Goal: Task Accomplishment & Management: Use online tool/utility

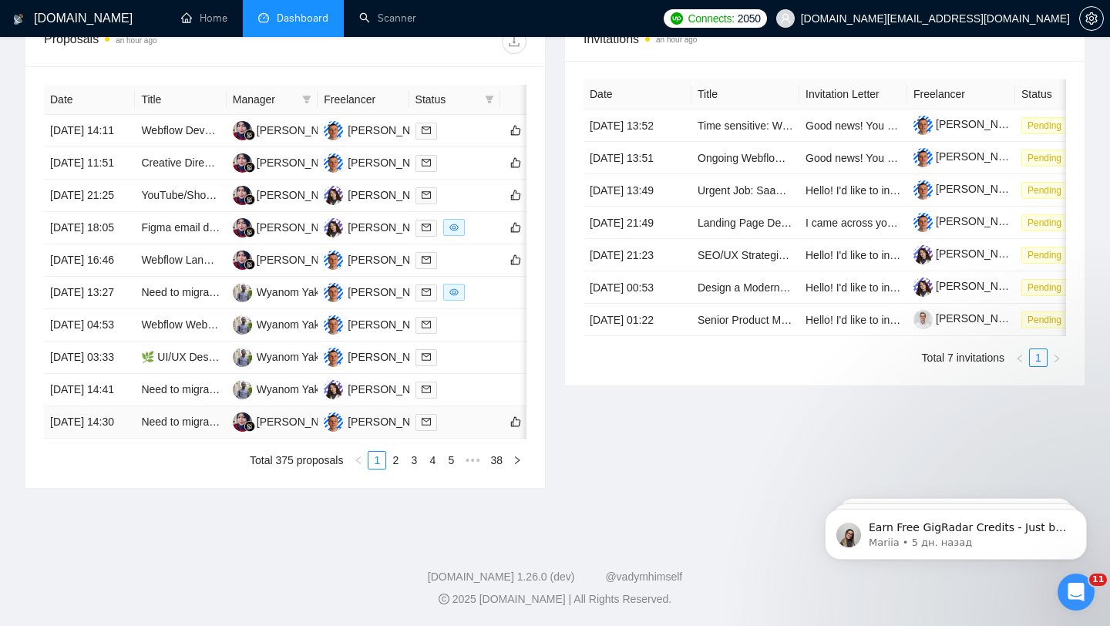
scroll to position [623, 0]
click at [448, 115] on td at bounding box center [454, 131] width 91 height 32
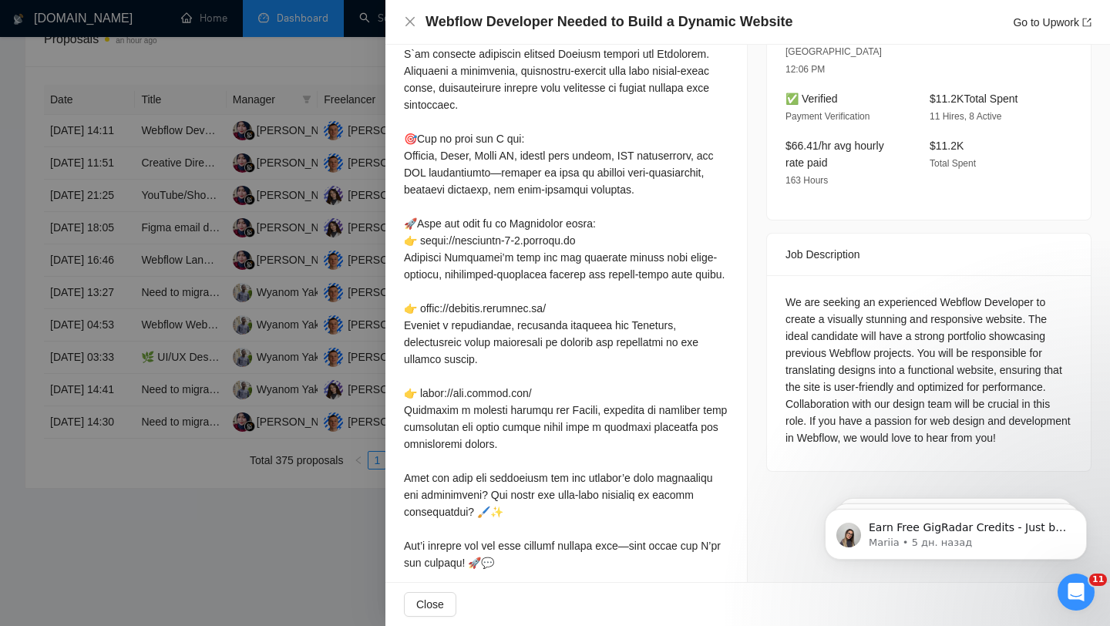
scroll to position [470, 0]
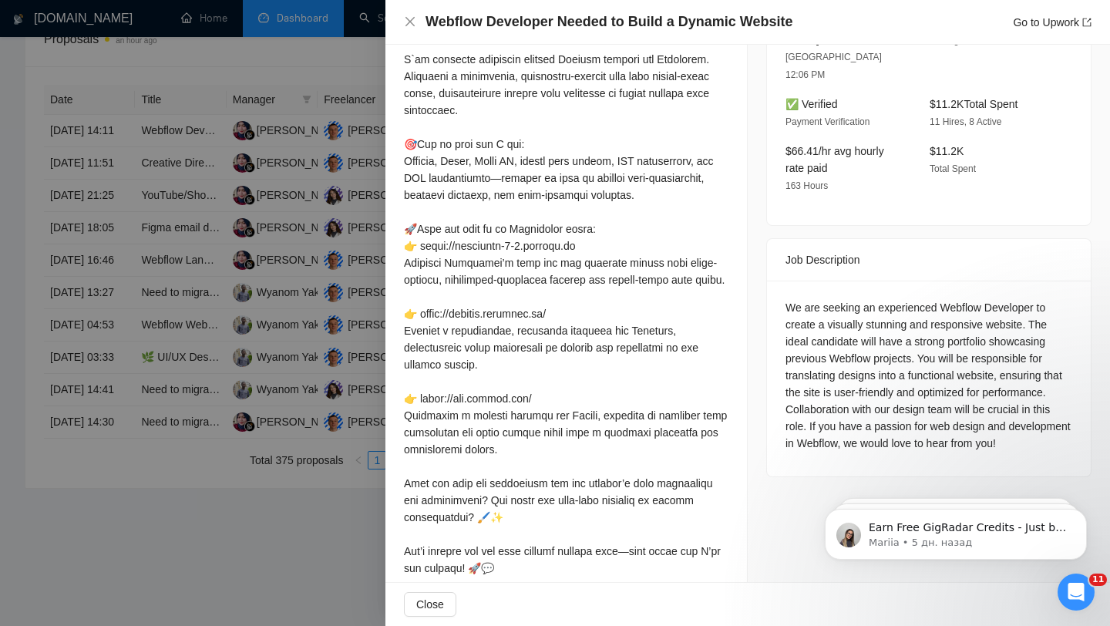
click at [548, 307] on div at bounding box center [566, 322] width 324 height 610
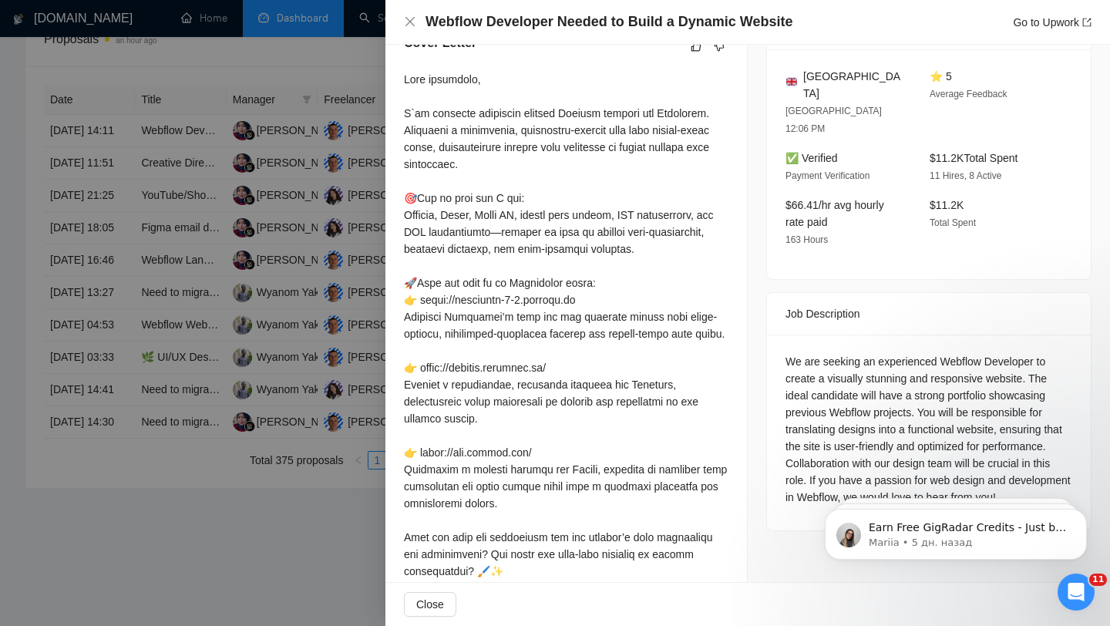
scroll to position [406, 0]
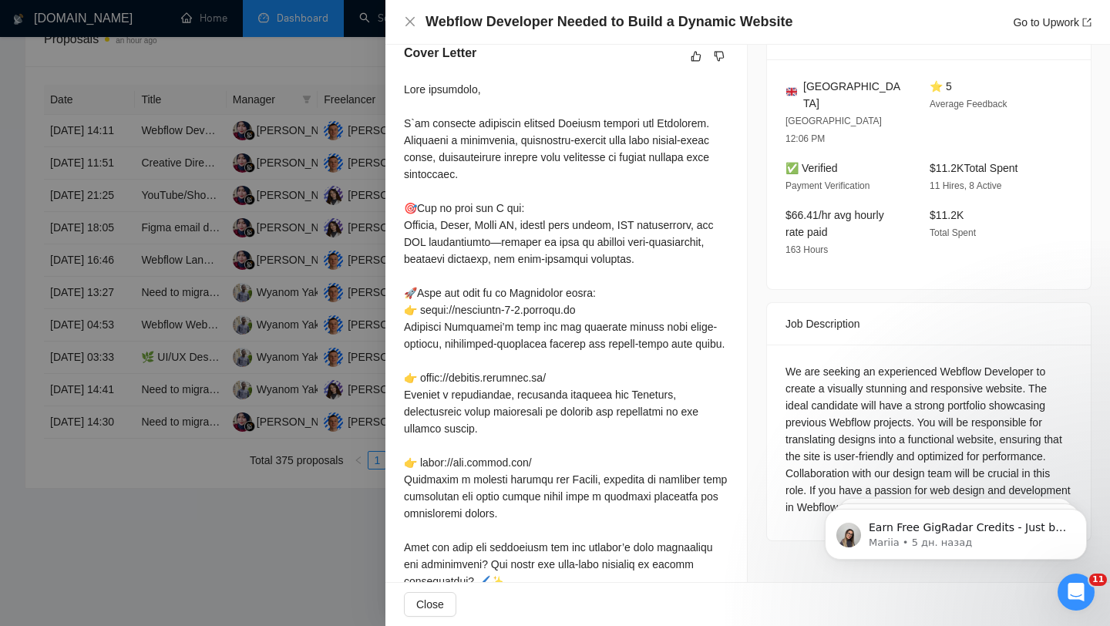
click at [368, 214] on div at bounding box center [555, 313] width 1110 height 626
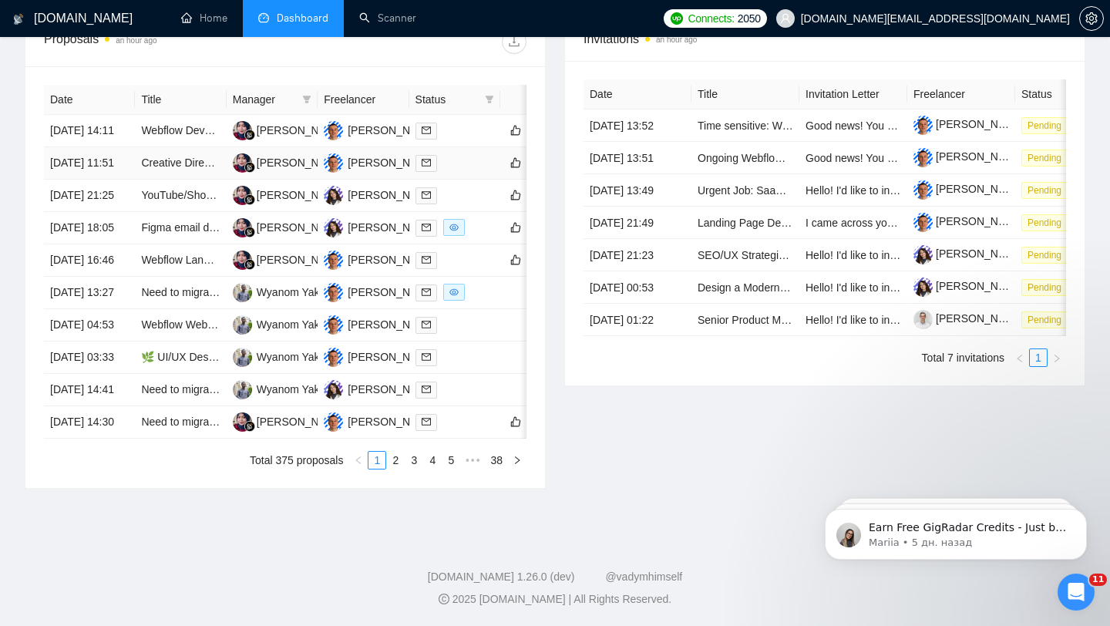
click at [458, 170] on div at bounding box center [454, 163] width 79 height 18
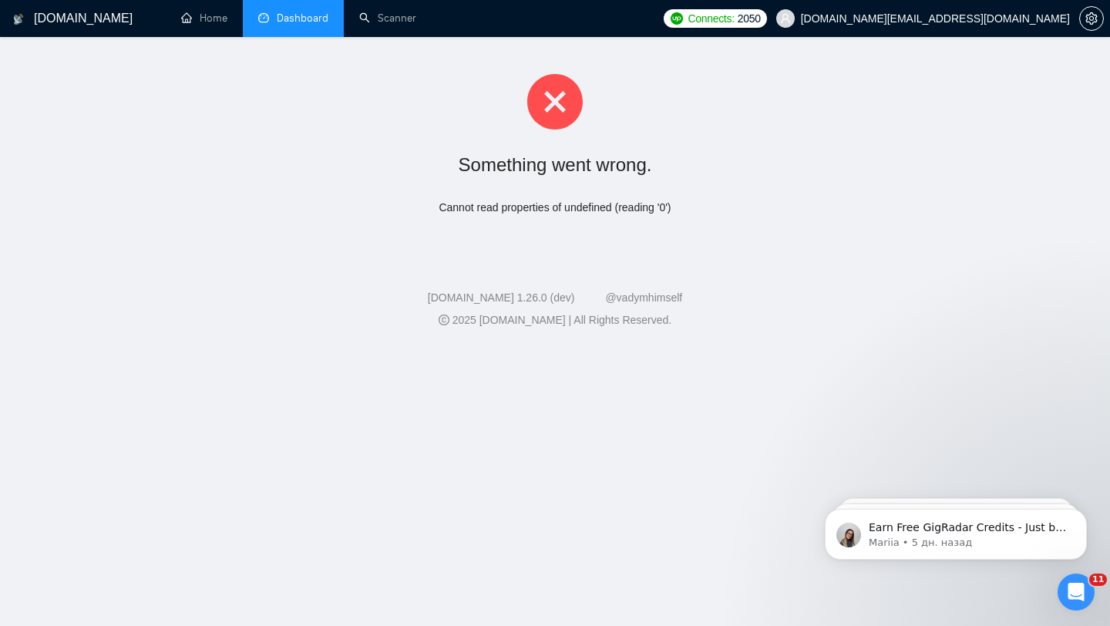
scroll to position [0, 0]
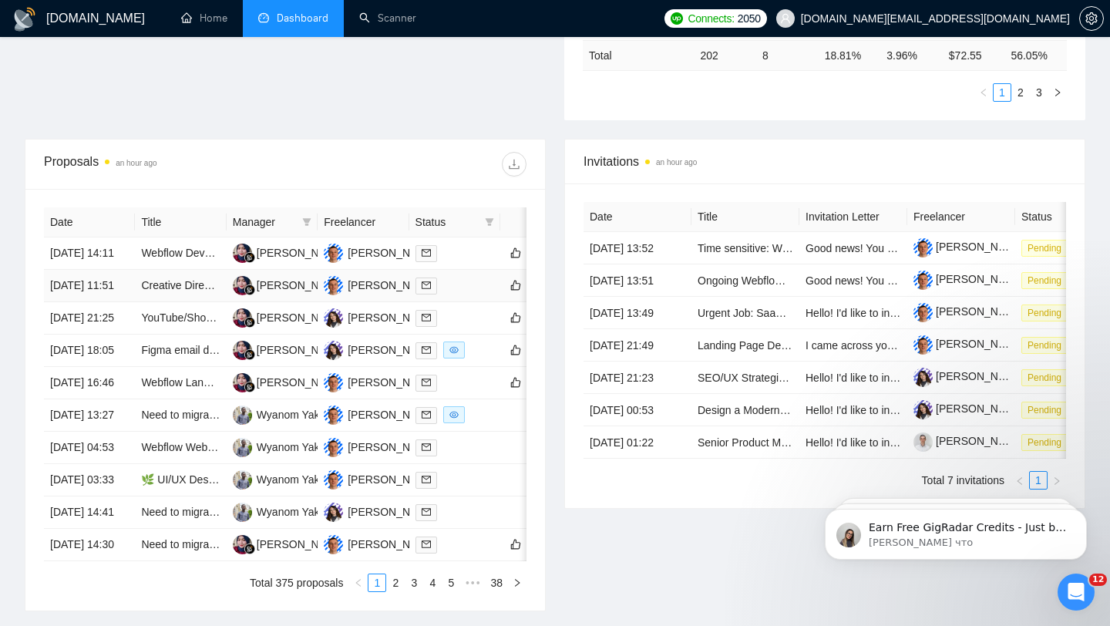
click at [467, 314] on tbody "26 Aug, 2025 14:11 Webflow Developer Needed to Build a Dynamic Website Rara Han…" at bounding box center [313, 399] width 539 height 324
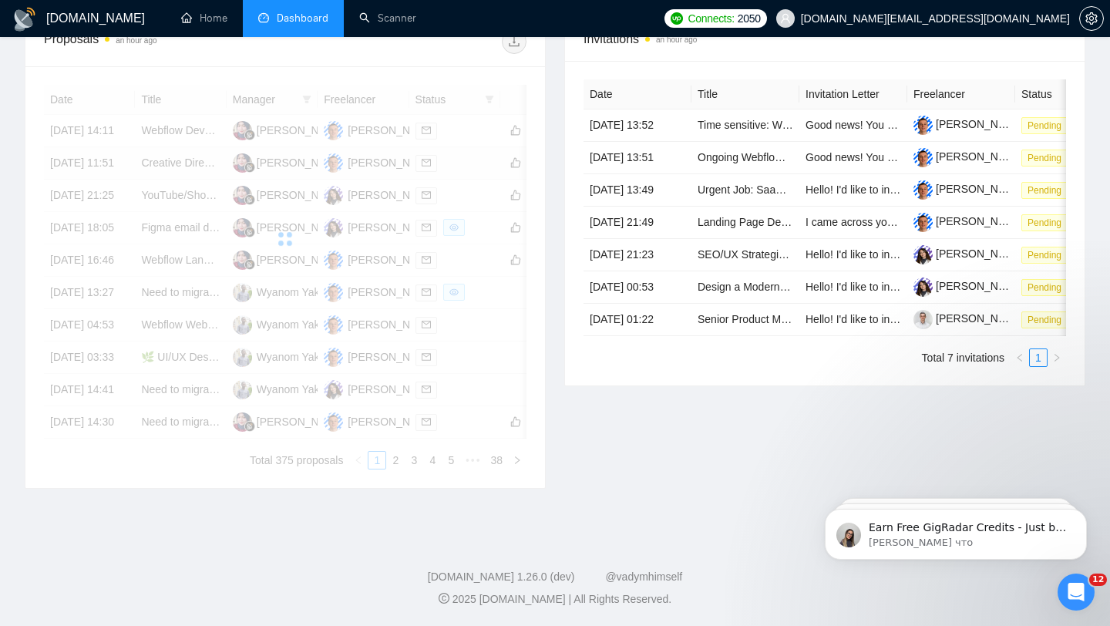
scroll to position [490, 0]
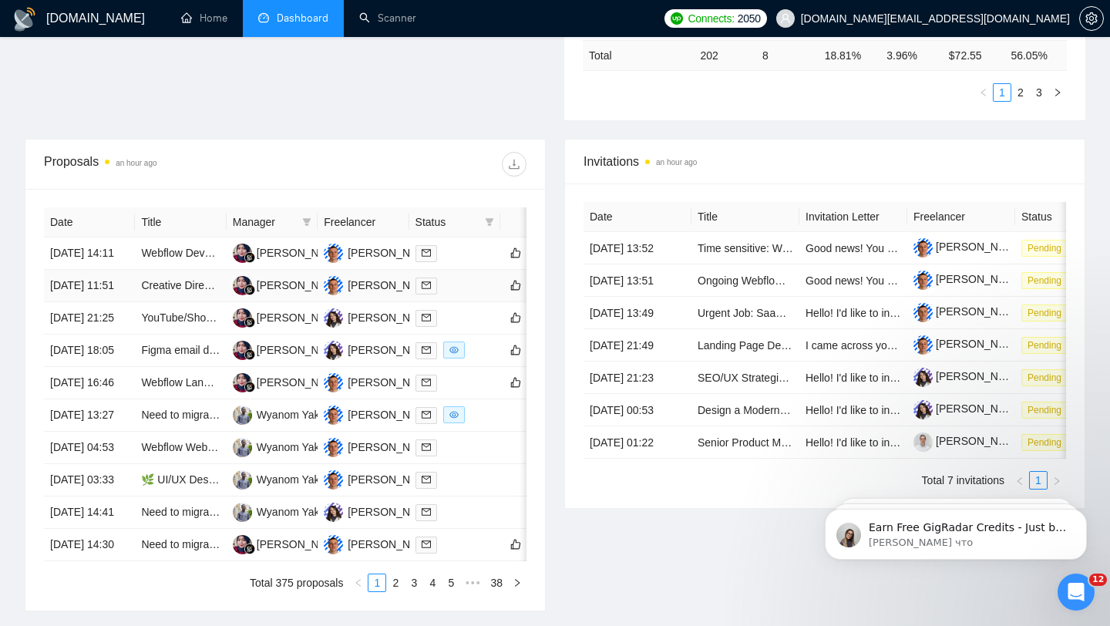
click at [480, 294] on div at bounding box center [454, 286] width 79 height 18
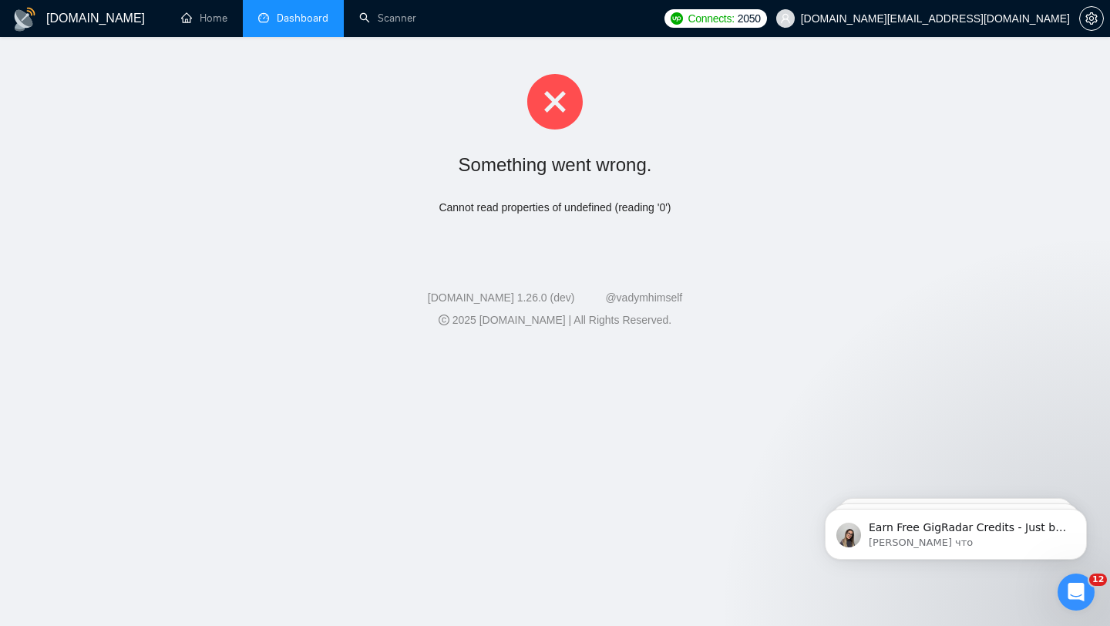
scroll to position [0, 0]
click at [277, 36] on li "Dashboard" at bounding box center [293, 18] width 101 height 37
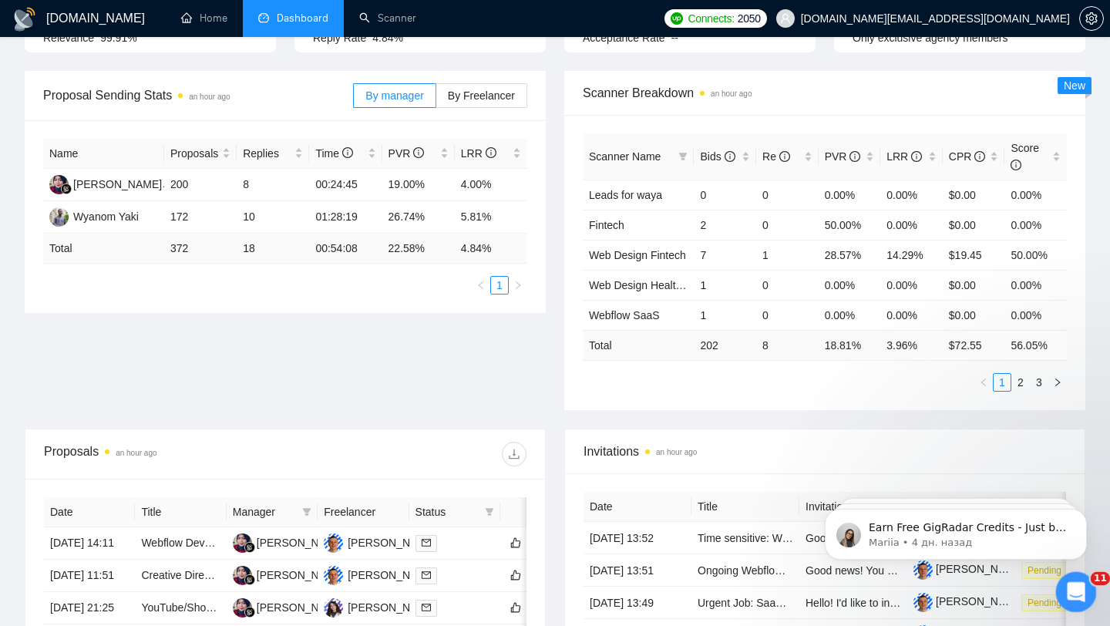
click at [1069, 587] on icon "Открыть службу сообщений Intercom" at bounding box center [1073, 589] width 25 height 25
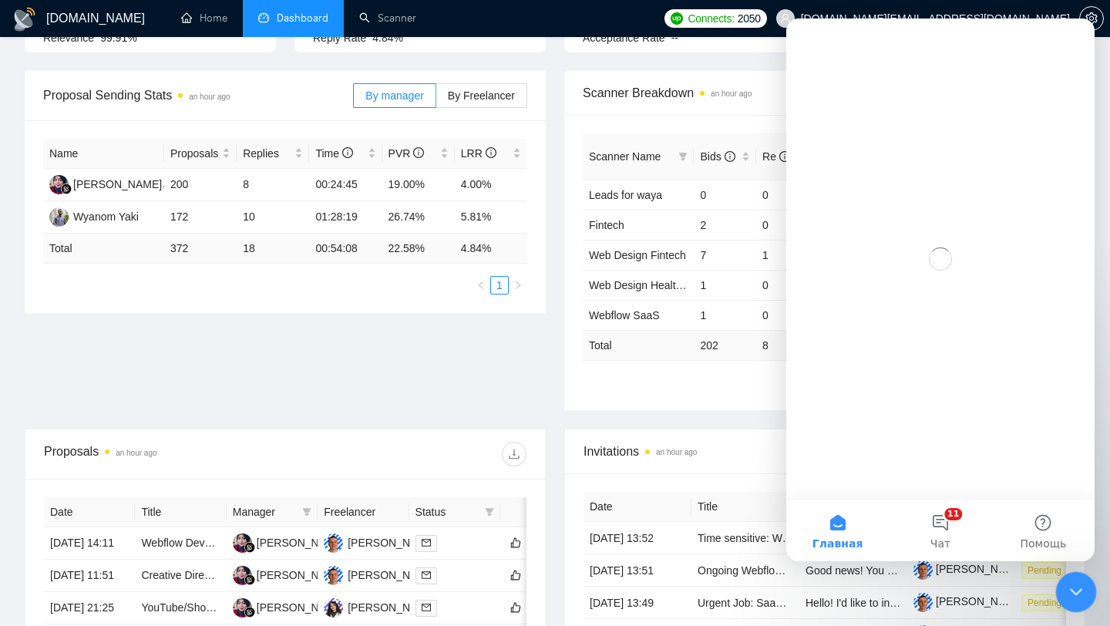
click at [1069, 587] on icon "Закрыть службу сообщений Intercom" at bounding box center [1073, 589] width 18 height 18
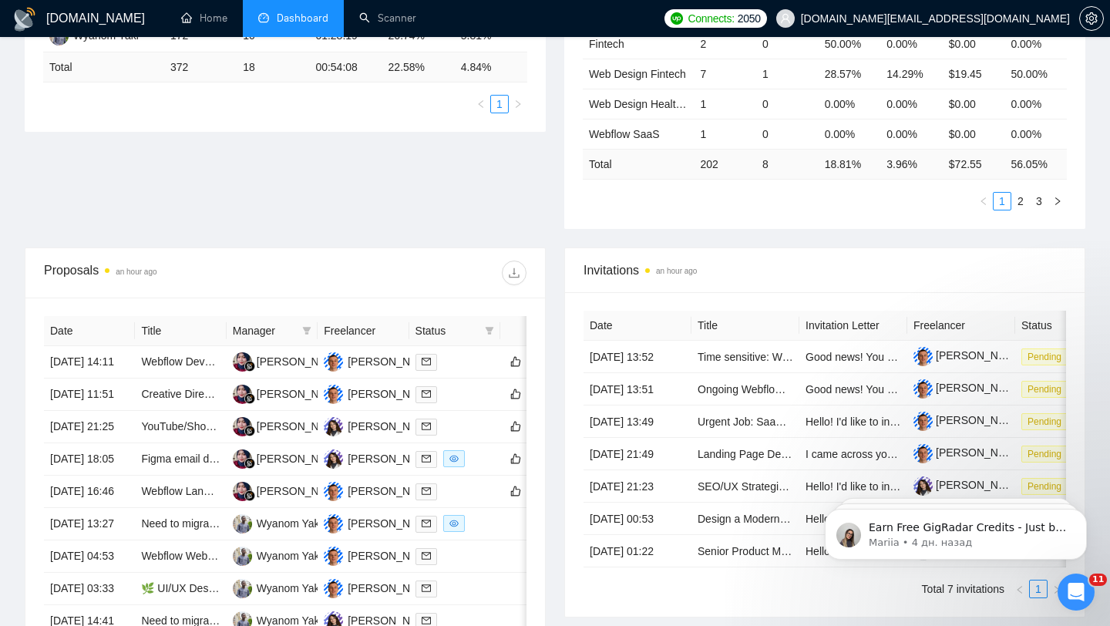
scroll to position [389, 0]
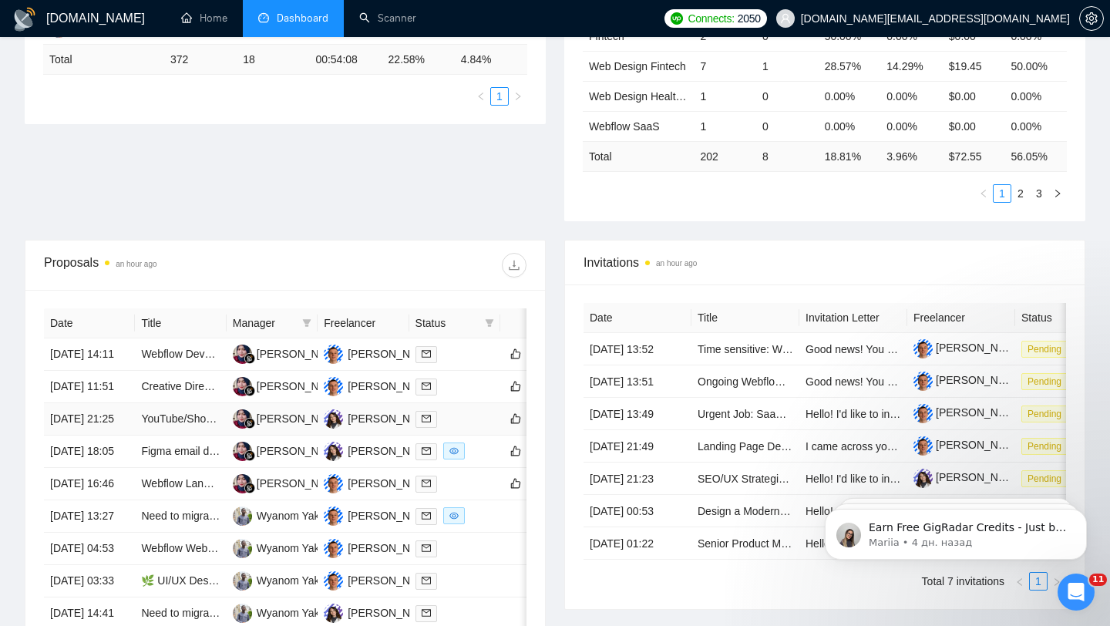
click at [467, 428] on div at bounding box center [454, 419] width 79 height 18
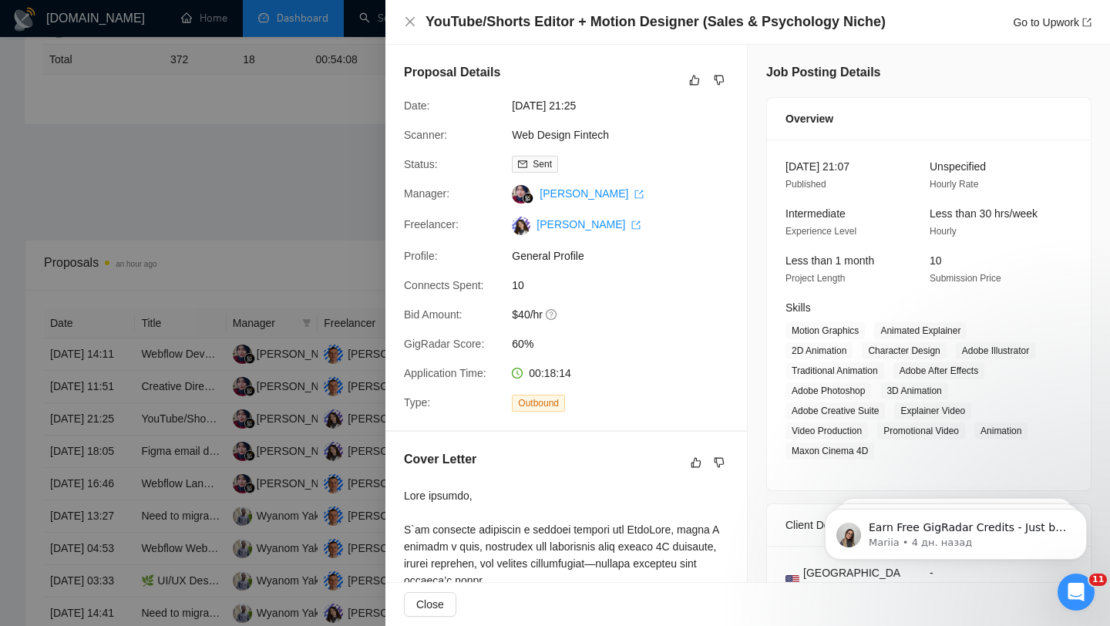
click at [311, 176] on div at bounding box center [555, 313] width 1110 height 626
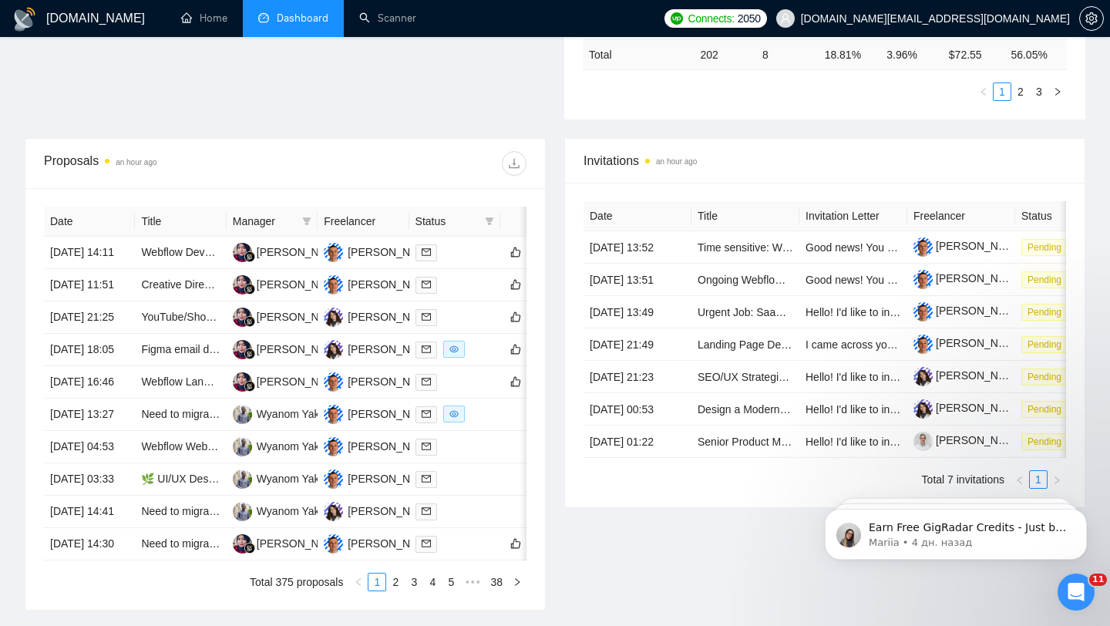
scroll to position [514, 0]
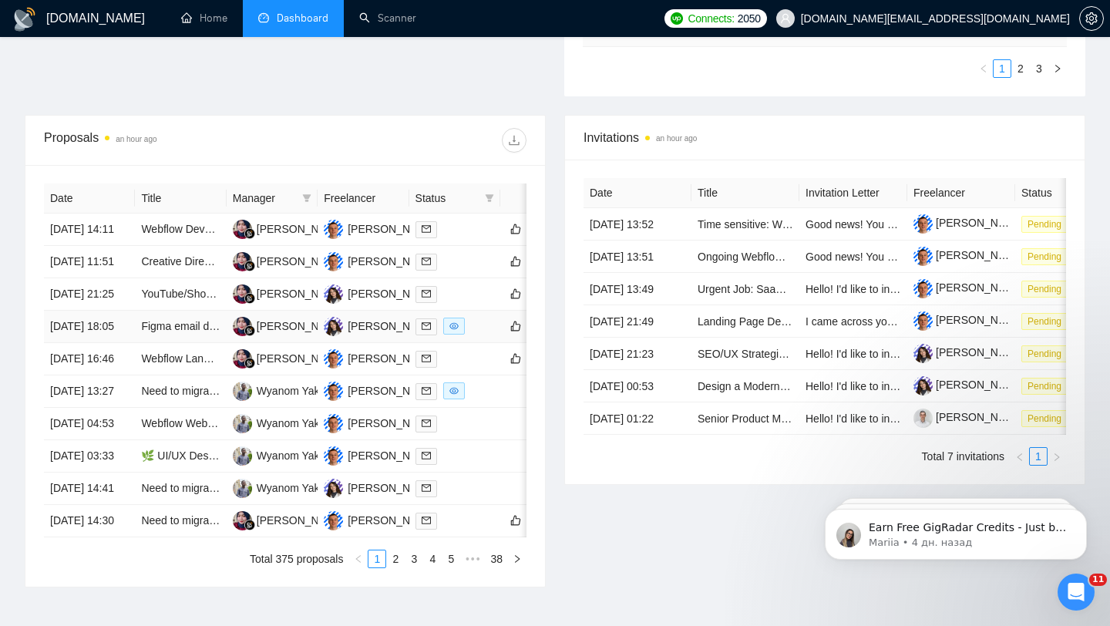
click at [482, 335] on div at bounding box center [454, 326] width 79 height 18
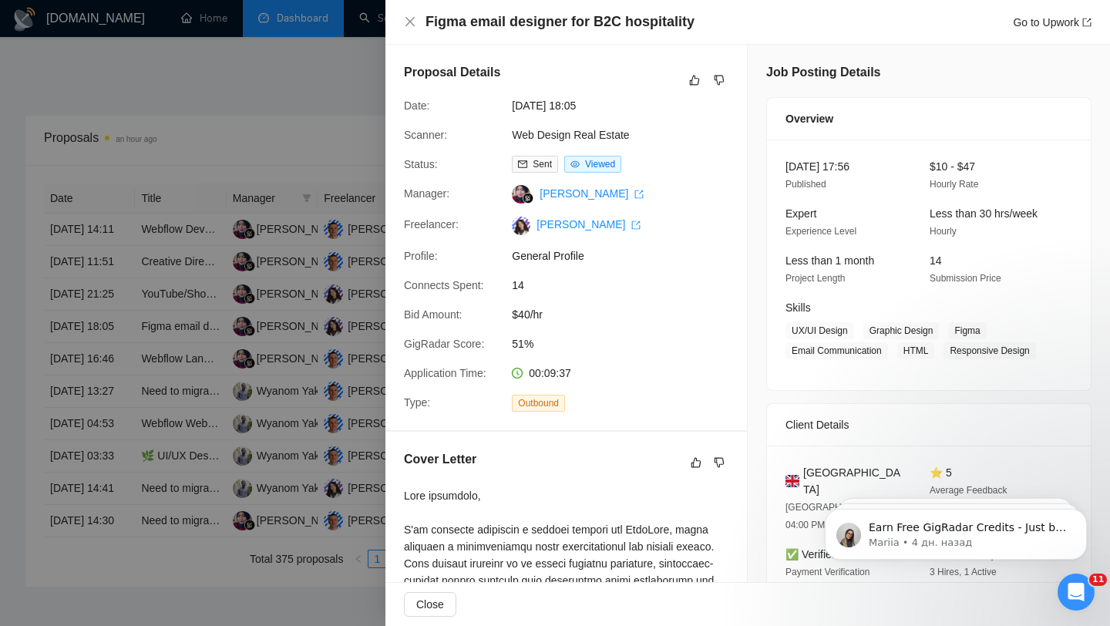
click at [353, 90] on div at bounding box center [555, 313] width 1110 height 626
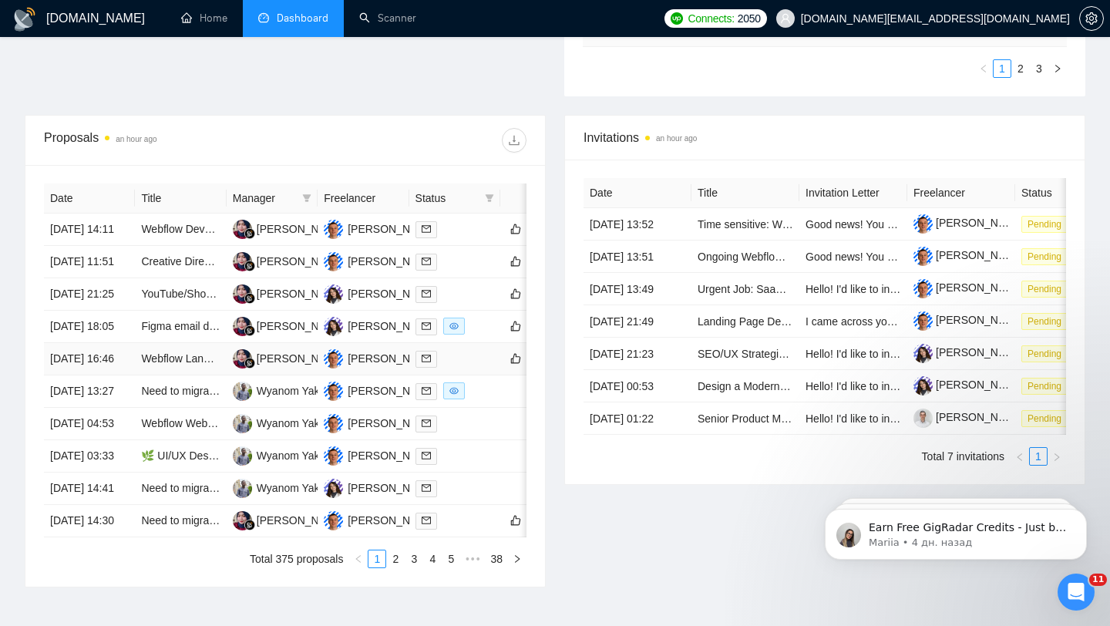
click at [478, 368] on div at bounding box center [454, 359] width 79 height 18
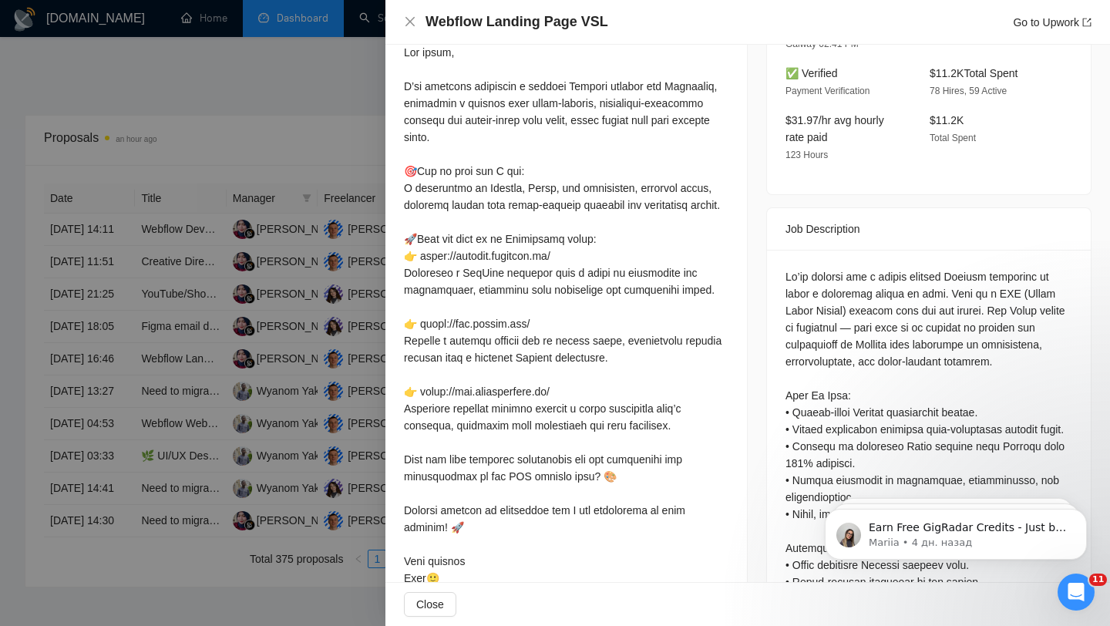
scroll to position [444, 0]
drag, startPoint x: 989, startPoint y: 293, endPoint x: 956, endPoint y: 287, distance: 33.6
click at [954, 290] on div at bounding box center [928, 504] width 287 height 475
click at [745, 304] on div "Cover Letter" at bounding box center [565, 299] width 361 height 623
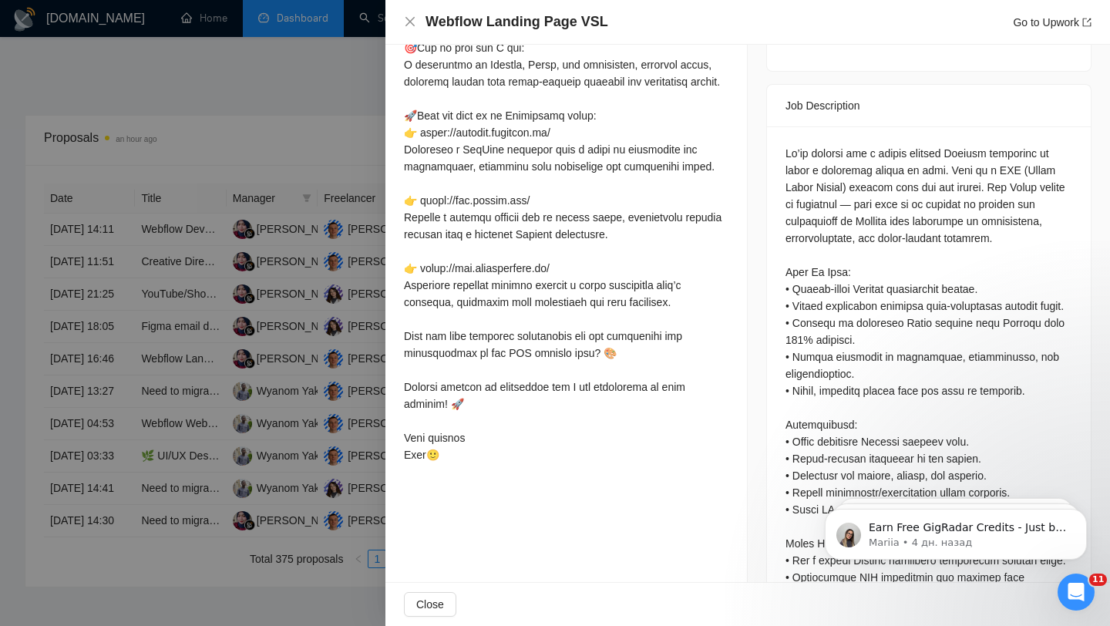
scroll to position [552, 0]
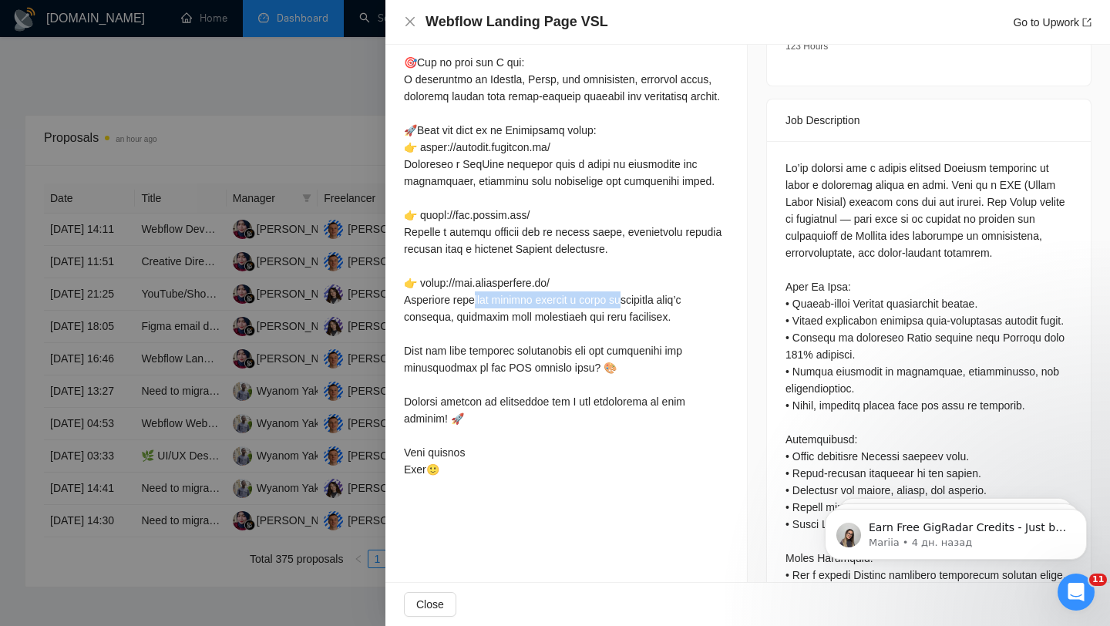
drag, startPoint x: 405, startPoint y: 297, endPoint x: 586, endPoint y: 292, distance: 181.9
click at [586, 292] on div at bounding box center [566, 206] width 324 height 542
click at [485, 322] on div at bounding box center [566, 206] width 324 height 542
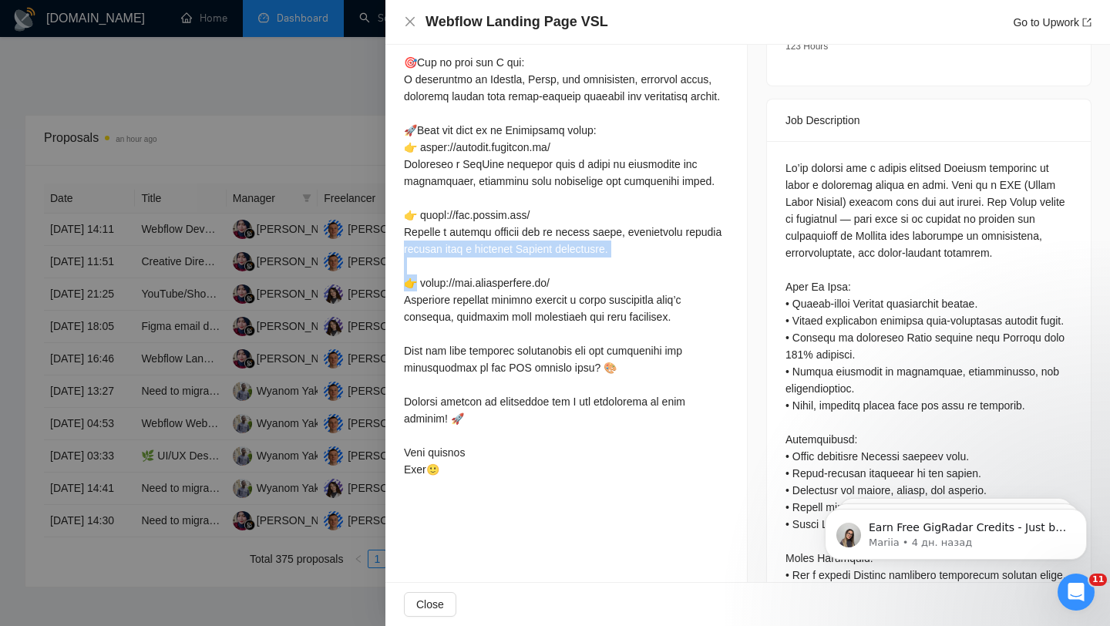
drag, startPoint x: 398, startPoint y: 260, endPoint x: 499, endPoint y: 257, distance: 100.2
click at [499, 256] on div "Cover Letter" at bounding box center [565, 191] width 361 height 623
click at [445, 248] on div at bounding box center [566, 206] width 324 height 542
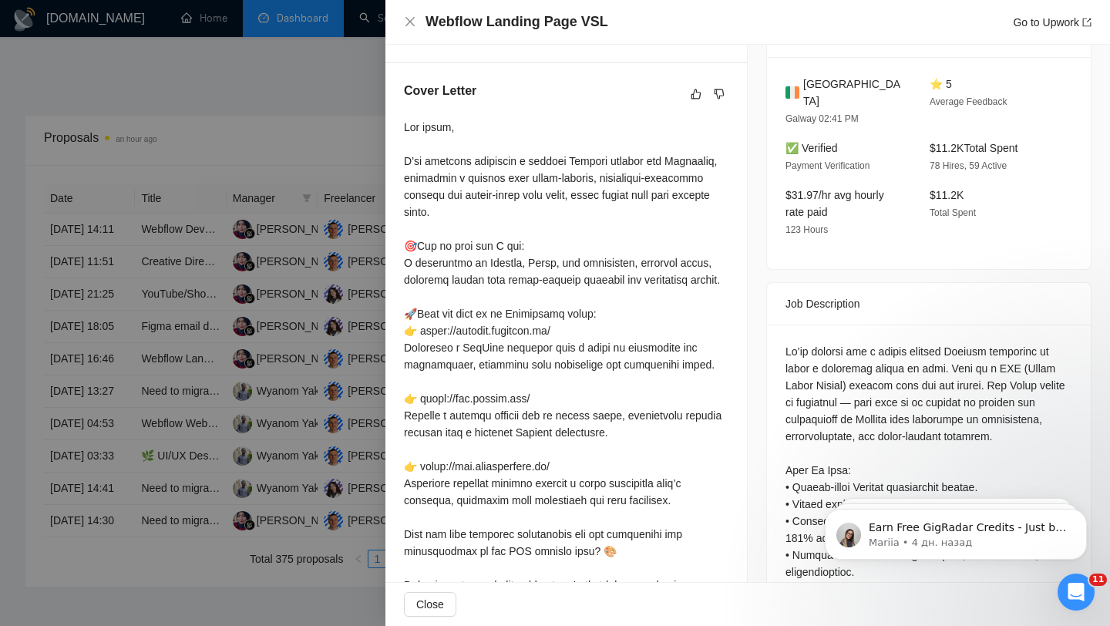
scroll to position [370, 0]
drag, startPoint x: 669, startPoint y: 161, endPoint x: 720, endPoint y: 164, distance: 51.7
click at [720, 164] on div at bounding box center [566, 388] width 324 height 542
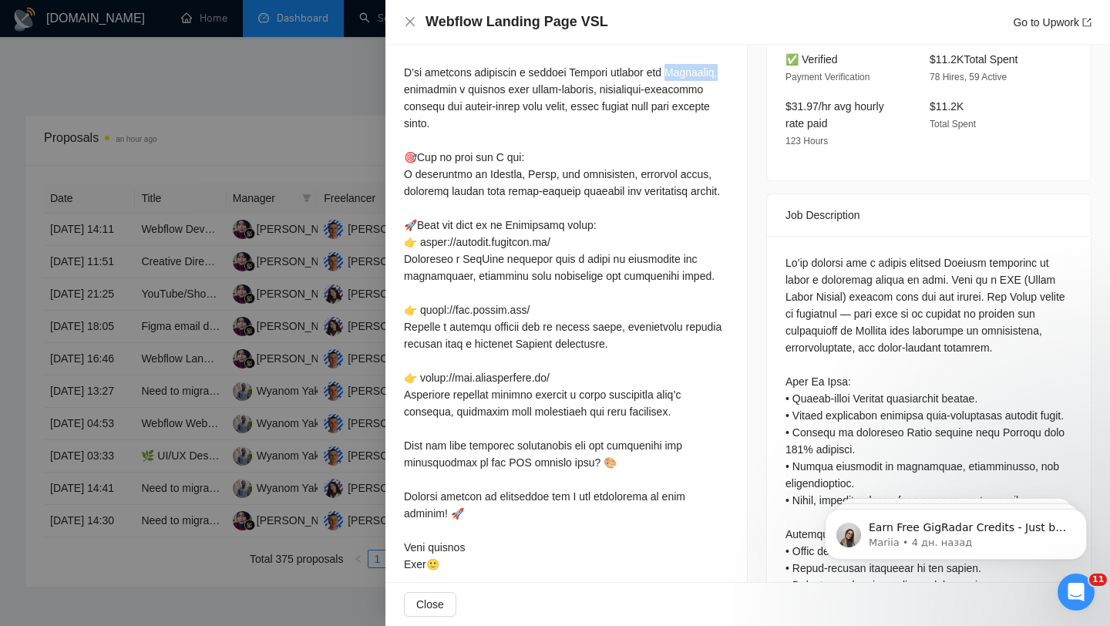
scroll to position [502, 0]
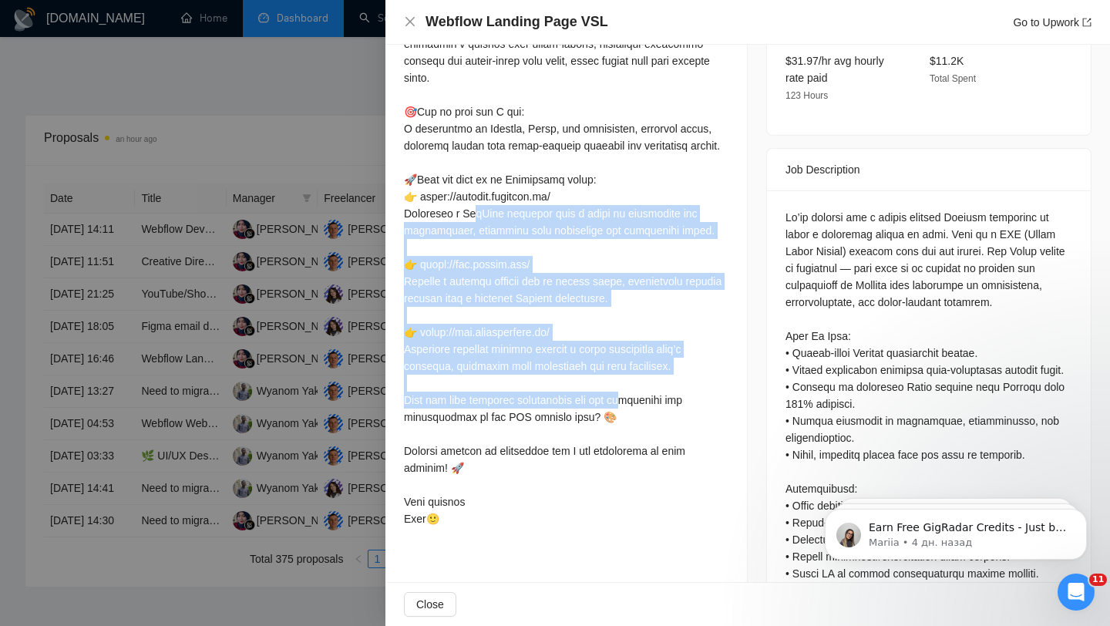
drag, startPoint x: 405, startPoint y: 216, endPoint x: 620, endPoint y: 394, distance: 280.2
click at [620, 394] on div at bounding box center [566, 256] width 324 height 542
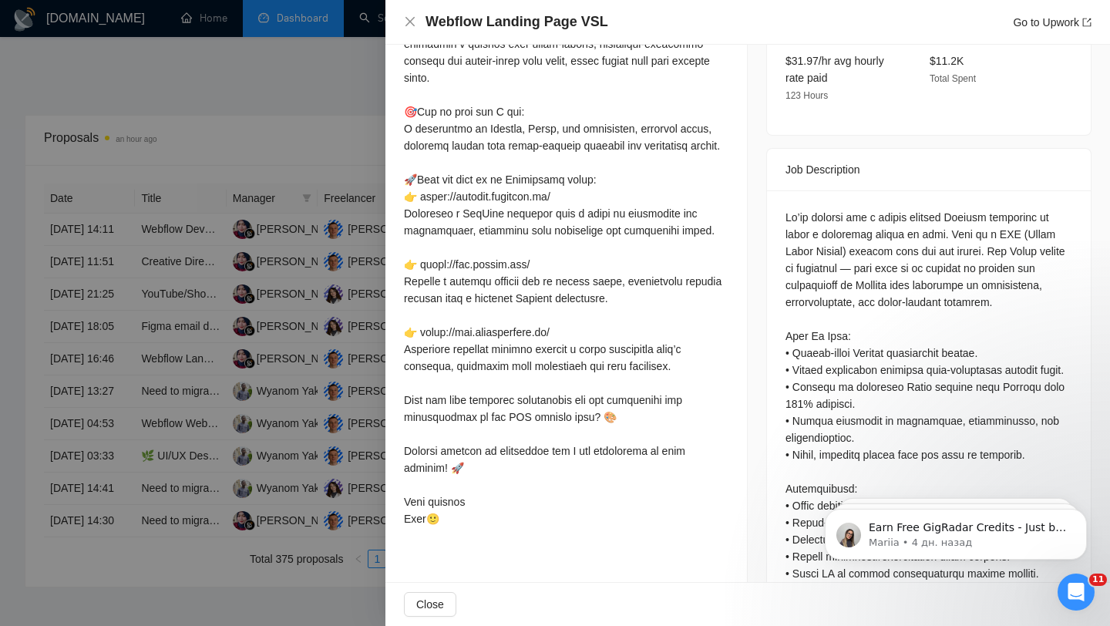
click at [356, 369] on div at bounding box center [555, 313] width 1110 height 626
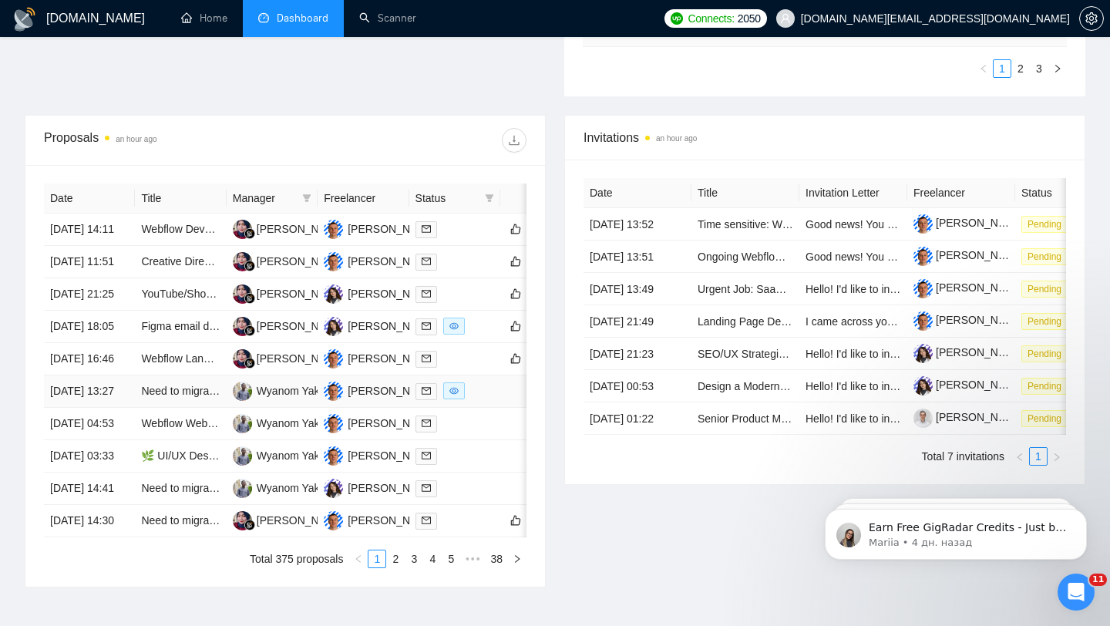
click at [493, 400] on div at bounding box center [454, 391] width 79 height 18
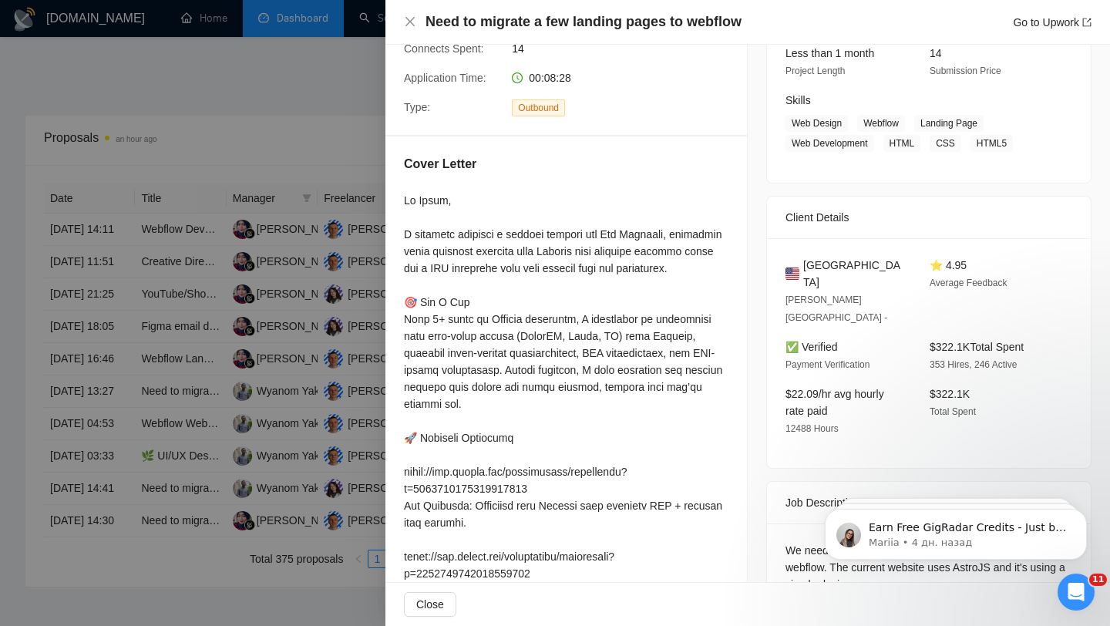
scroll to position [214, 0]
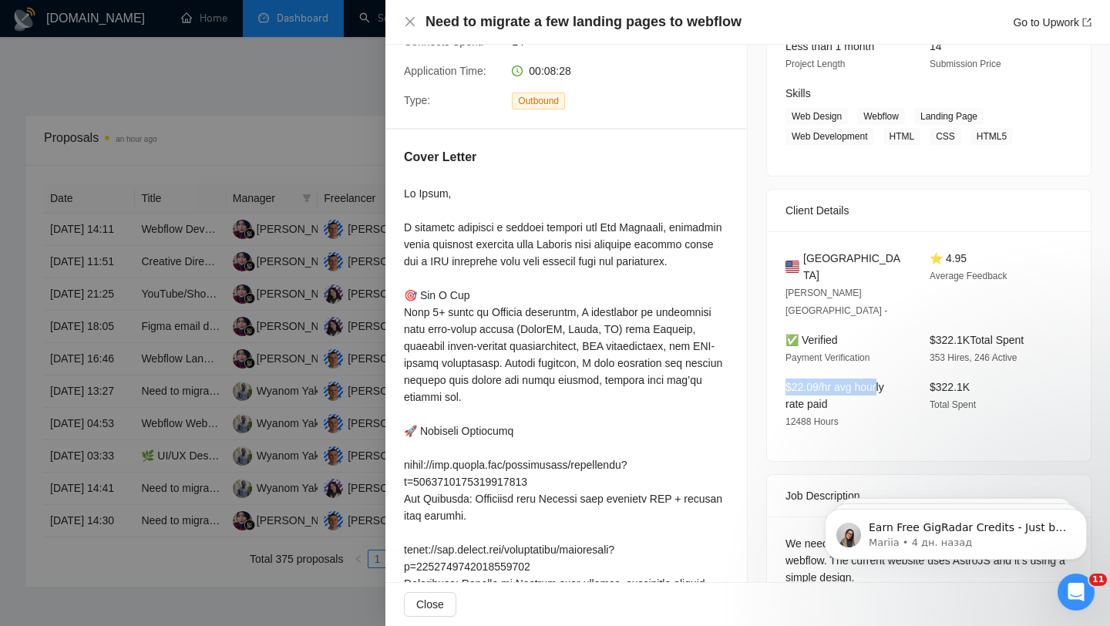
drag, startPoint x: 786, startPoint y: 346, endPoint x: 882, endPoint y: 350, distance: 96.4
click at [882, 381] on span "$22.09/hr avg hourly rate paid" at bounding box center [834, 395] width 99 height 29
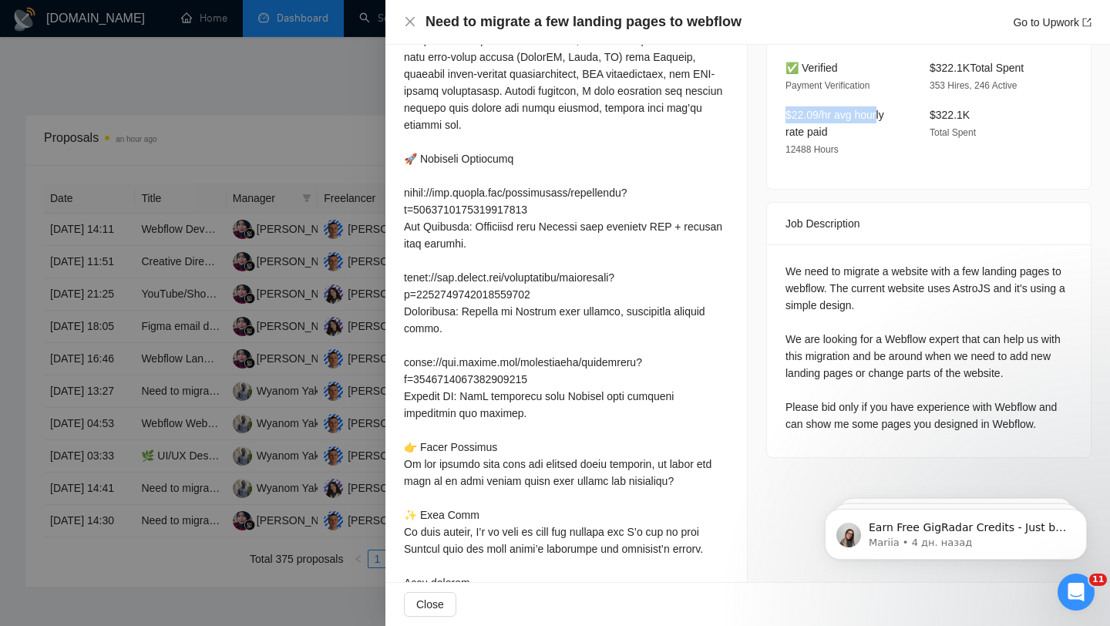
scroll to position [536, 0]
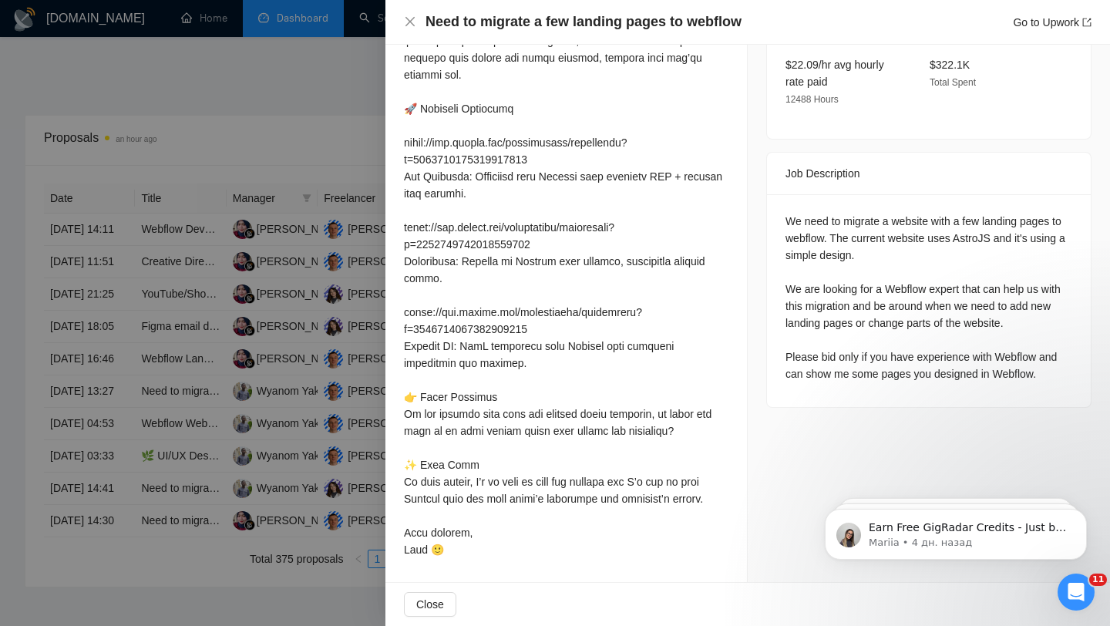
click at [281, 379] on div at bounding box center [555, 313] width 1110 height 626
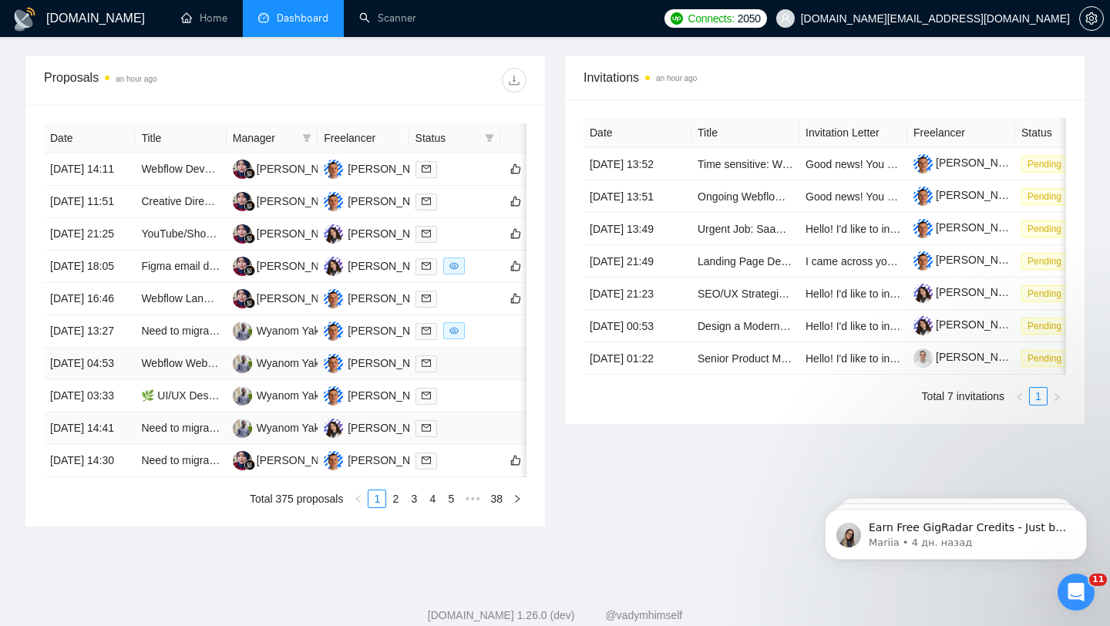
scroll to position [593, 0]
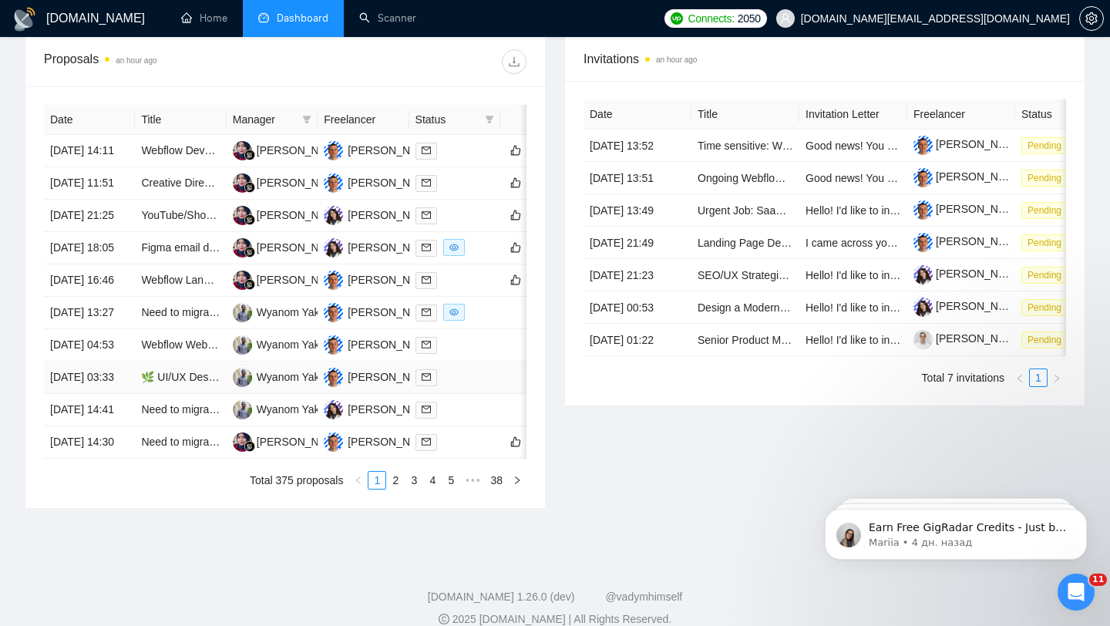
click at [471, 386] on div at bounding box center [454, 377] width 79 height 18
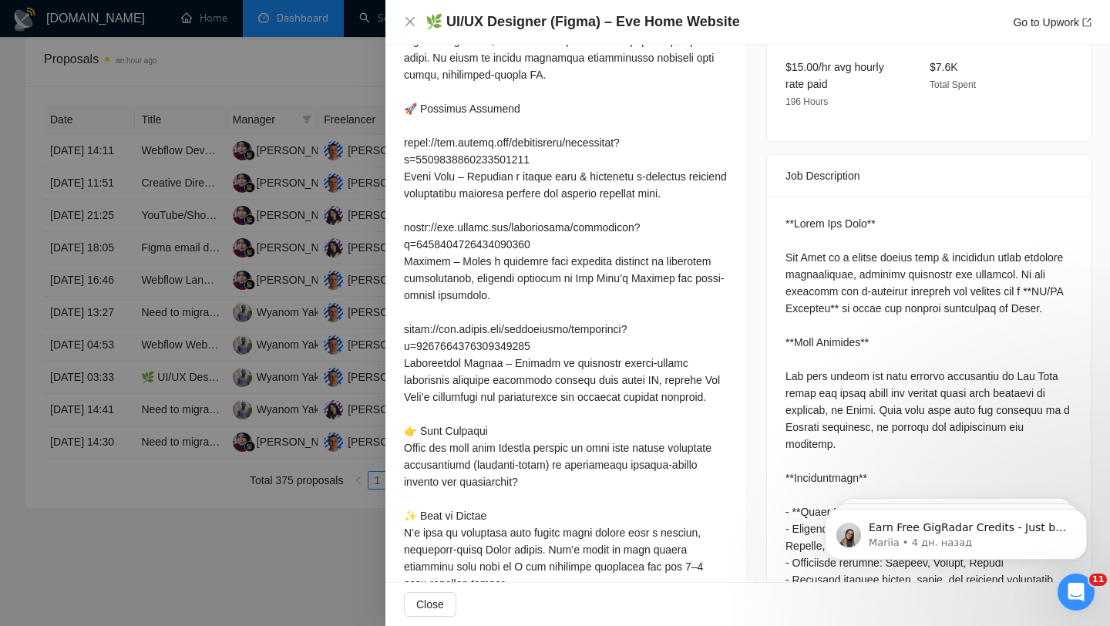
drag, startPoint x: 347, startPoint y: 198, endPoint x: 323, endPoint y: 408, distance: 211.8
click at [337, 224] on div at bounding box center [555, 313] width 1110 height 626
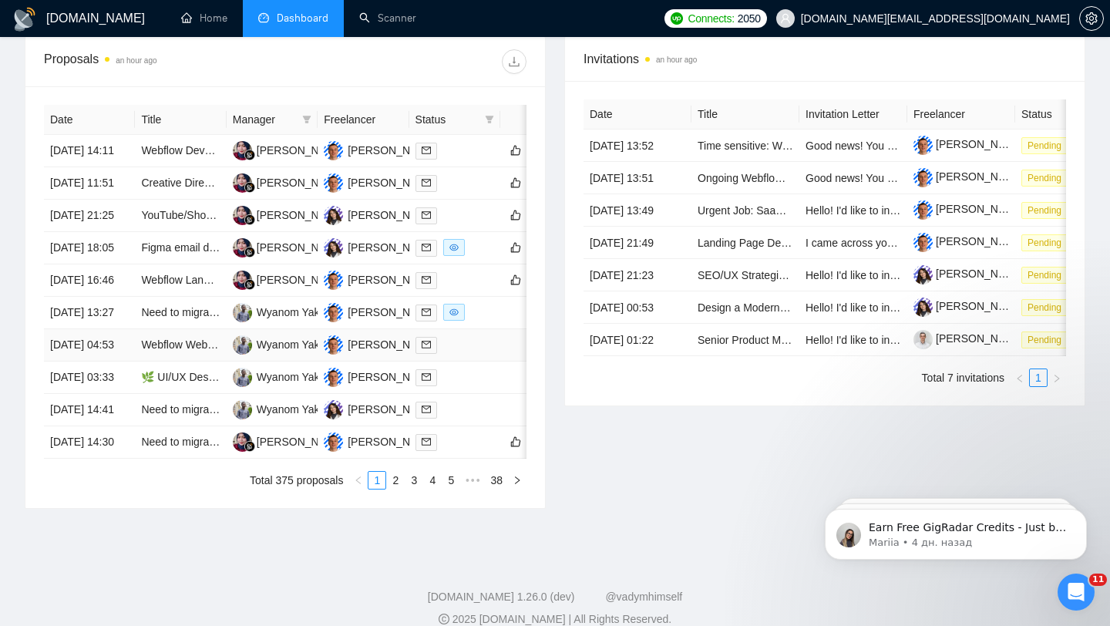
click at [486, 354] on div at bounding box center [454, 345] width 79 height 18
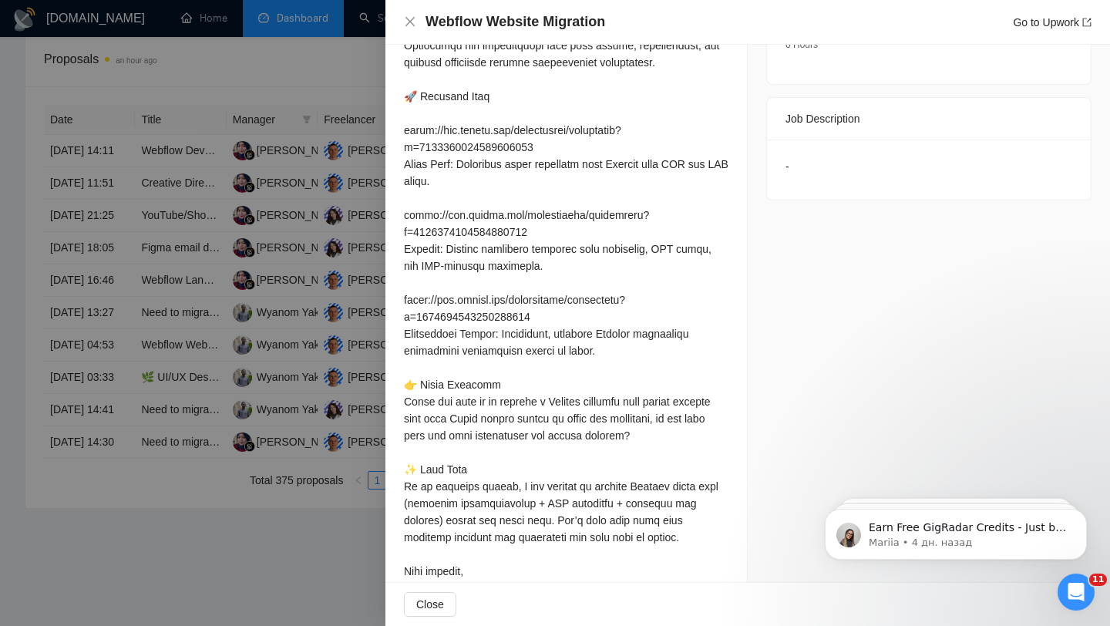
scroll to position [0, 0]
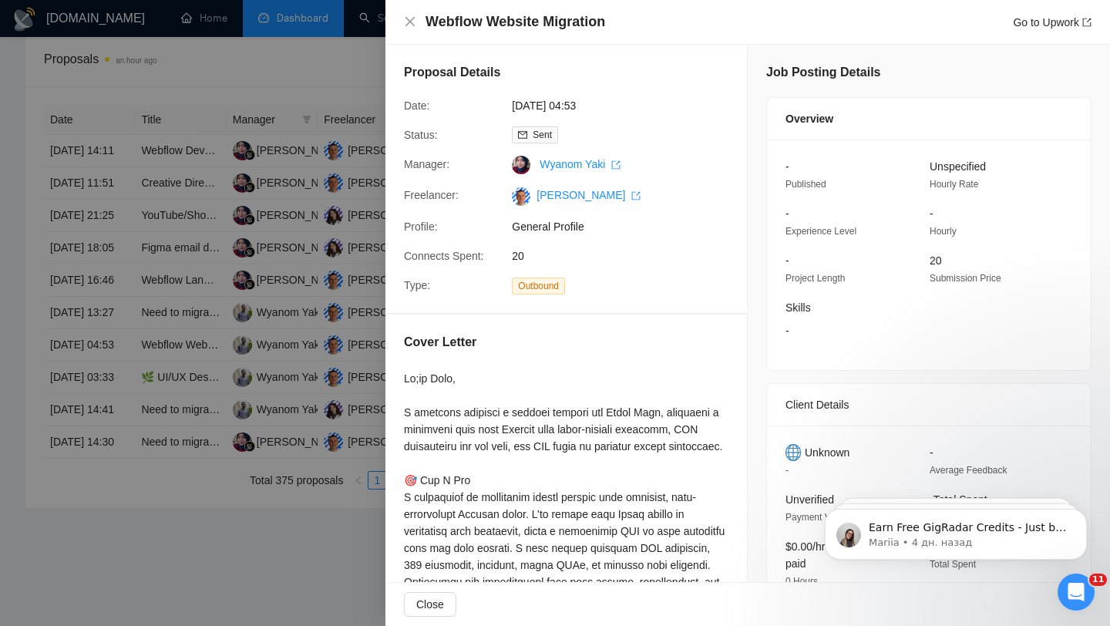
drag, startPoint x: 586, startPoint y: 107, endPoint x: 668, endPoint y: 90, distance: 84.2
click at [668, 90] on div "Proposal Details Date: 25 Aug, 2025 04:53 Status: Sent Manager: Wyanom Yaki Fre…" at bounding box center [565, 179] width 361 height 268
click at [601, 109] on span "[DATE] 04:53" at bounding box center [627, 105] width 231 height 17
click at [306, 317] on div at bounding box center [555, 313] width 1110 height 626
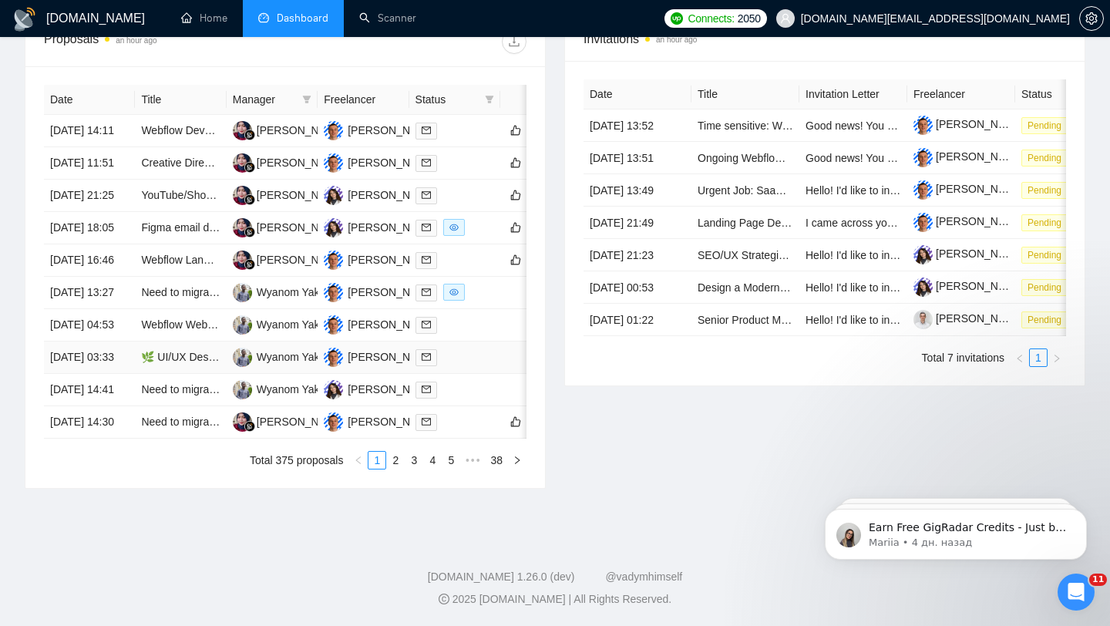
scroll to position [670, 0]
click at [474, 398] on div at bounding box center [454, 390] width 79 height 18
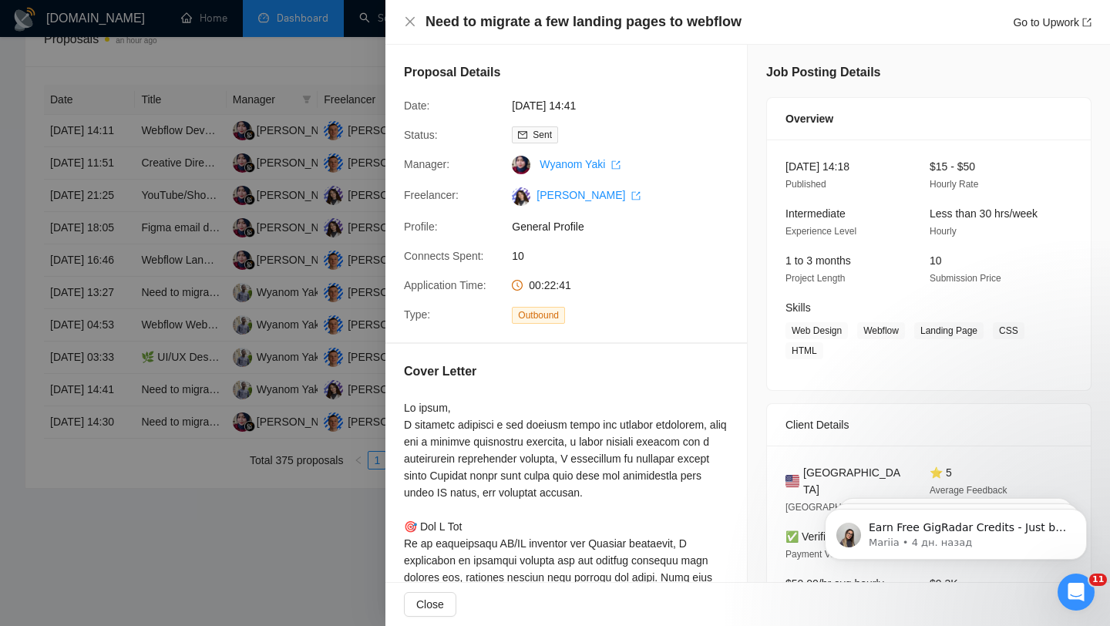
click at [297, 421] on div at bounding box center [555, 313] width 1110 height 626
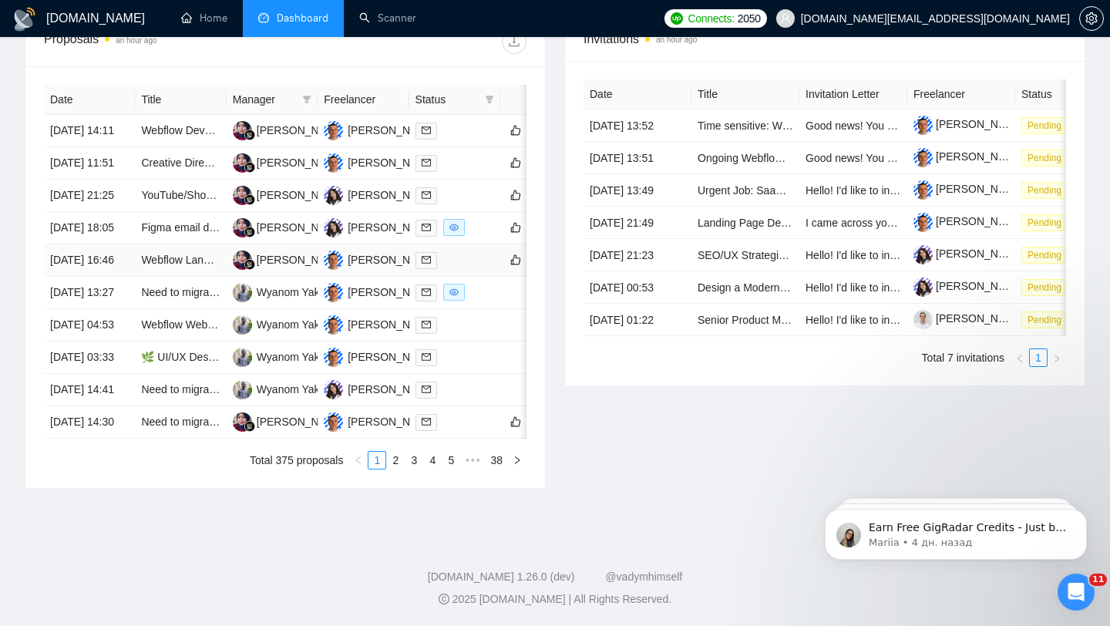
click at [446, 269] on div at bounding box center [454, 260] width 79 height 18
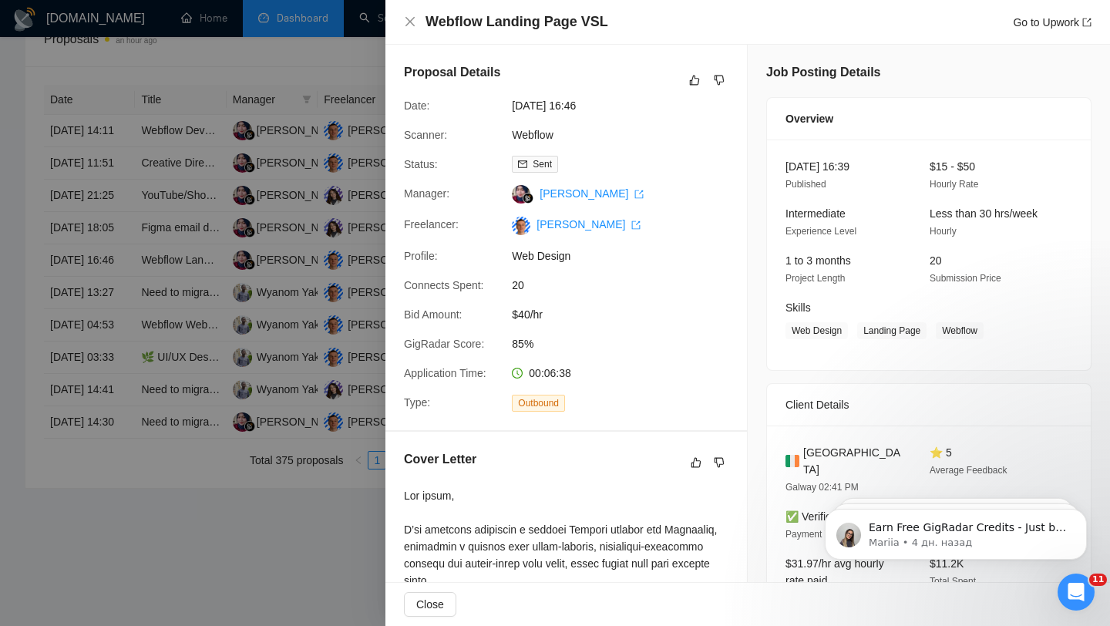
click at [277, 340] on div at bounding box center [555, 313] width 1110 height 626
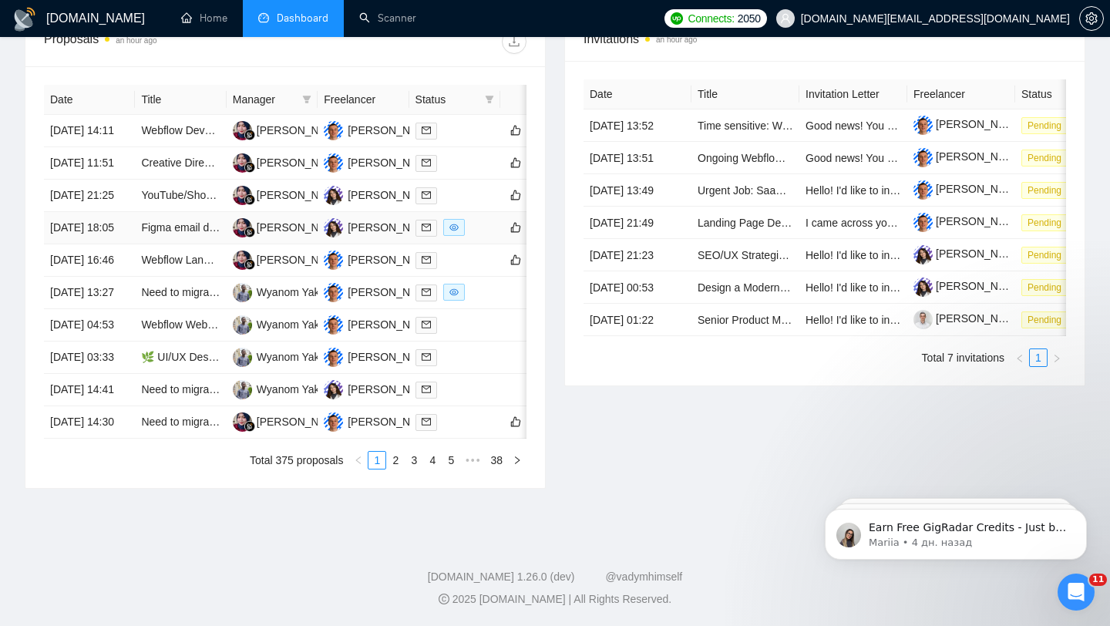
scroll to position [0, 0]
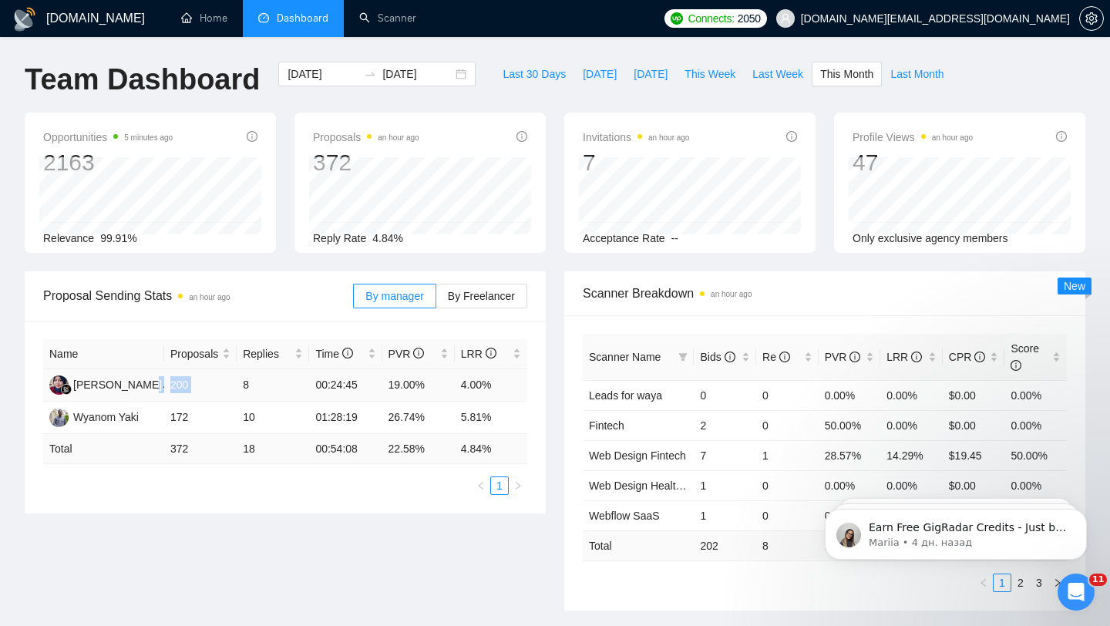
drag, startPoint x: 163, startPoint y: 385, endPoint x: 279, endPoint y: 385, distance: 116.3
click at [278, 385] on tr "Rara Hanifah 200 8 00:24:45 19.00% 4.00%" at bounding box center [285, 385] width 484 height 32
click at [179, 421] on td "172" at bounding box center [200, 417] width 72 height 32
drag, startPoint x: 172, startPoint y: 417, endPoint x: 220, endPoint y: 417, distance: 47.8
click at [211, 417] on td "172" at bounding box center [200, 417] width 72 height 32
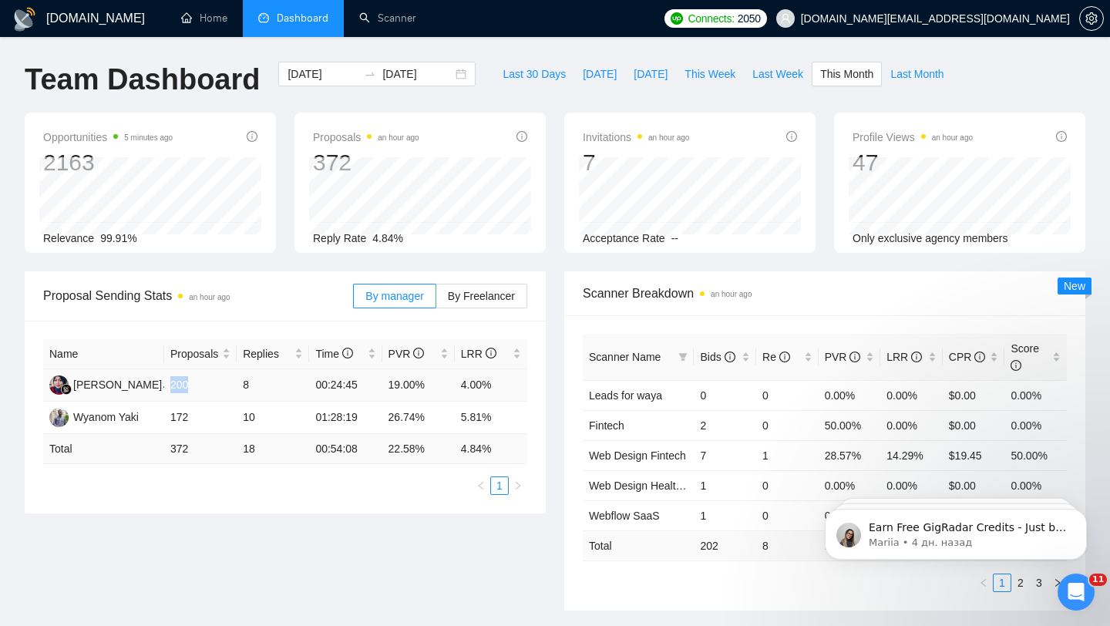
drag, startPoint x: 169, startPoint y: 377, endPoint x: 211, endPoint y: 378, distance: 42.4
click at [211, 379] on td "200" at bounding box center [200, 385] width 72 height 32
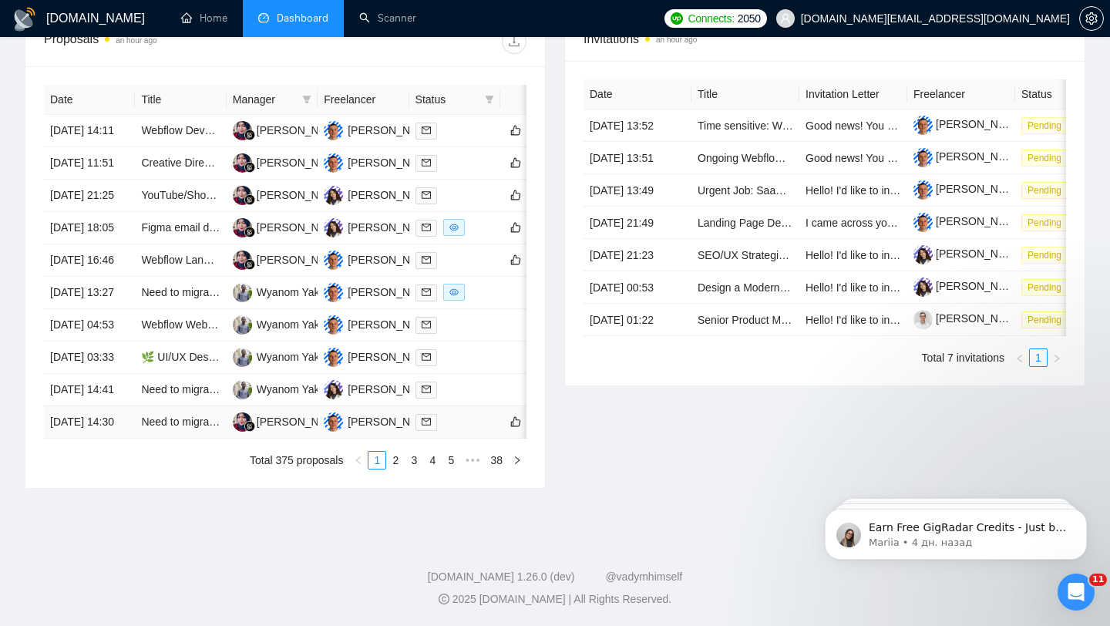
scroll to position [712, 0]
click at [391, 468] on link "2" at bounding box center [395, 460] width 17 height 17
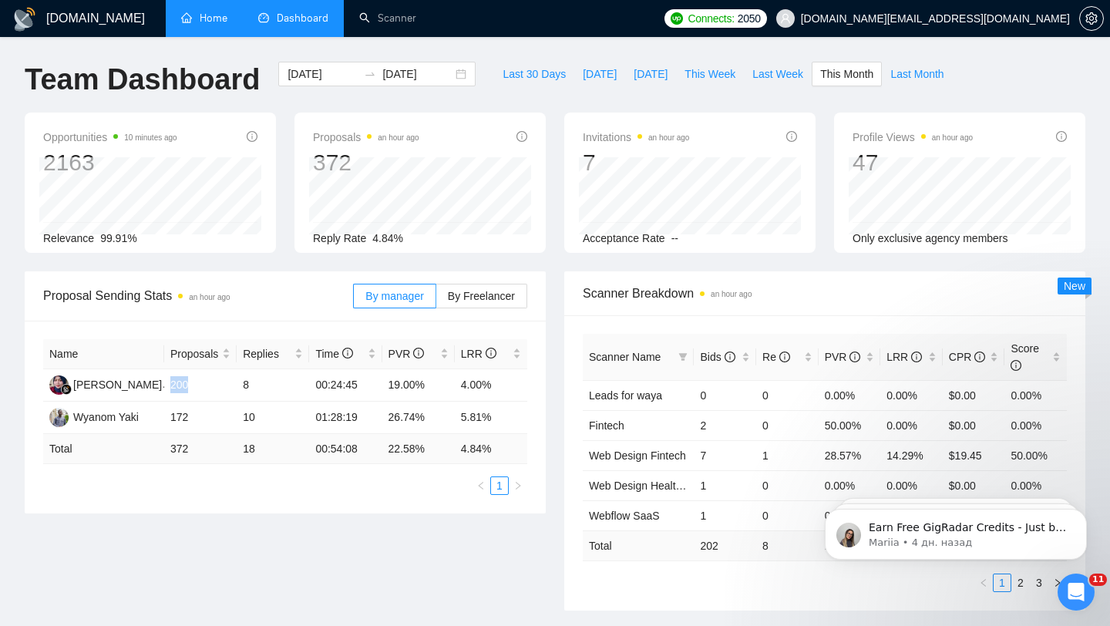
click at [198, 18] on link "Home" at bounding box center [204, 18] width 46 height 13
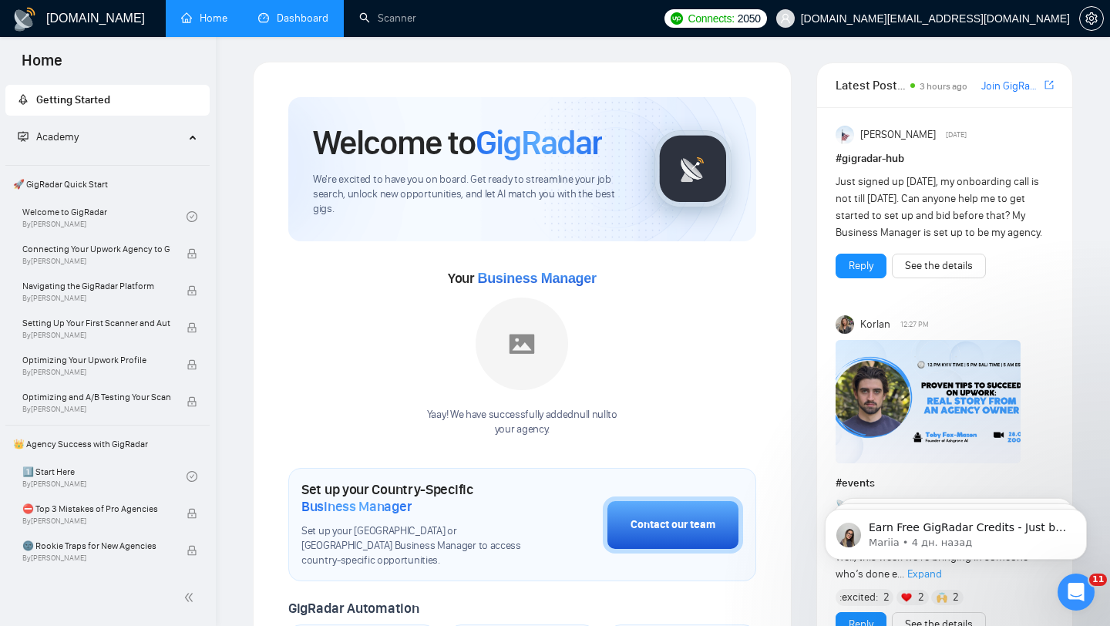
click at [320, 12] on link "Dashboard" at bounding box center [293, 18] width 70 height 13
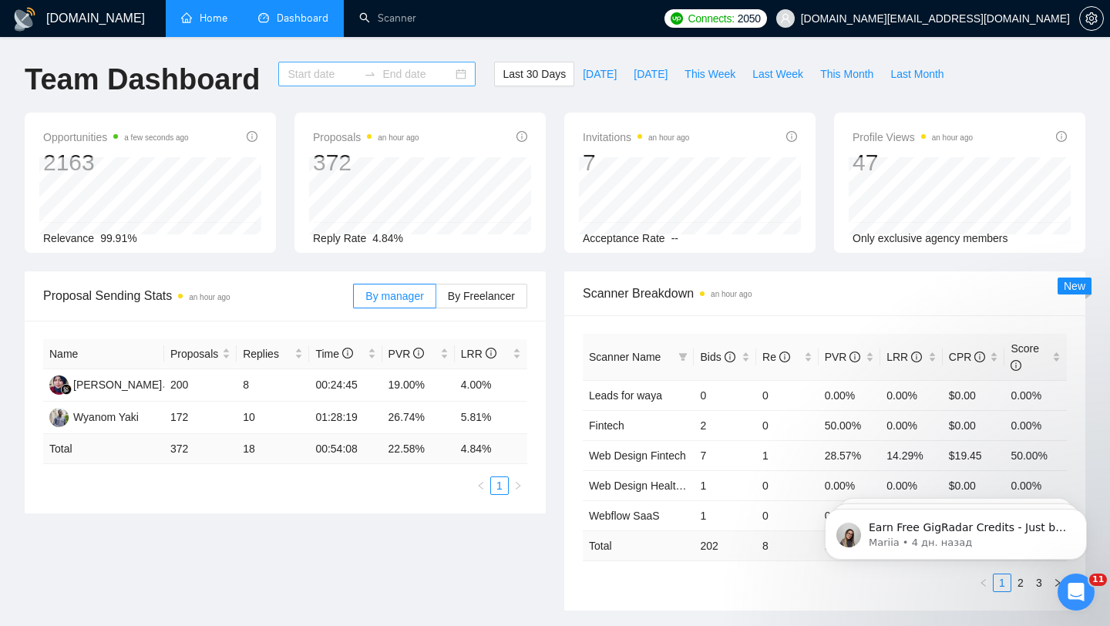
type input "2025-07-27"
type input "2025-08-26"
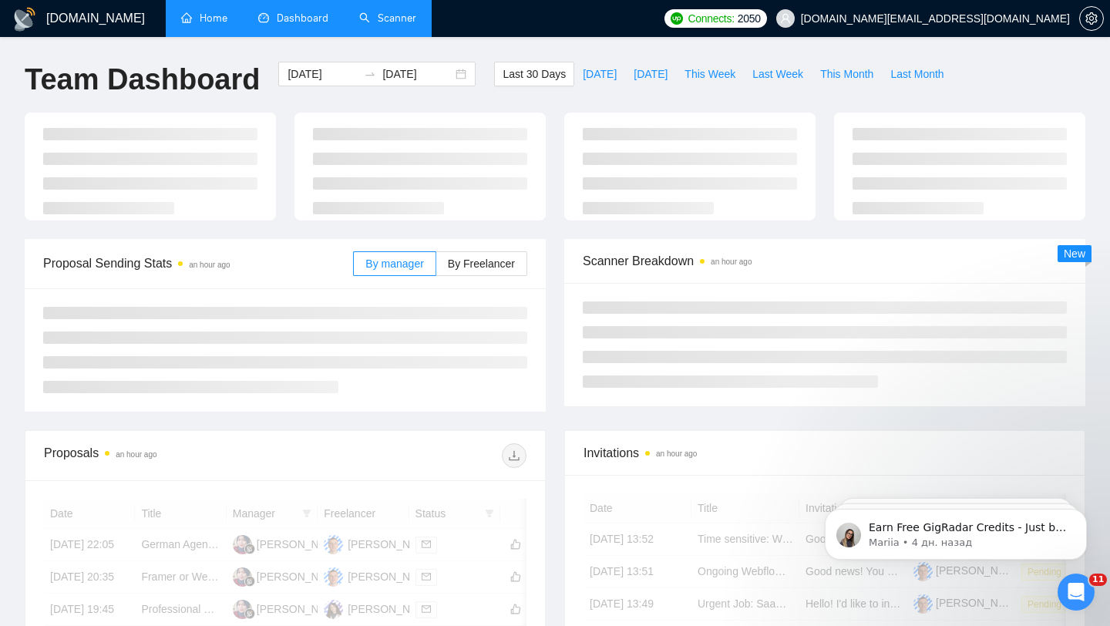
click at [369, 25] on link "Scanner" at bounding box center [387, 18] width 57 height 13
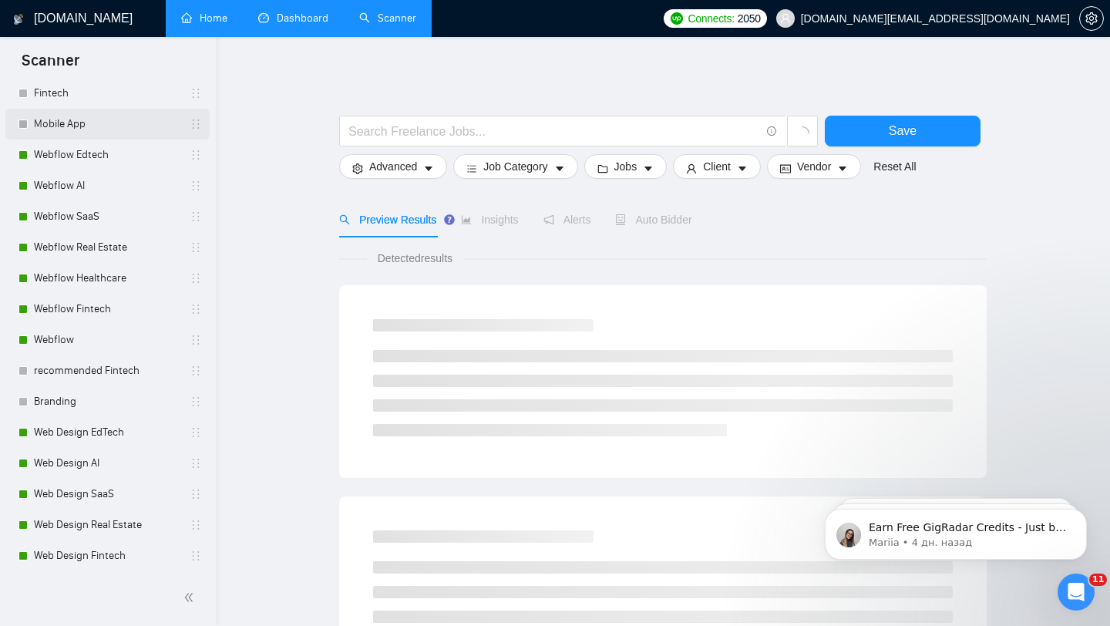
scroll to position [236, 0]
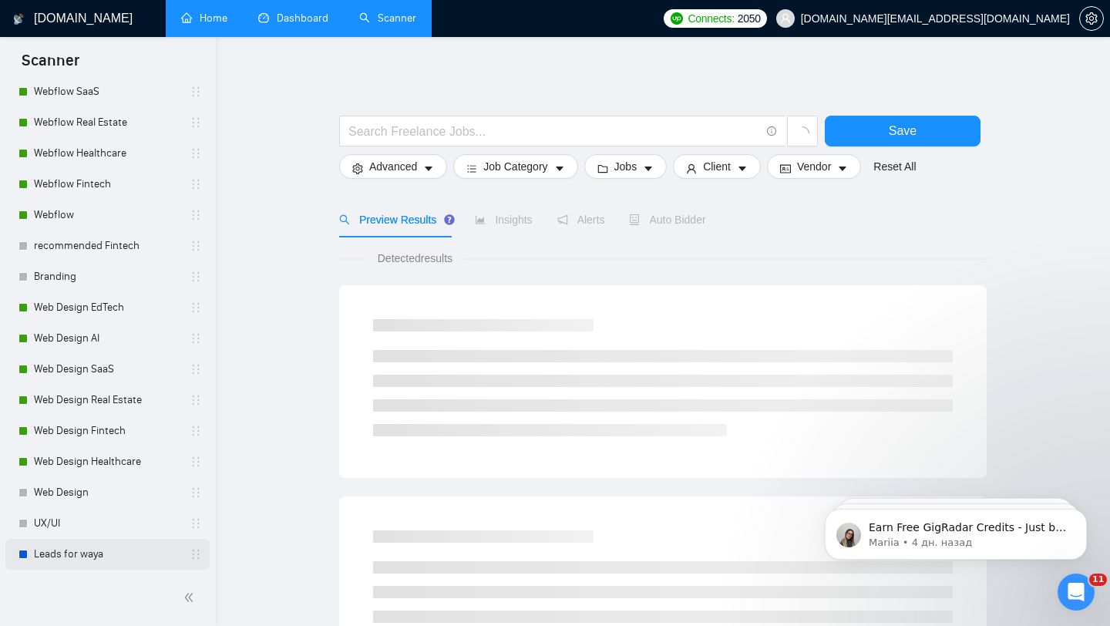
click at [129, 546] on link "Leads for waya" at bounding box center [107, 554] width 146 height 31
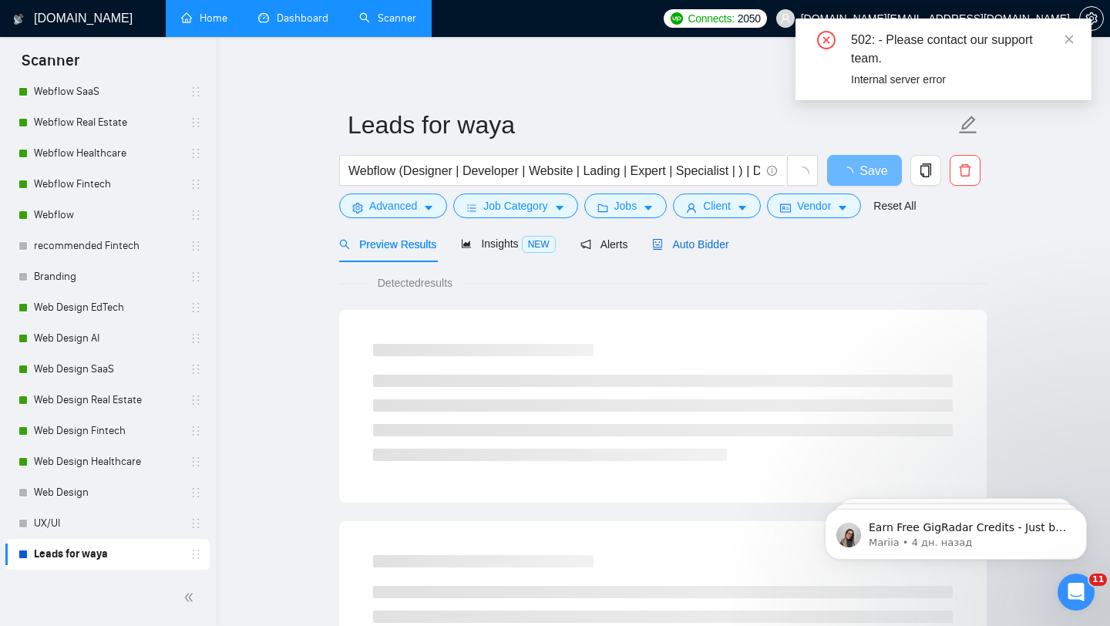
click at [685, 239] on span "Auto Bidder" at bounding box center [690, 244] width 76 height 12
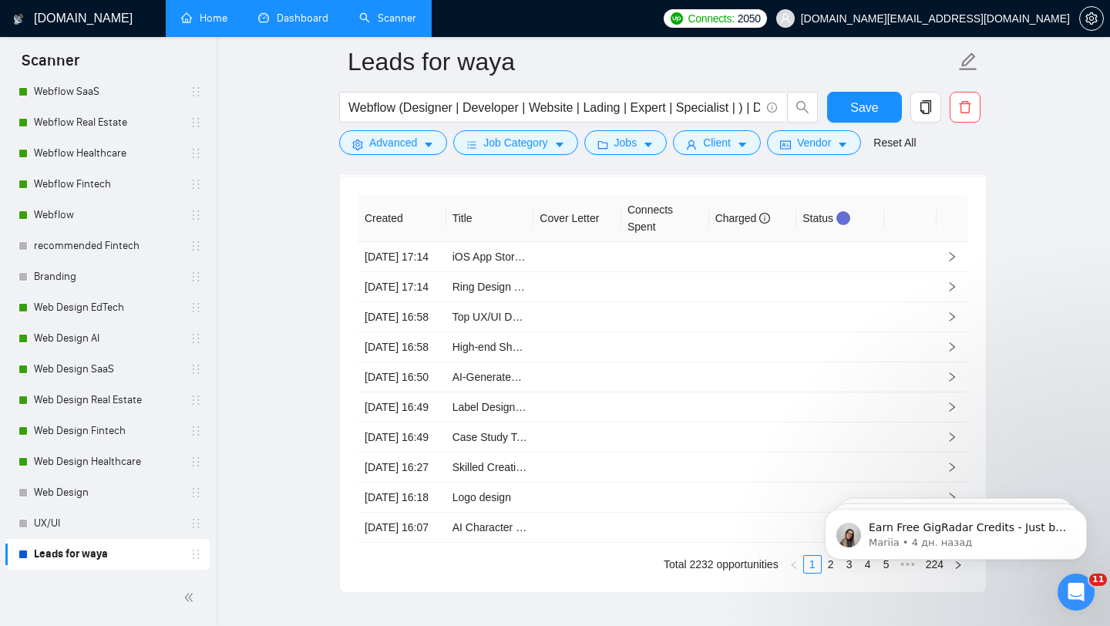
scroll to position [3959, 0]
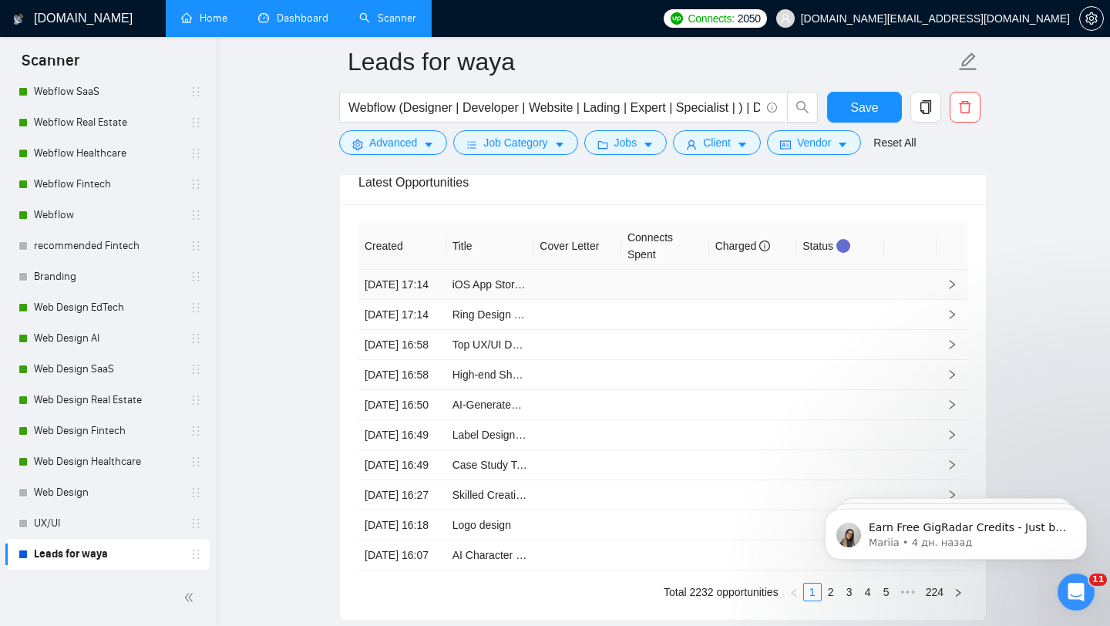
click at [942, 300] on td at bounding box center [951, 285] width 31 height 30
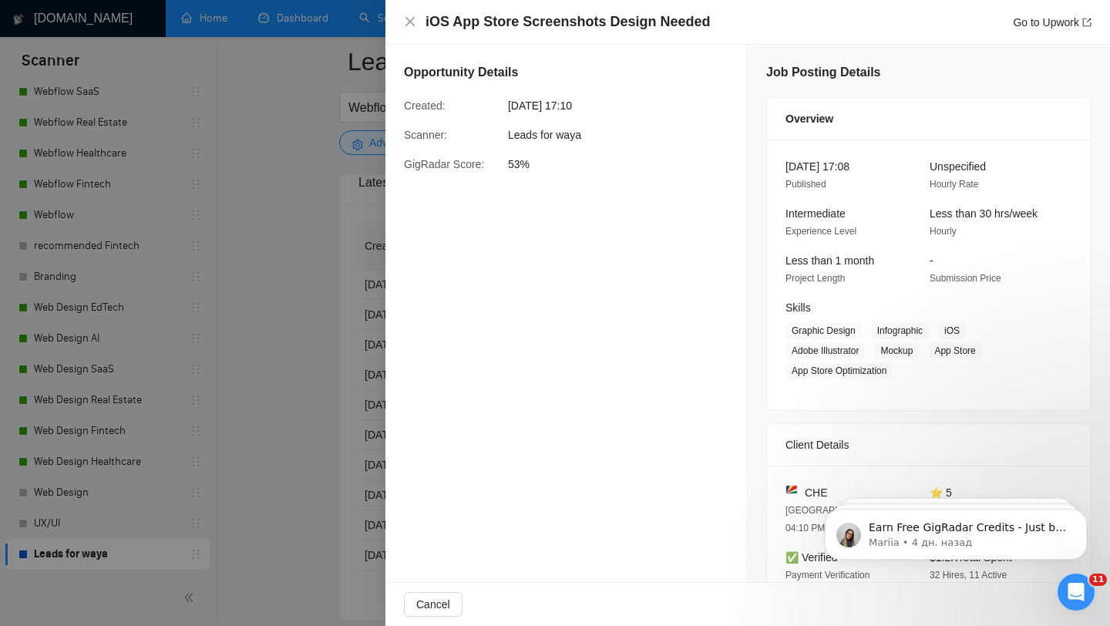
click at [241, 299] on div at bounding box center [555, 313] width 1110 height 626
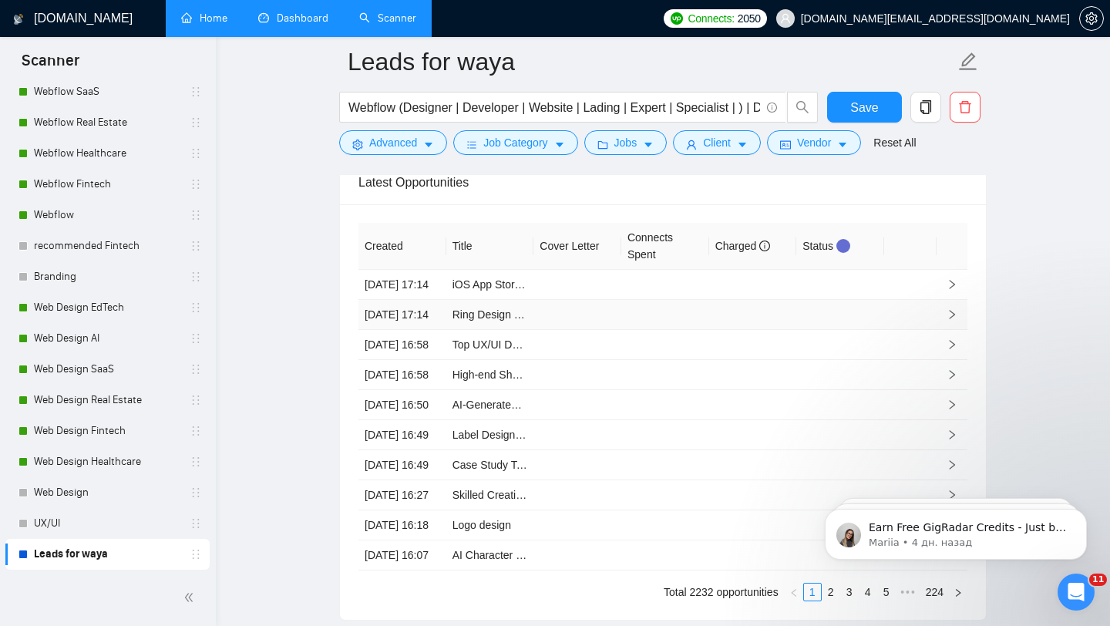
click at [860, 330] on td at bounding box center [840, 315] width 88 height 30
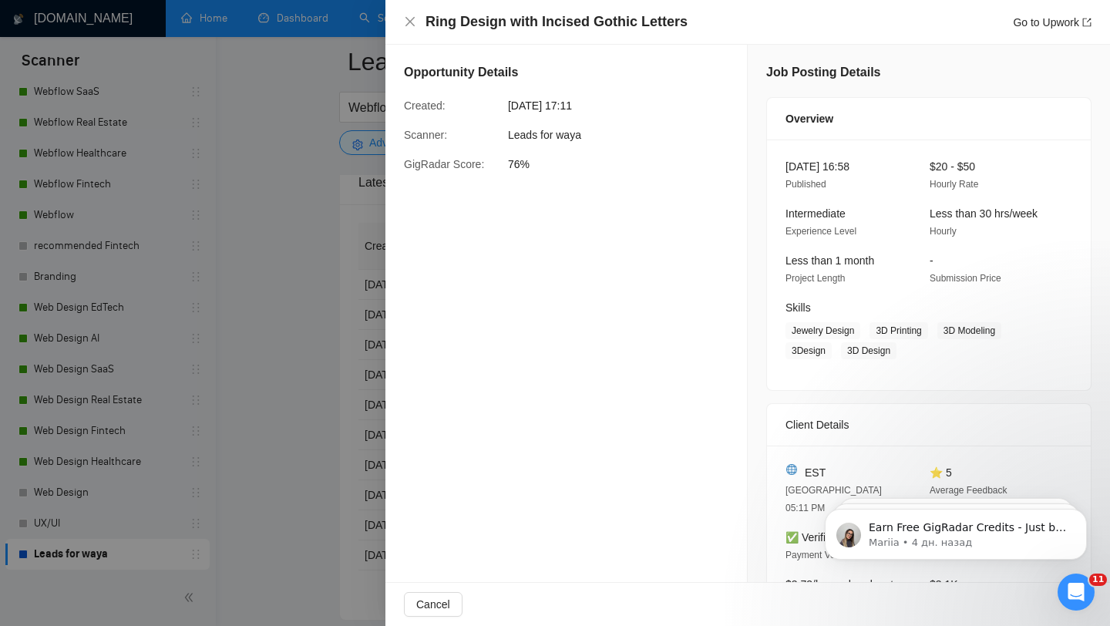
click at [249, 236] on div at bounding box center [555, 313] width 1110 height 626
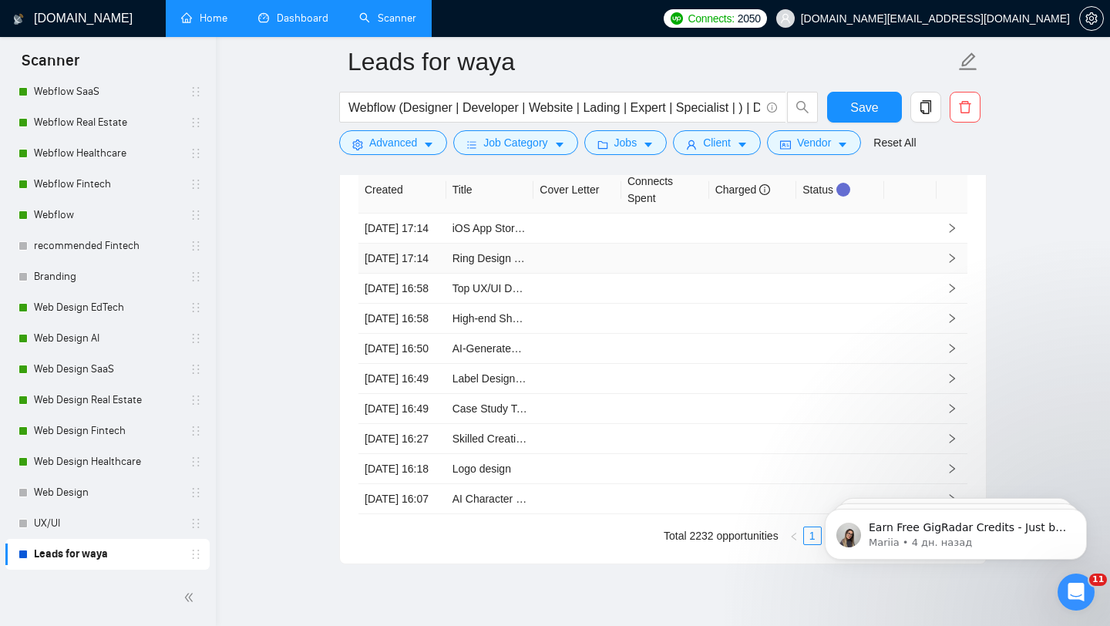
scroll to position [4019, 0]
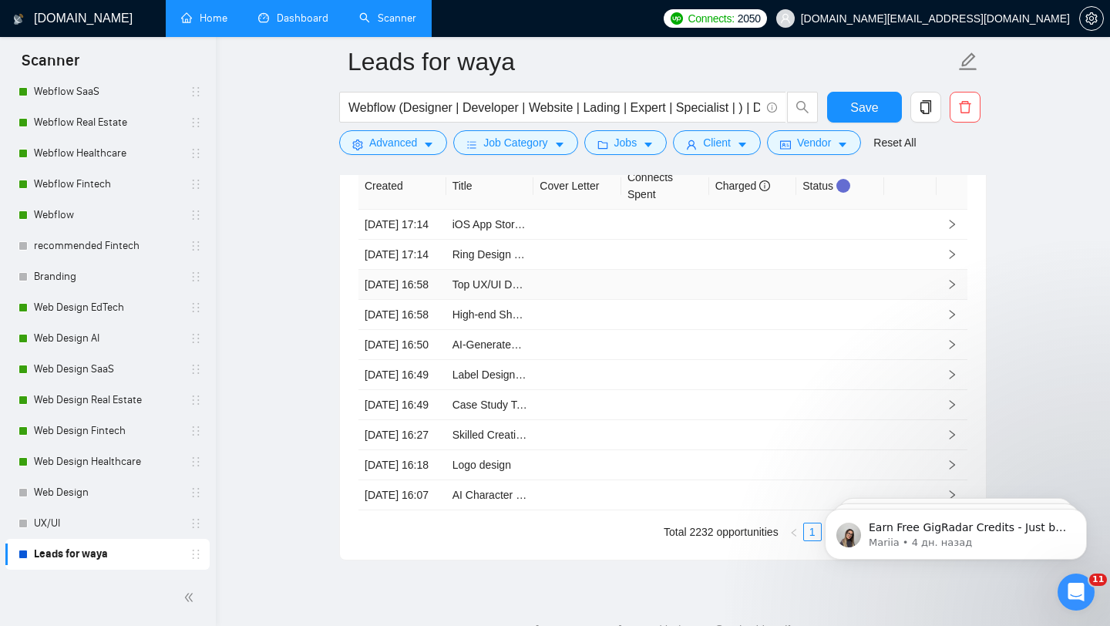
click at [747, 300] on td at bounding box center [753, 285] width 88 height 30
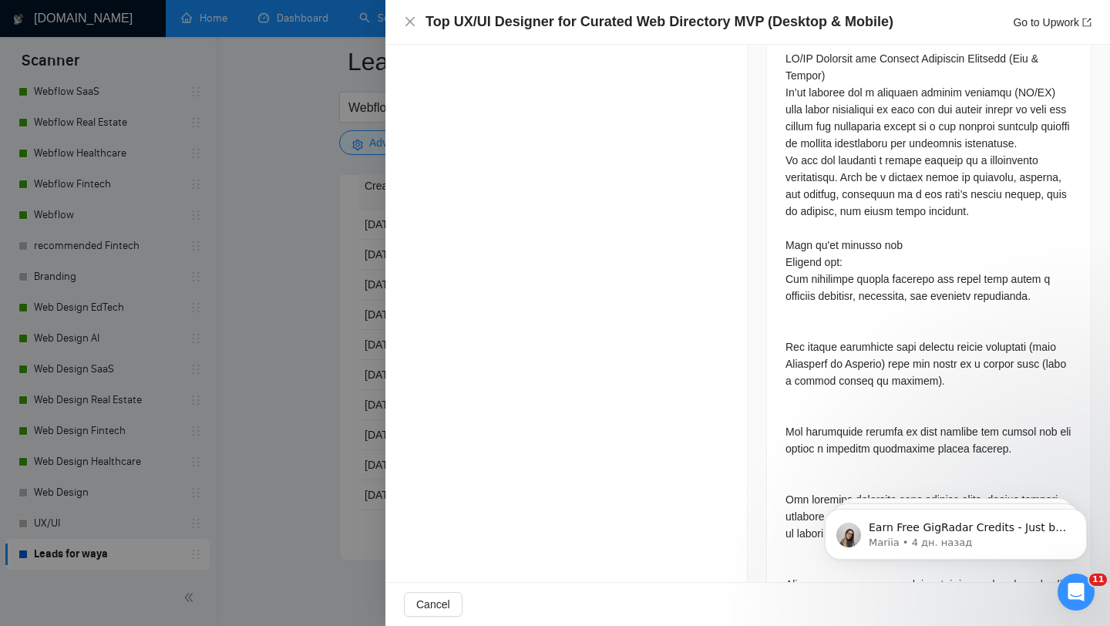
scroll to position [724, 0]
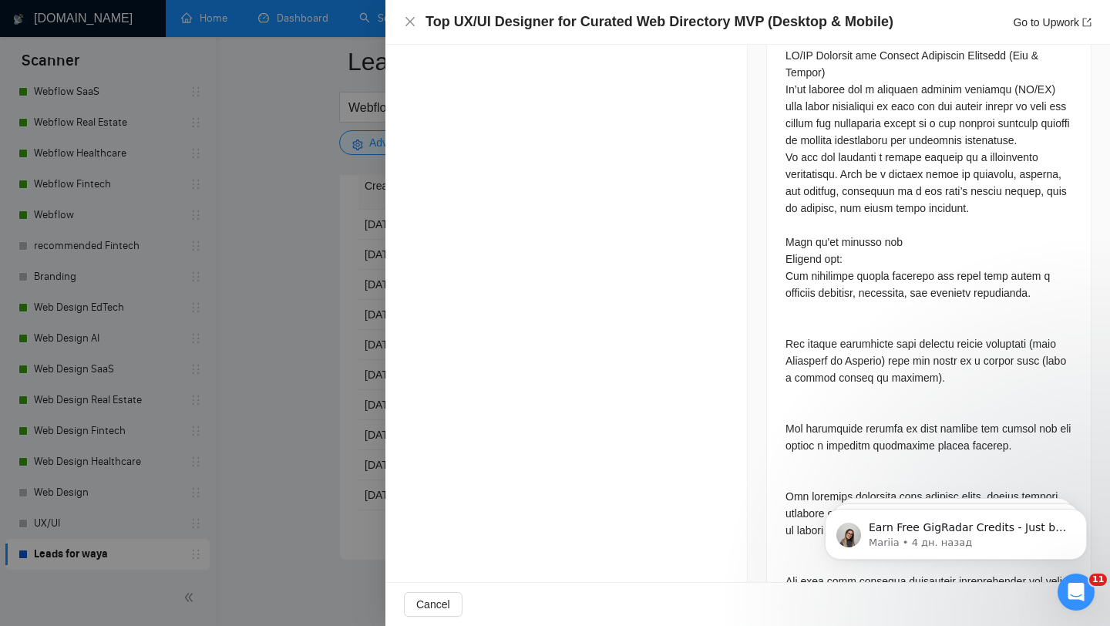
click at [298, 322] on div at bounding box center [555, 313] width 1110 height 626
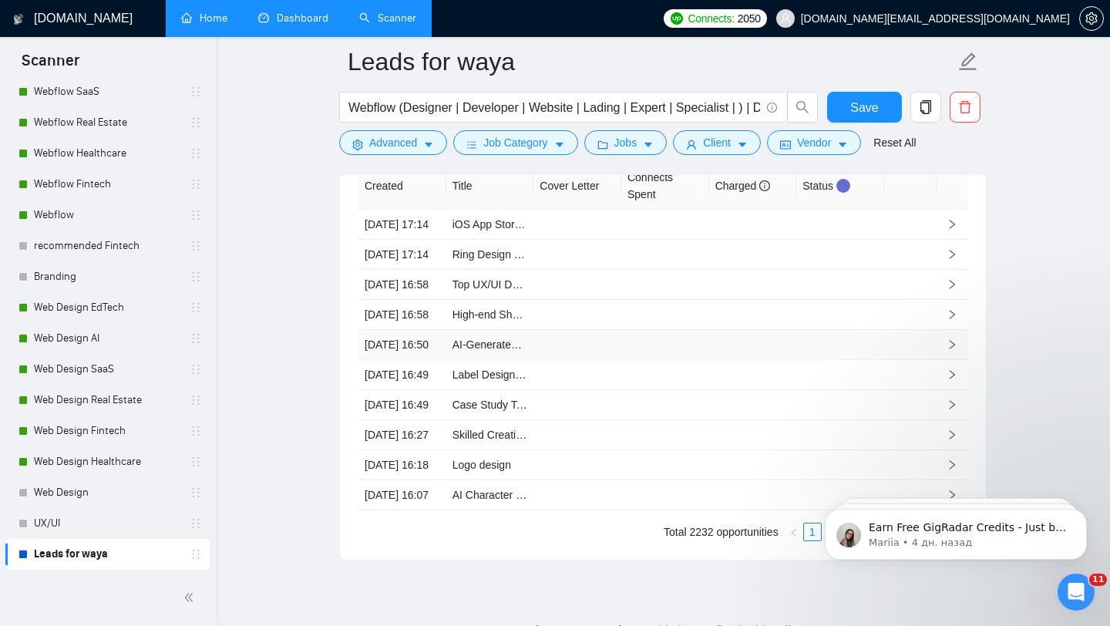
scroll to position [4040, 0]
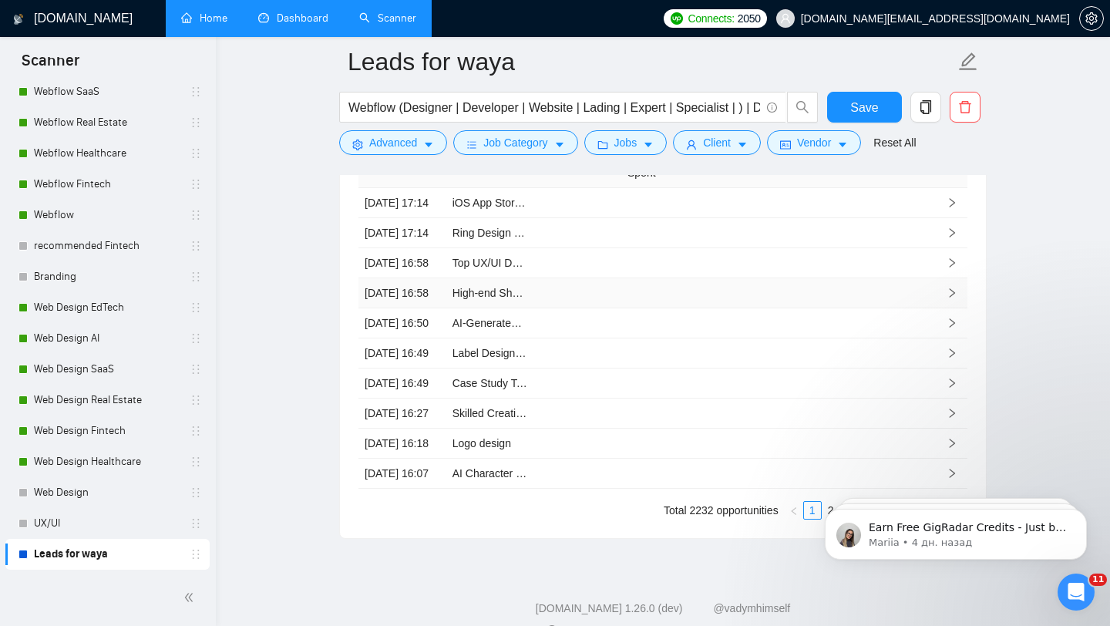
click at [797, 308] on td at bounding box center [840, 293] width 88 height 30
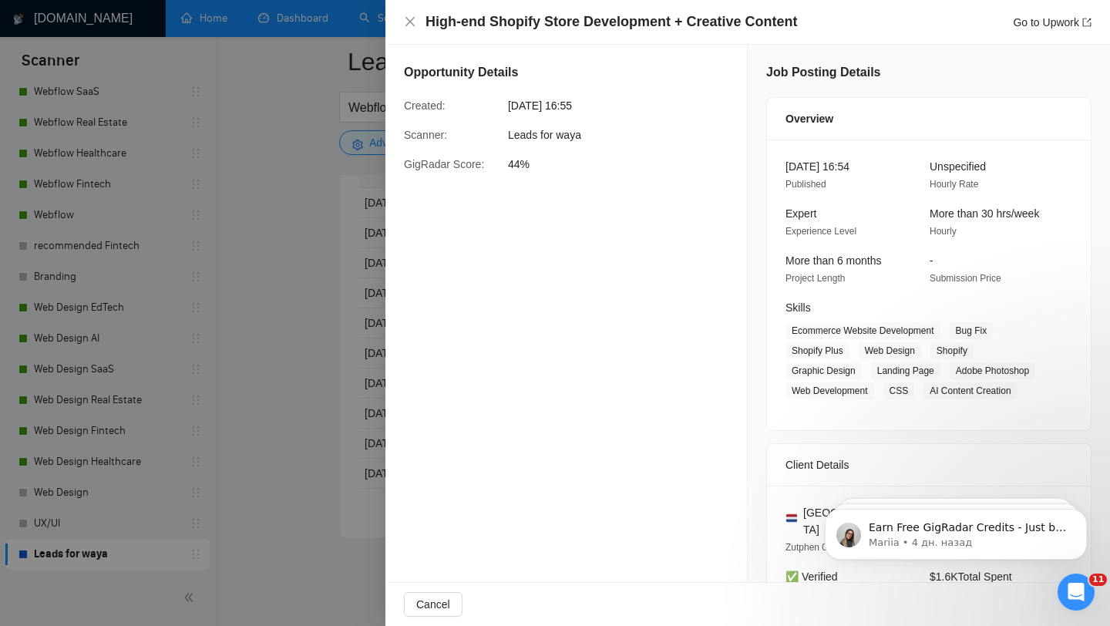
click at [336, 290] on div at bounding box center [555, 313] width 1110 height 626
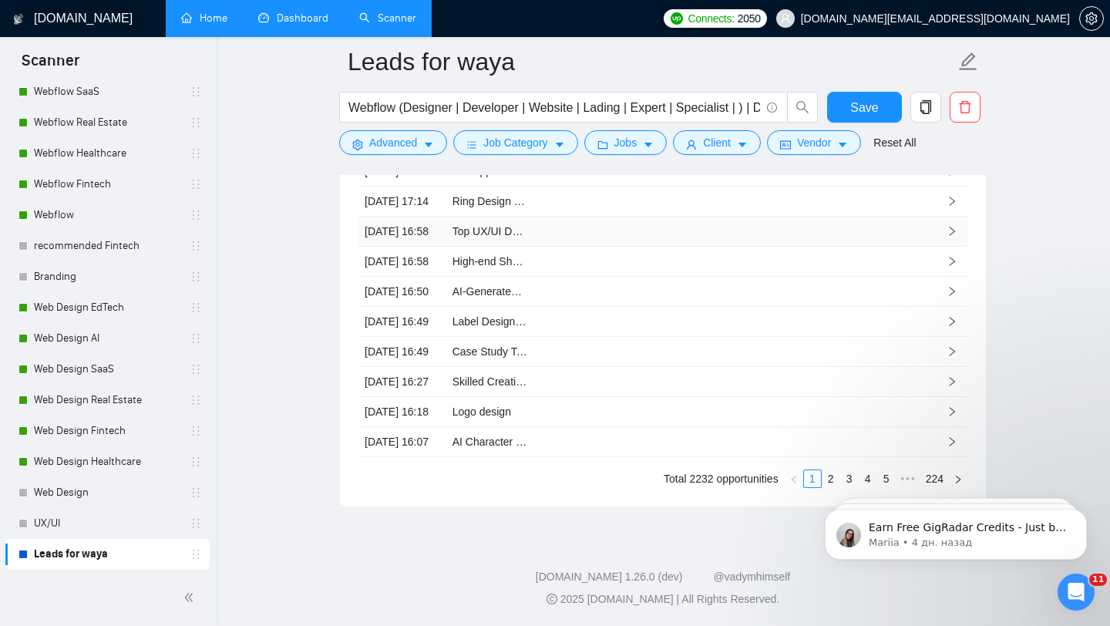
scroll to position [4134, 0]
click at [616, 337] on td at bounding box center [577, 322] width 88 height 30
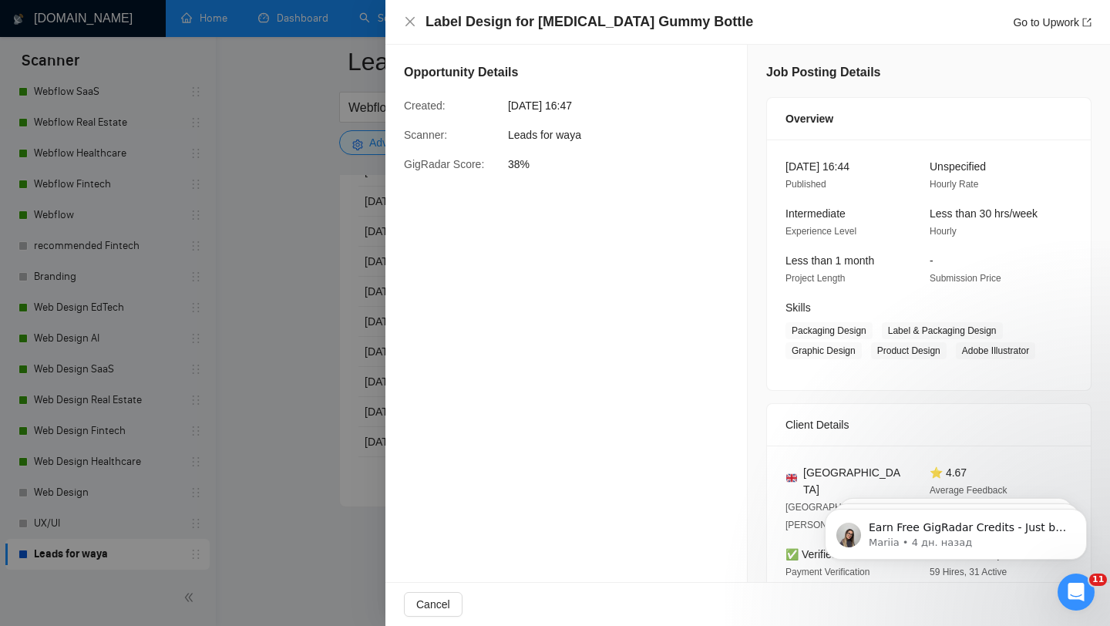
click at [257, 431] on div at bounding box center [555, 313] width 1110 height 626
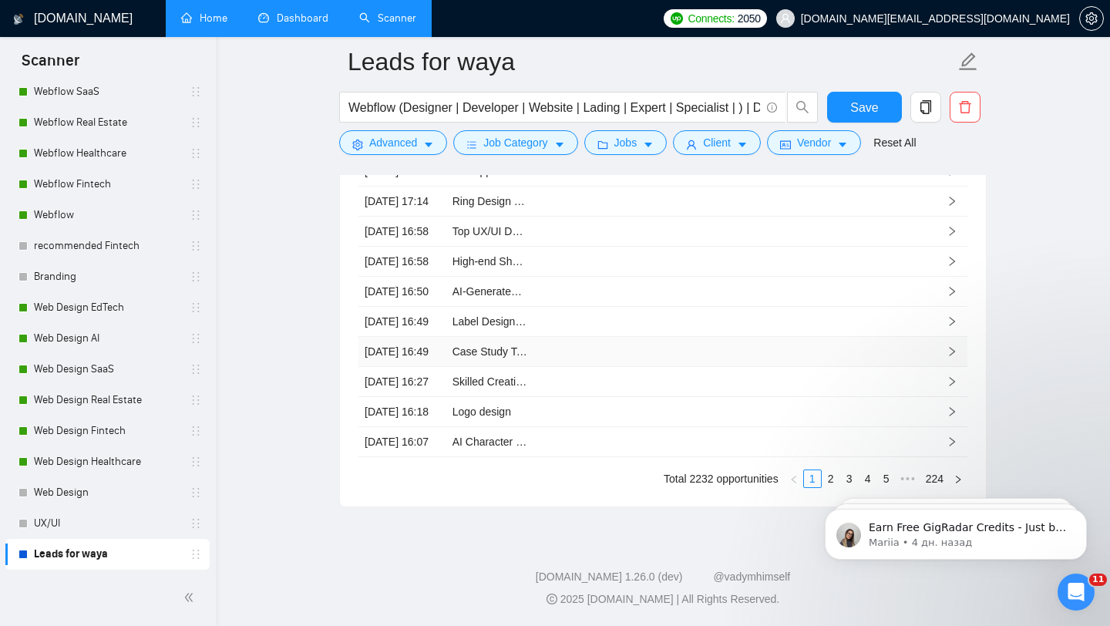
scroll to position [4206, 0]
click at [599, 391] on td at bounding box center [577, 382] width 88 height 30
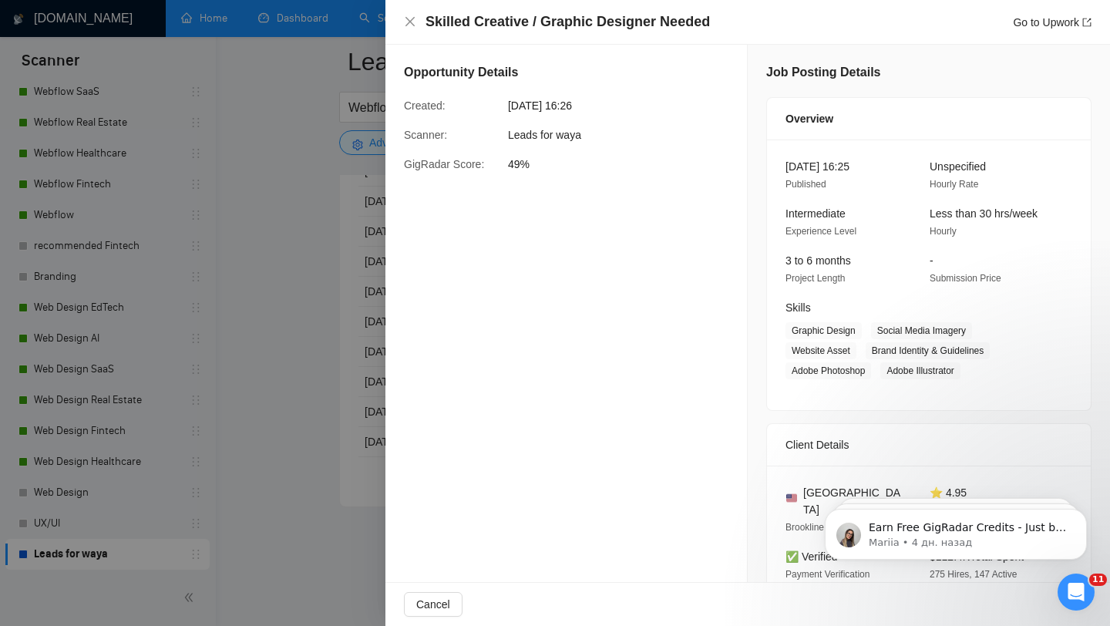
click at [329, 172] on div at bounding box center [555, 313] width 1110 height 626
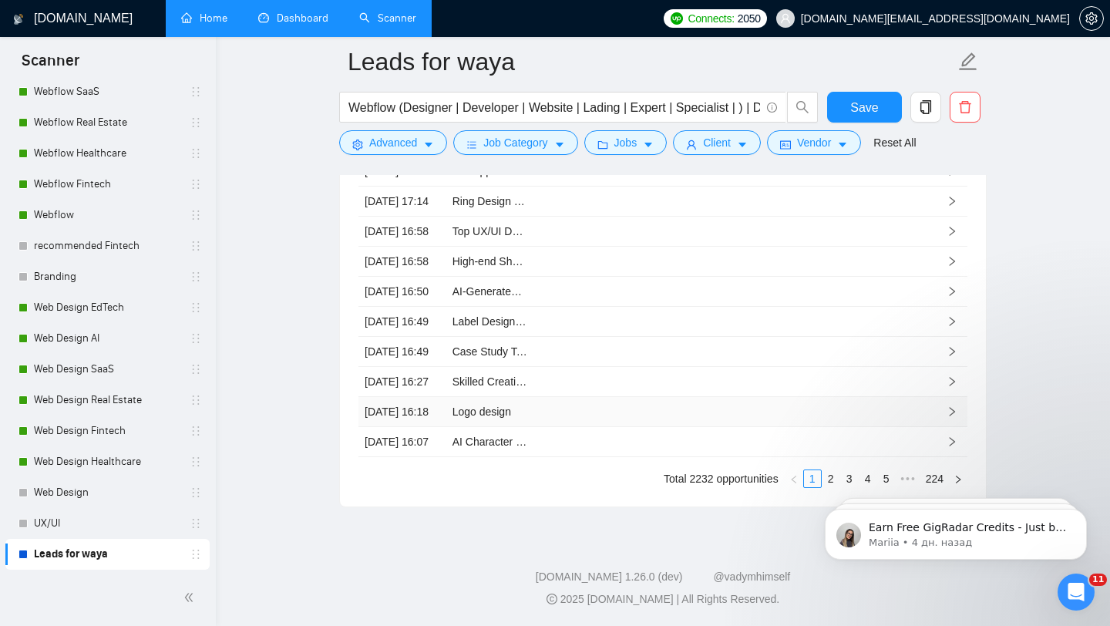
click at [710, 427] on td at bounding box center [753, 412] width 88 height 30
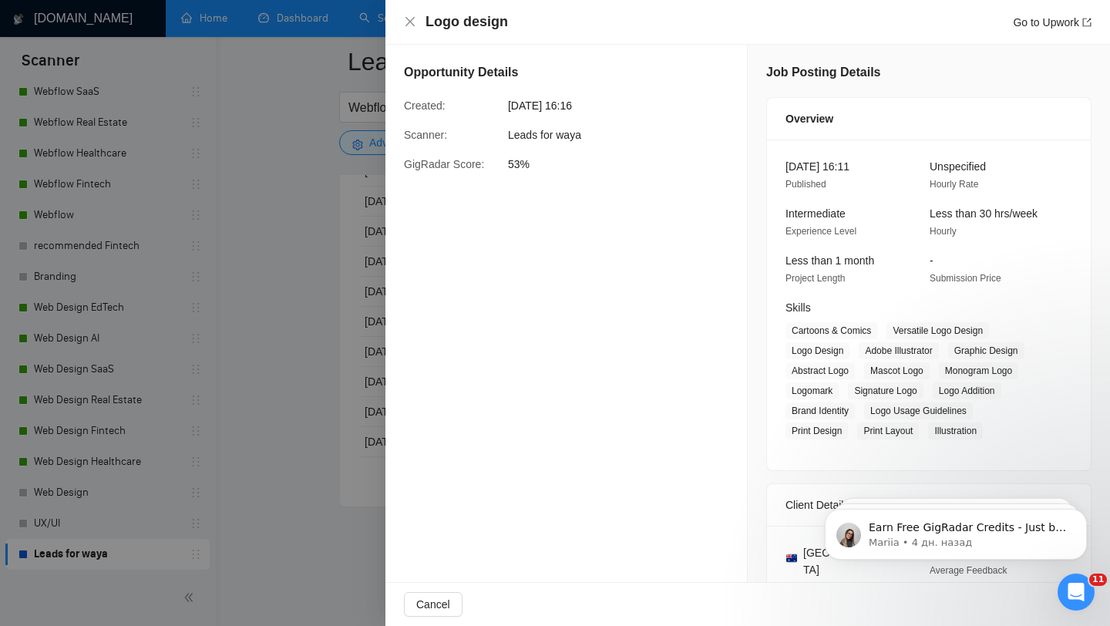
click at [233, 391] on div at bounding box center [555, 313] width 1110 height 626
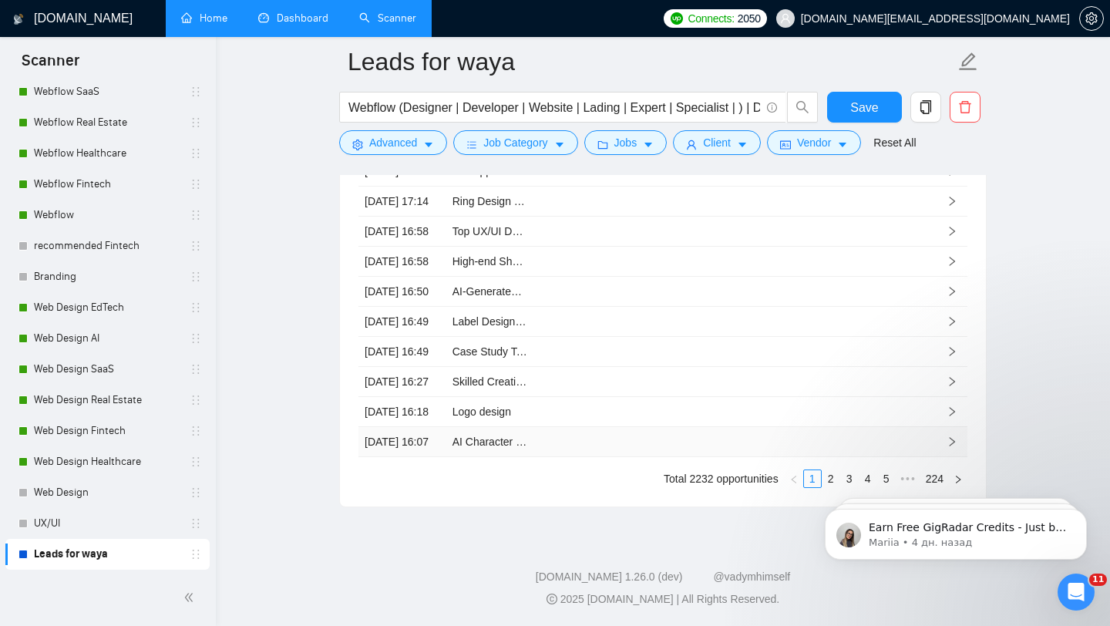
click at [663, 457] on td at bounding box center [665, 442] width 88 height 30
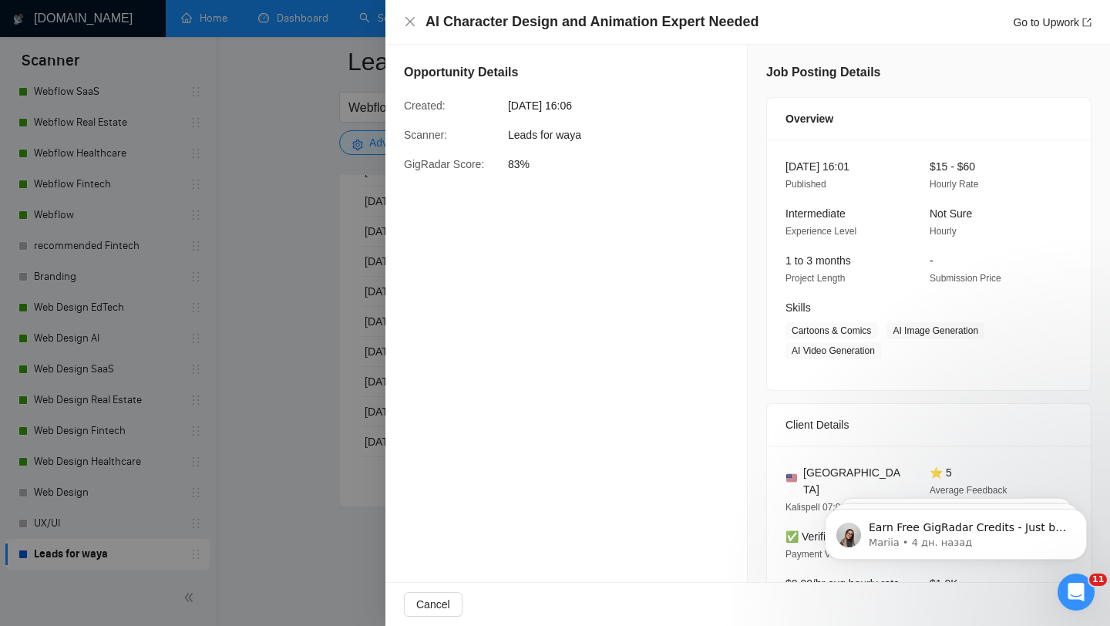
click at [375, 270] on div at bounding box center [555, 313] width 1110 height 626
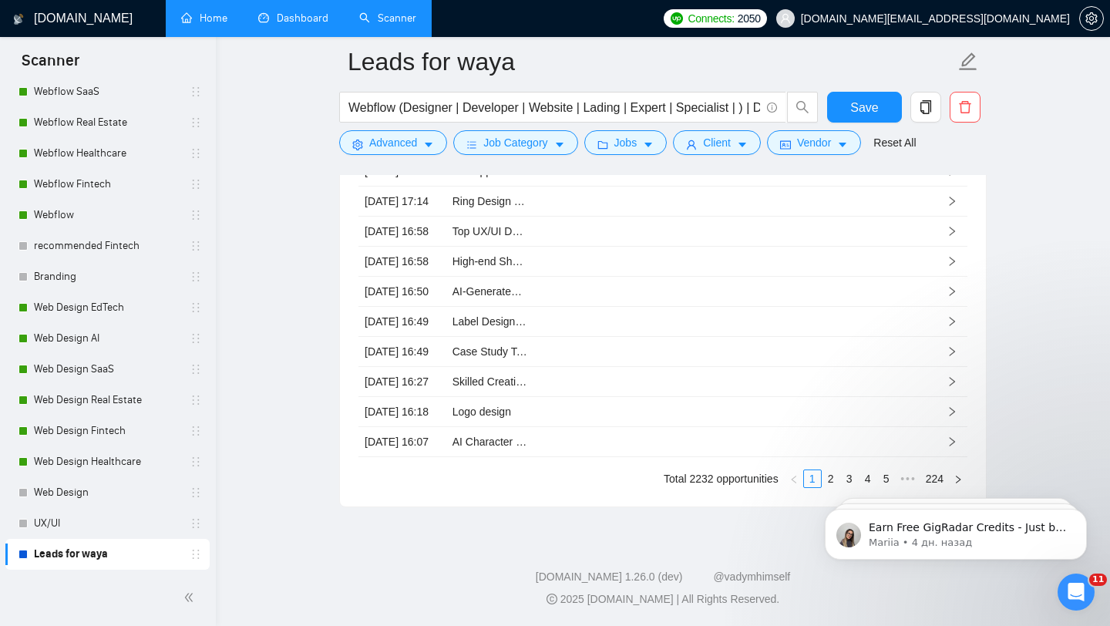
click at [818, 532] on body "Earn Free GigRadar Credits - Just by Sharing Your Story! 💬 Want more credits fo…" at bounding box center [955, 530] width 296 height 96
click at [822, 472] on link "2" at bounding box center [830, 478] width 17 height 17
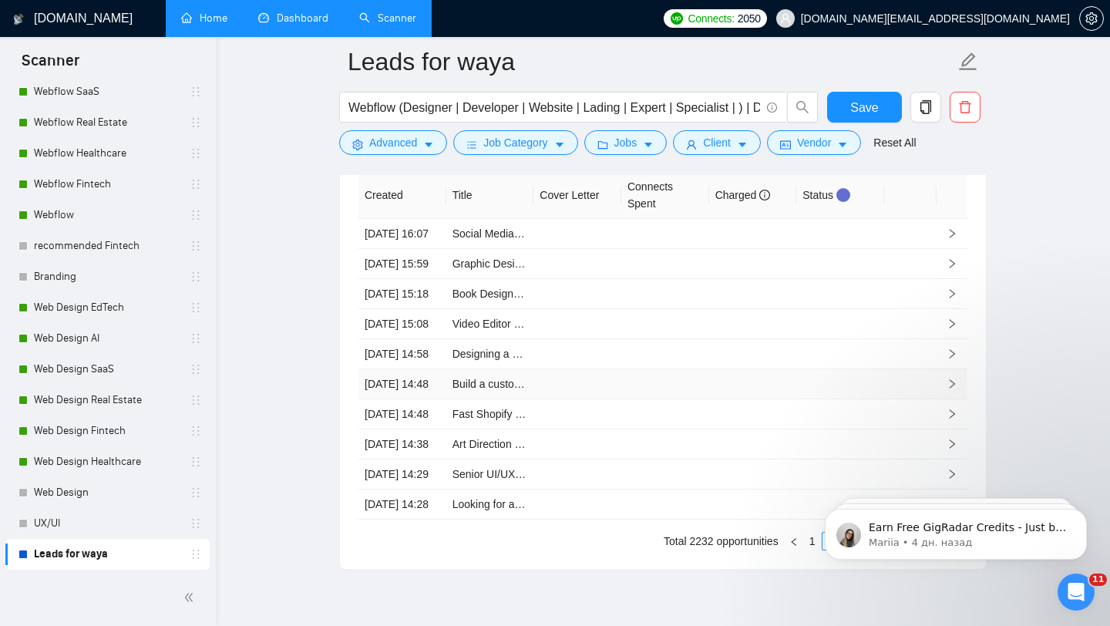
scroll to position [3999, 0]
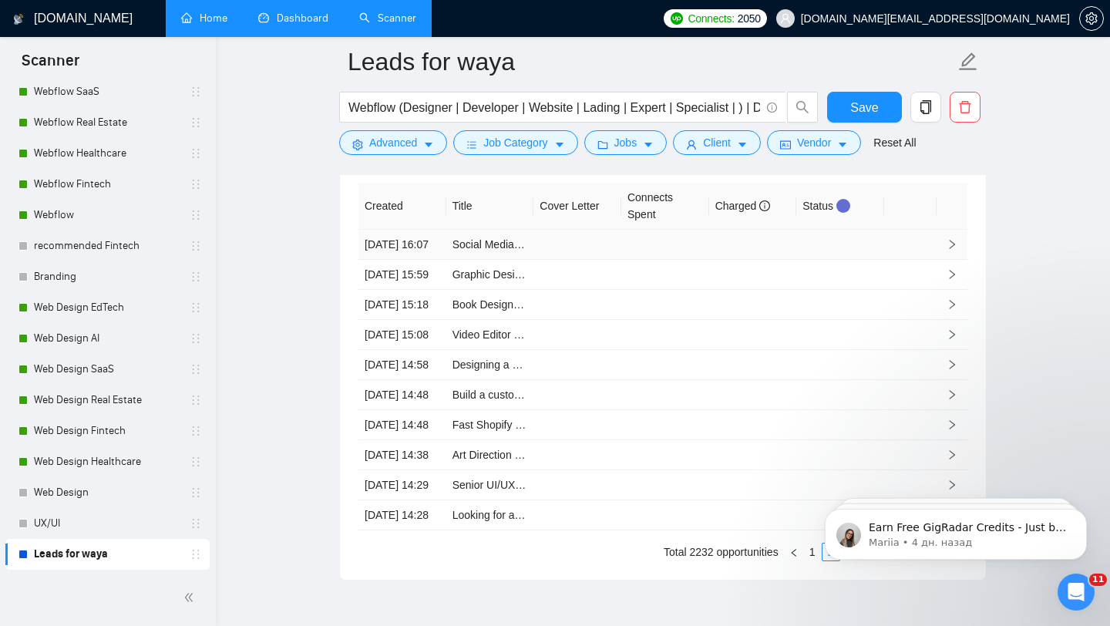
click at [798, 251] on td at bounding box center [840, 245] width 88 height 30
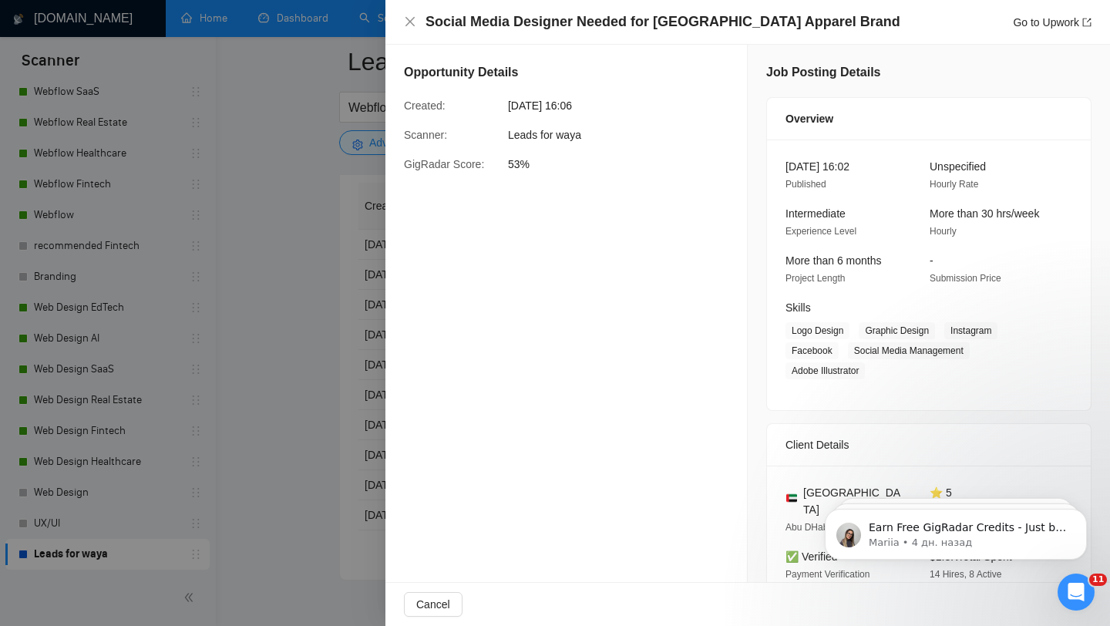
click at [347, 265] on div at bounding box center [555, 313] width 1110 height 626
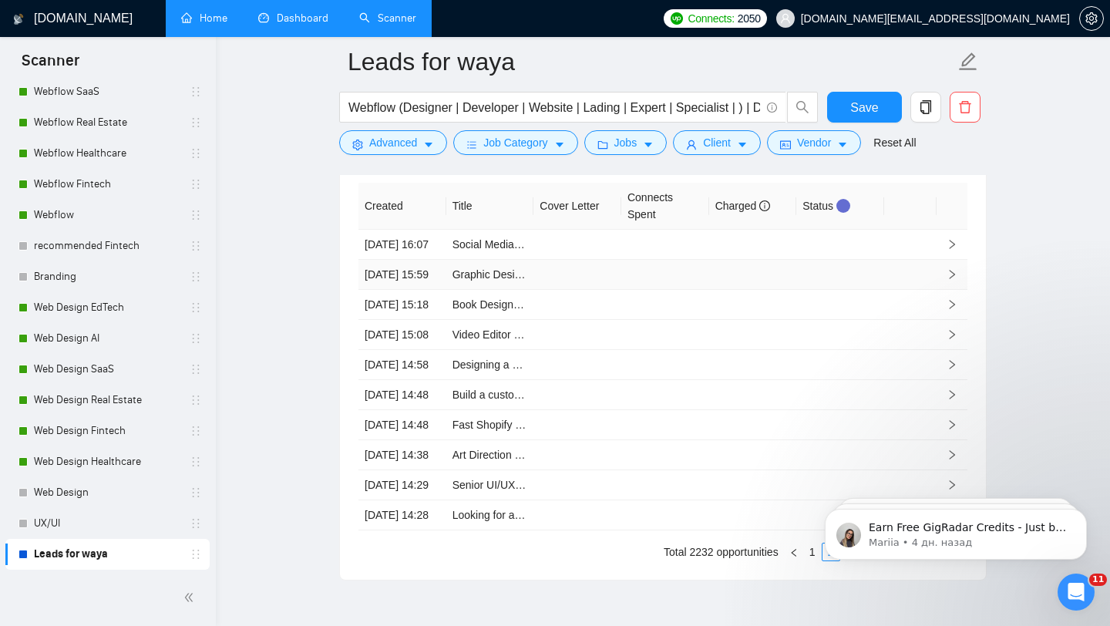
click at [774, 290] on td at bounding box center [753, 275] width 88 height 30
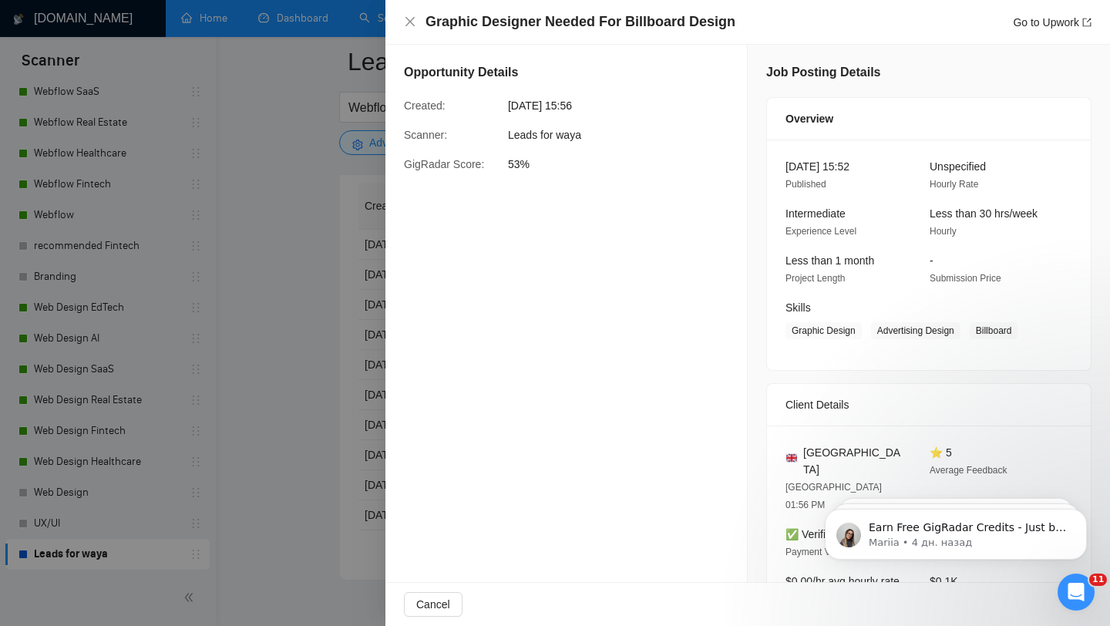
scroll to position [356, 0]
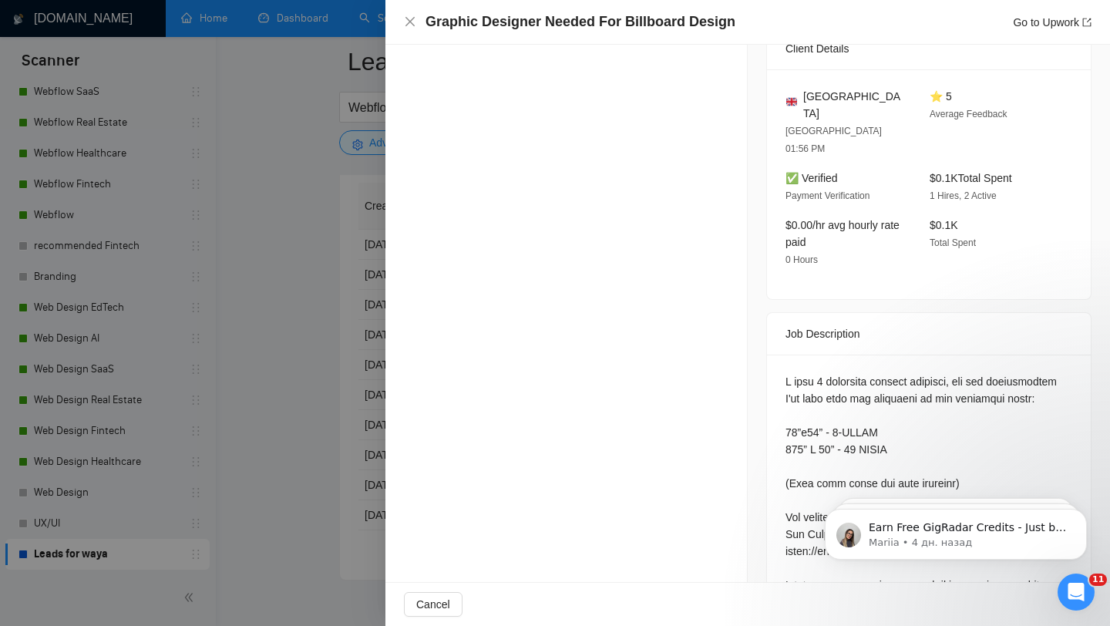
click at [353, 366] on div at bounding box center [555, 313] width 1110 height 626
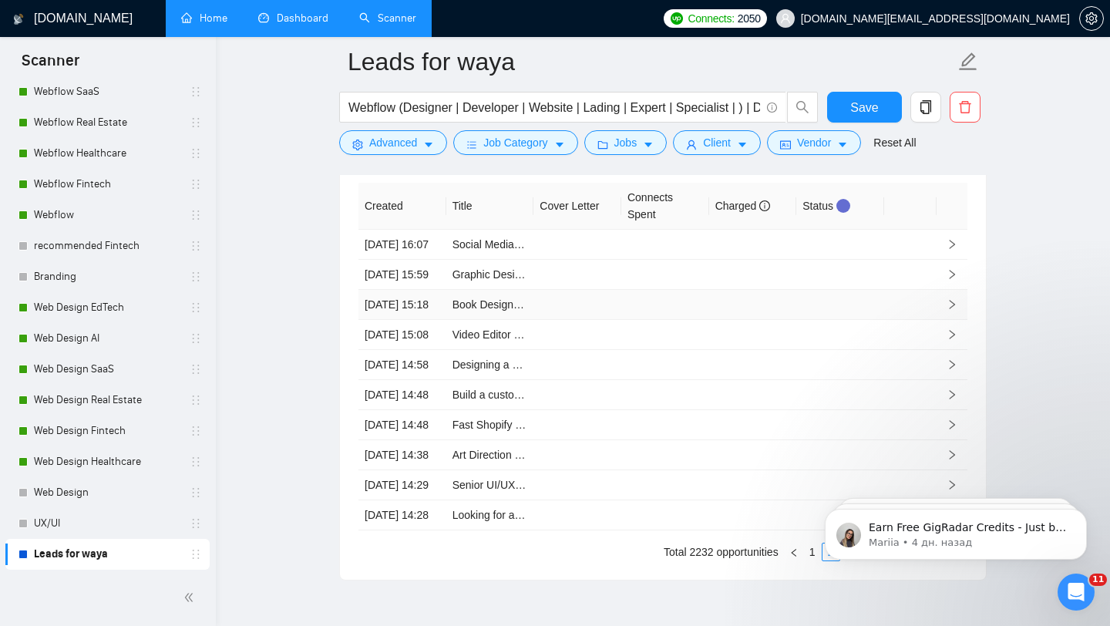
click at [744, 320] on td at bounding box center [753, 305] width 88 height 30
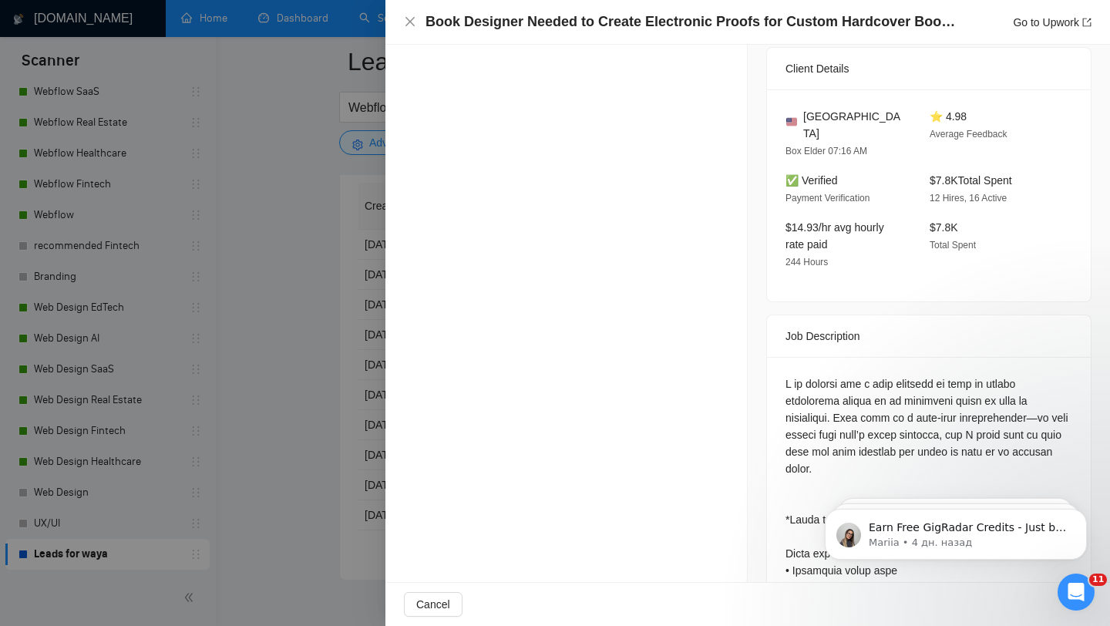
click at [381, 372] on div at bounding box center [555, 313] width 1110 height 626
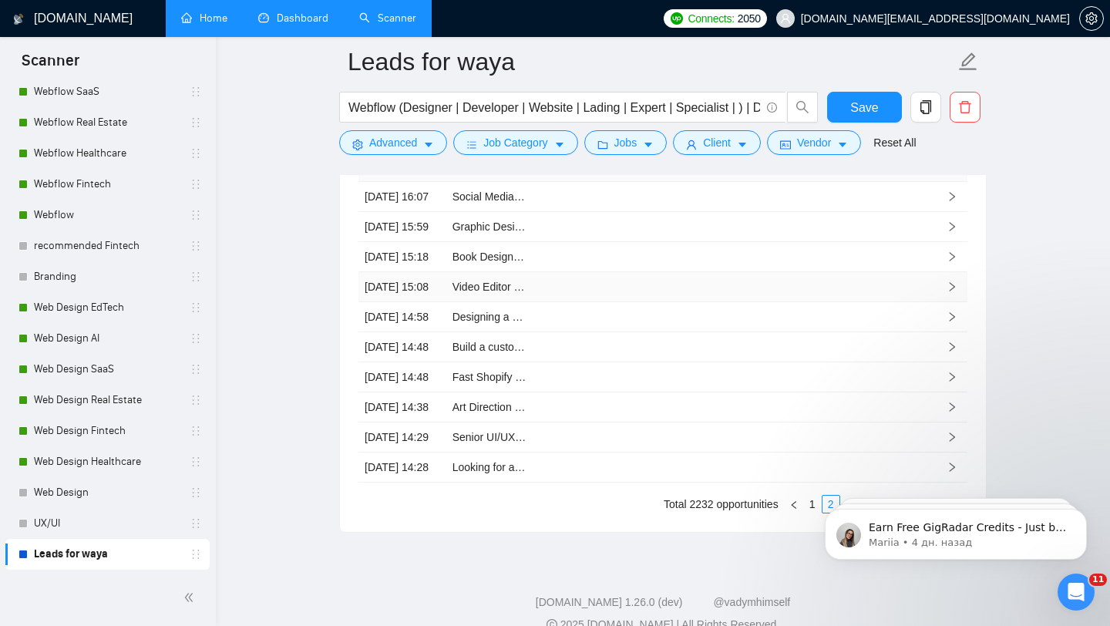
scroll to position [4115, 0]
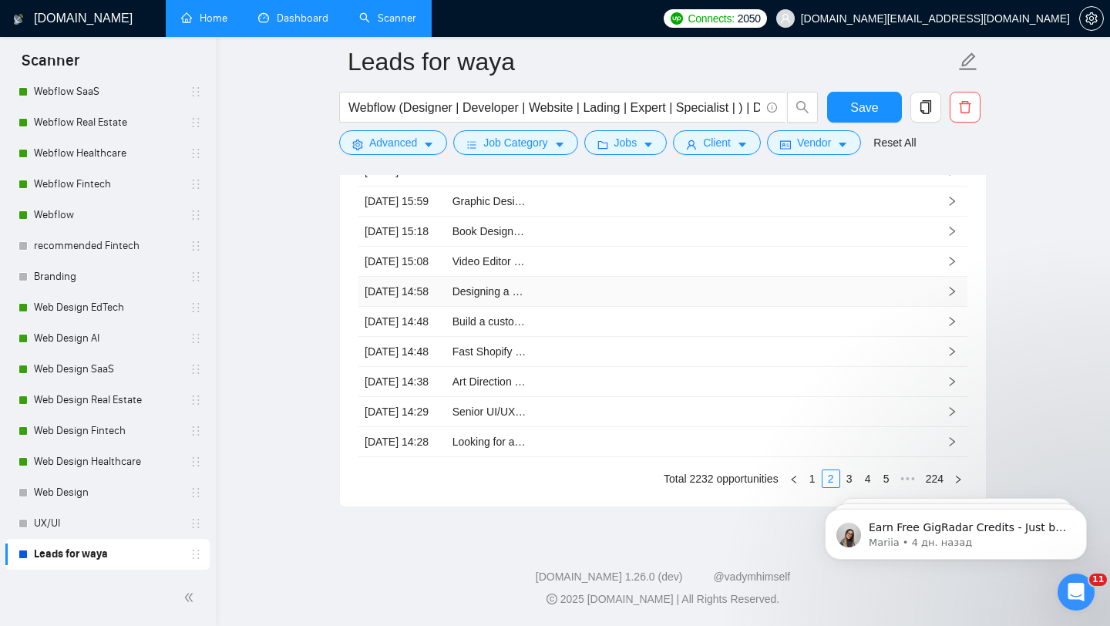
click at [723, 307] on td at bounding box center [753, 292] width 88 height 30
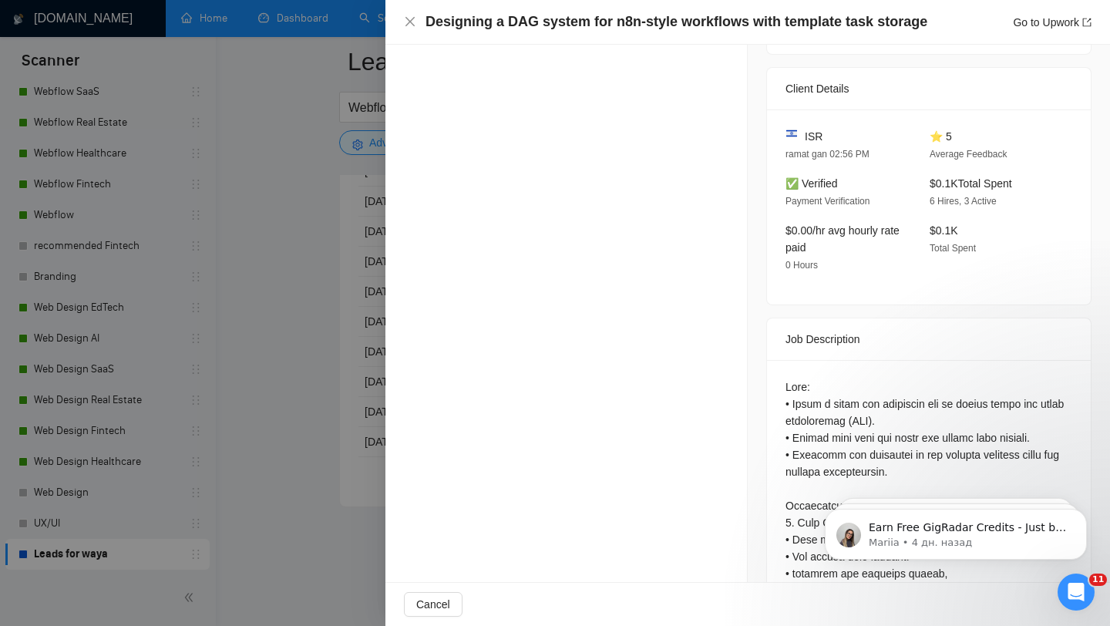
click at [321, 250] on div at bounding box center [555, 313] width 1110 height 626
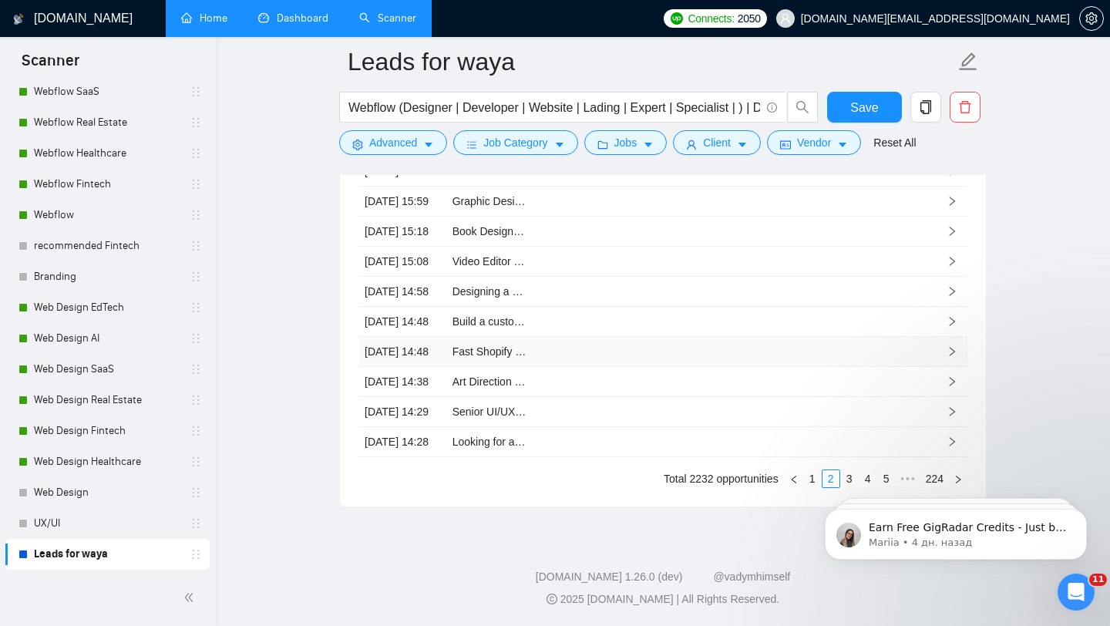
scroll to position [4155, 0]
click at [702, 337] on td at bounding box center [665, 322] width 88 height 30
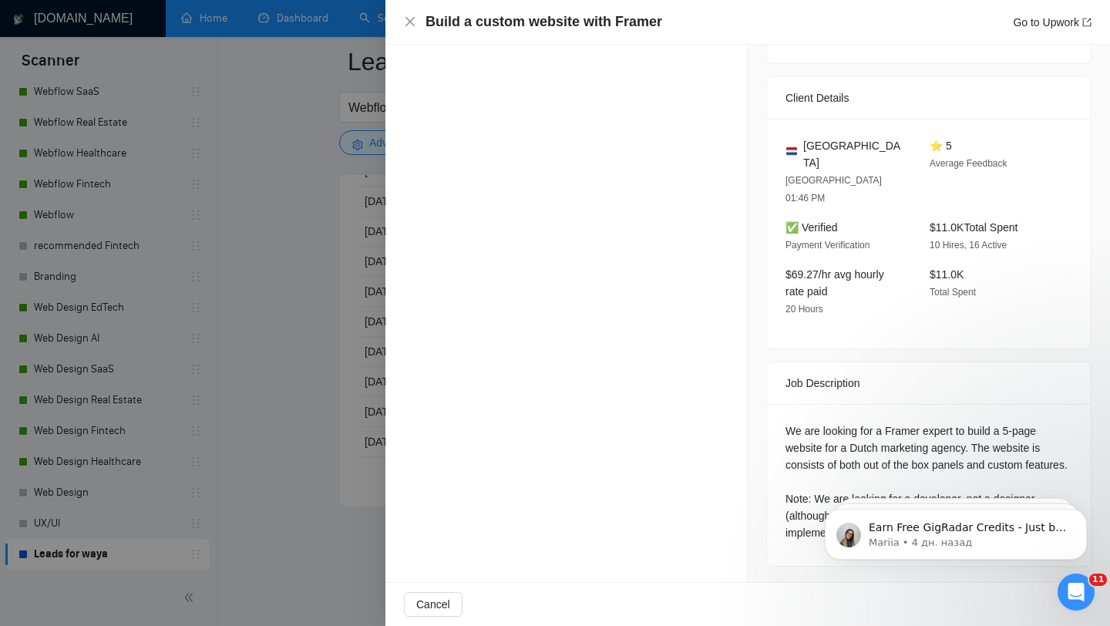
click at [240, 362] on div at bounding box center [555, 313] width 1110 height 626
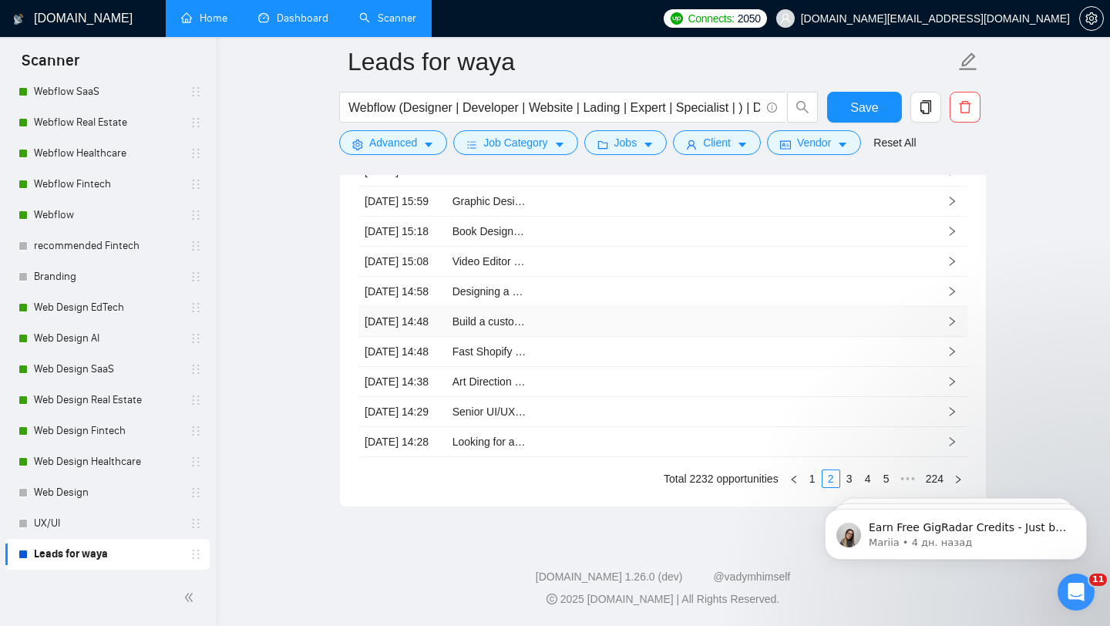
click at [632, 337] on td at bounding box center [665, 322] width 88 height 30
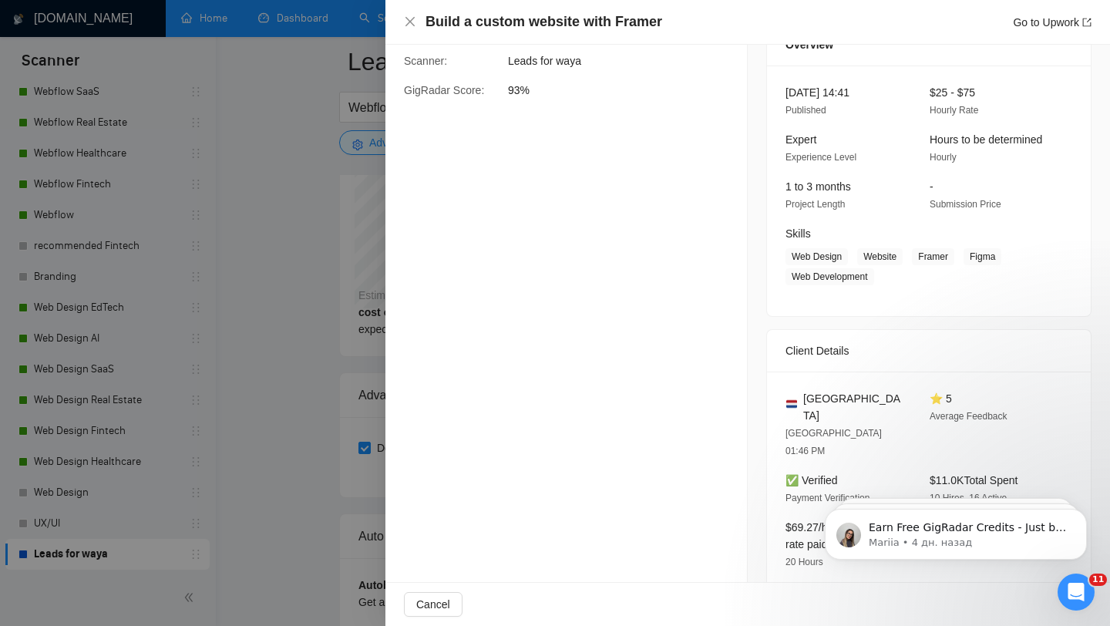
scroll to position [327, 0]
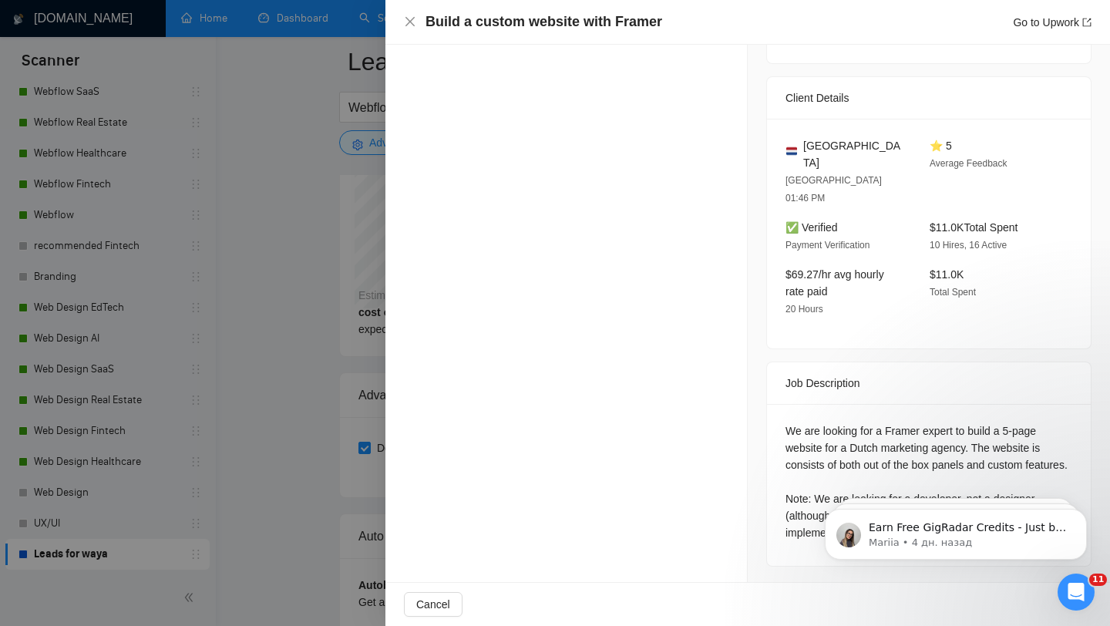
click at [279, 384] on div at bounding box center [555, 313] width 1110 height 626
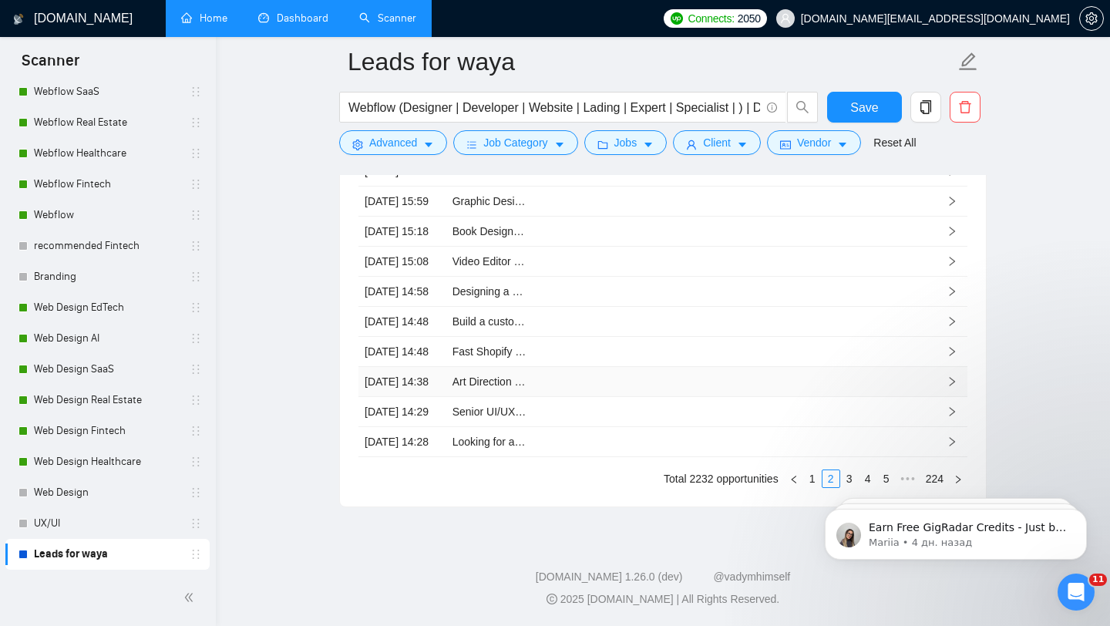
scroll to position [4181, 0]
click at [654, 397] on td at bounding box center [665, 382] width 88 height 30
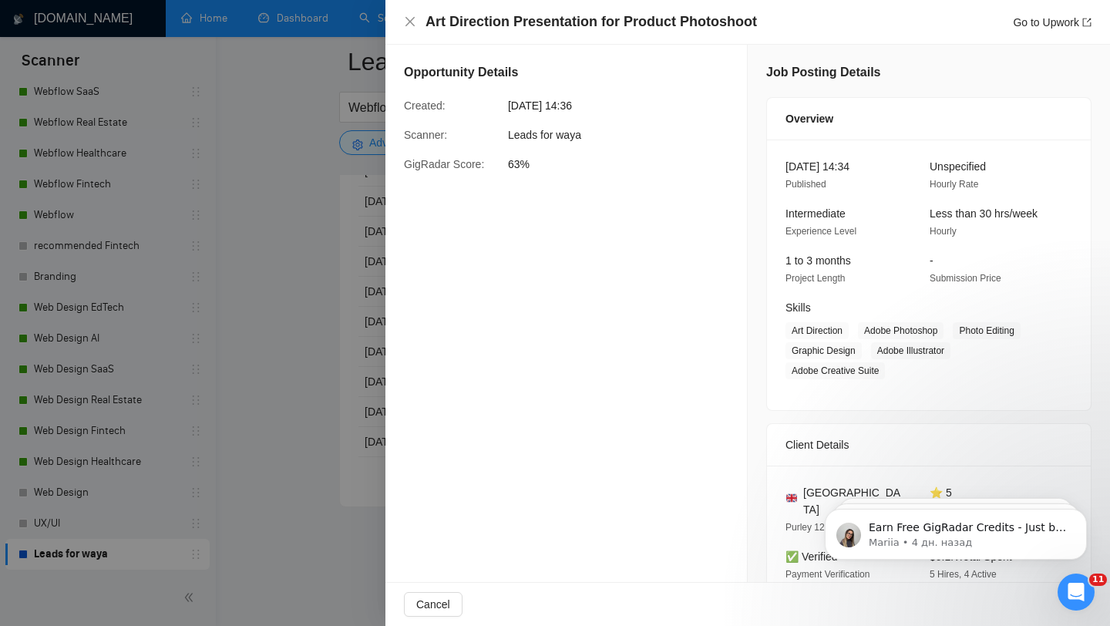
scroll to position [381, 0]
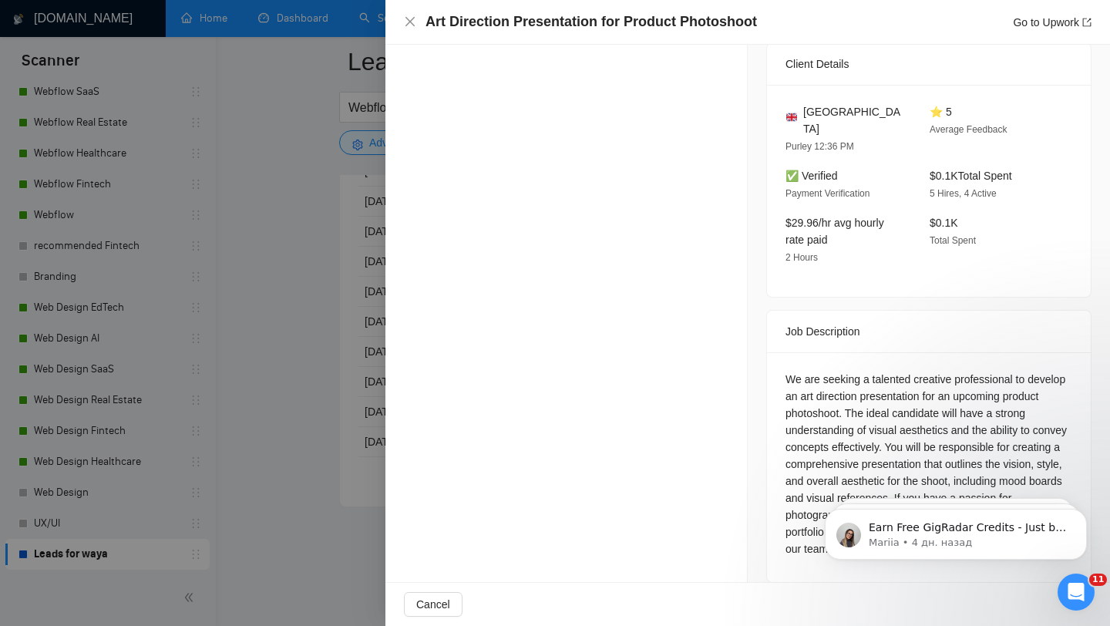
click at [319, 364] on div at bounding box center [555, 313] width 1110 height 626
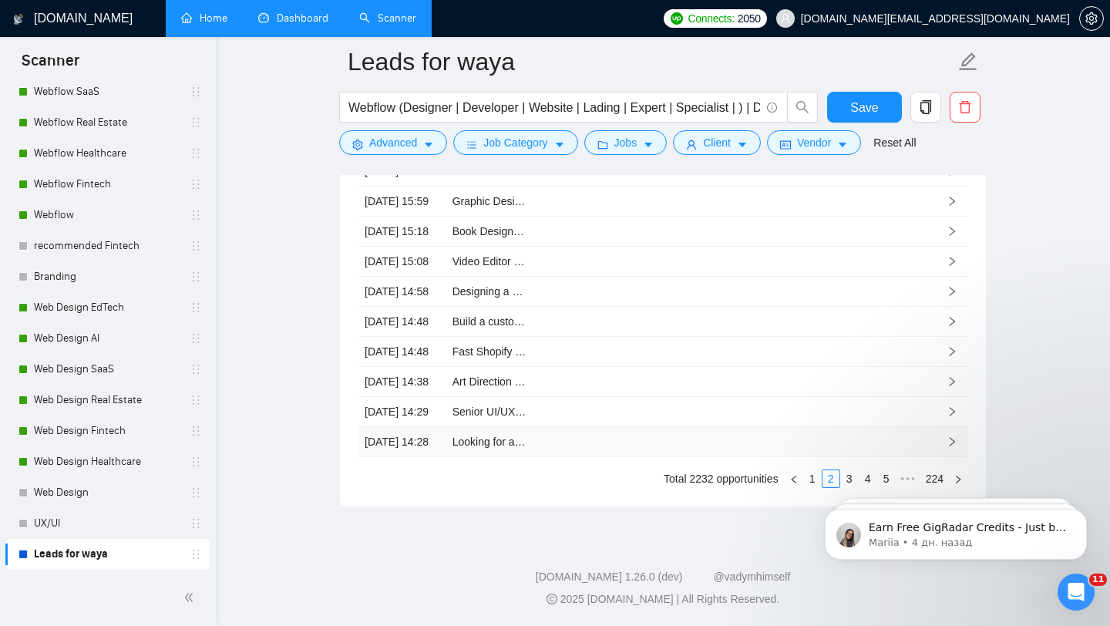
click at [684, 457] on td at bounding box center [665, 442] width 88 height 30
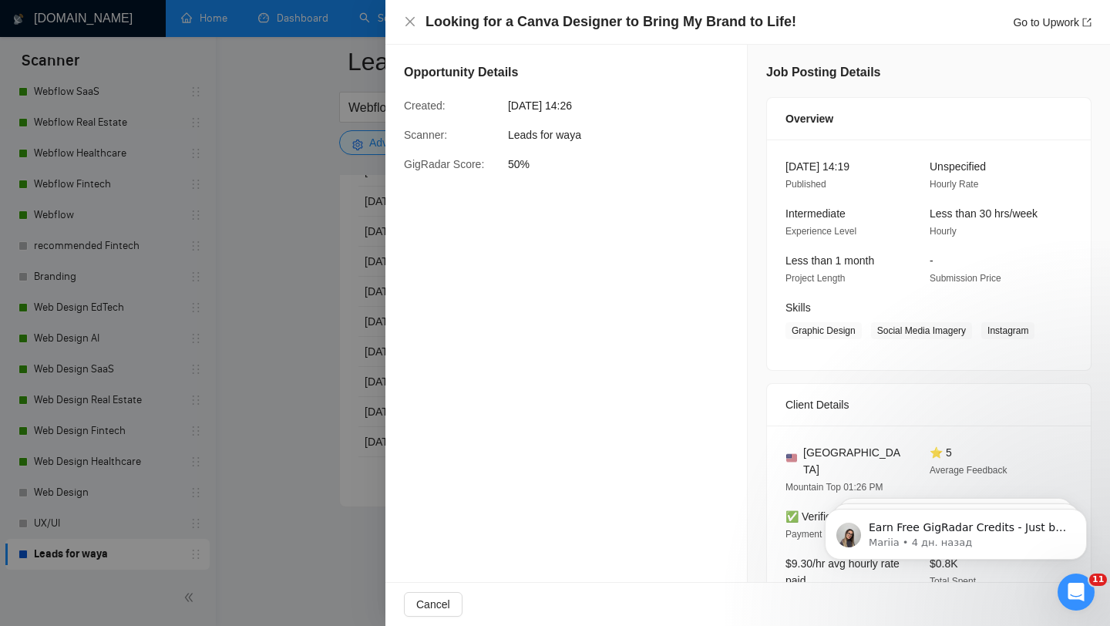
scroll to position [886, 0]
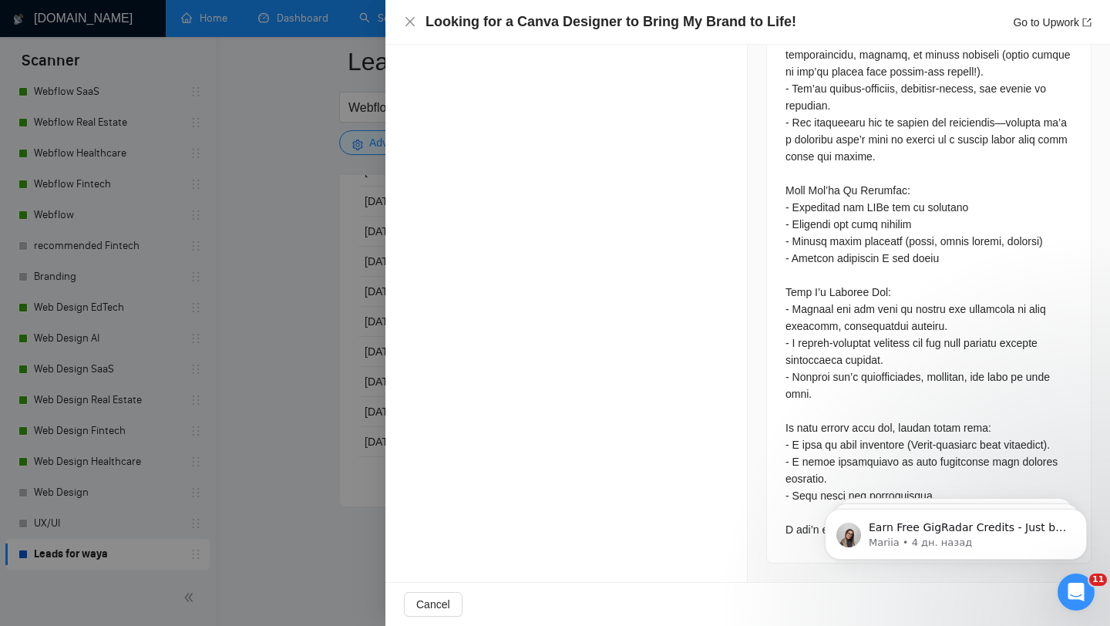
click at [333, 223] on div at bounding box center [555, 313] width 1110 height 626
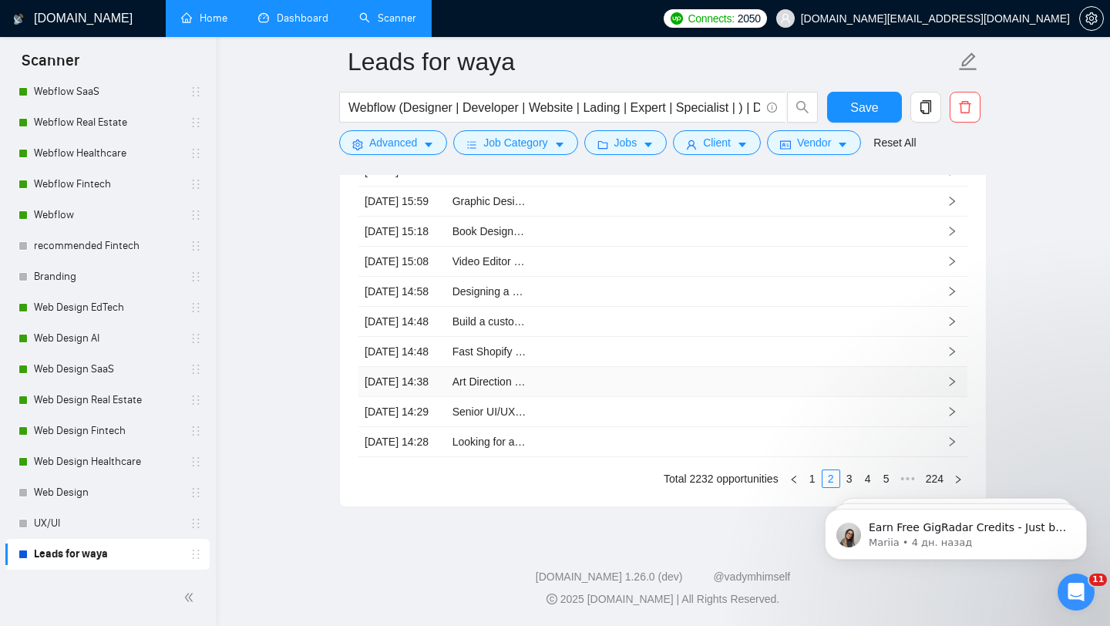
scroll to position [4258, 0]
click at [843, 472] on link "3" at bounding box center [849, 478] width 17 height 17
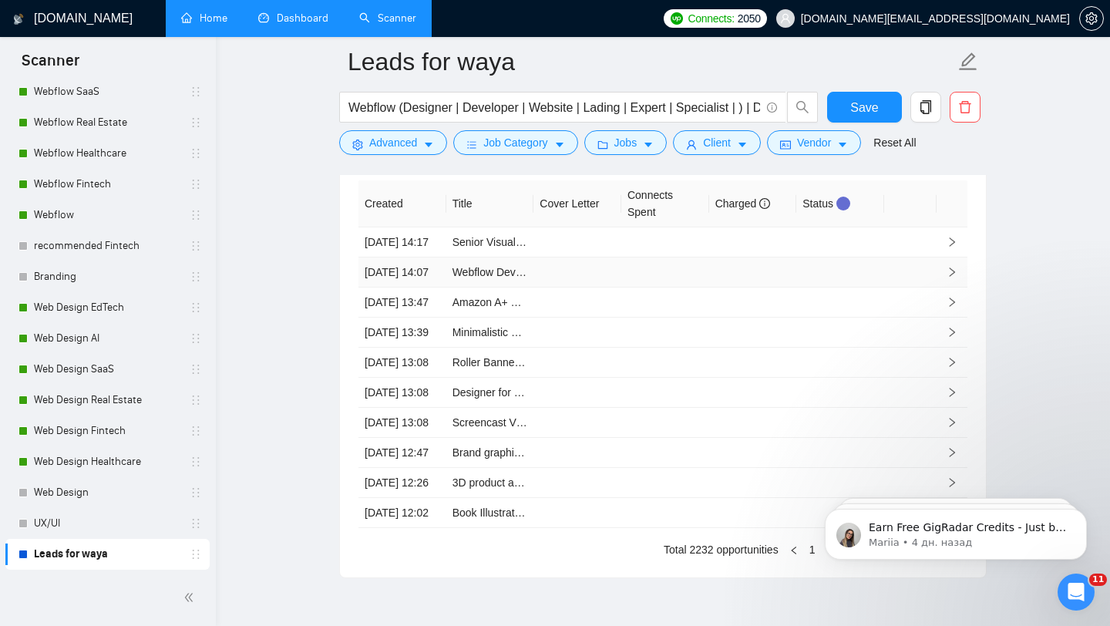
scroll to position [3997, 0]
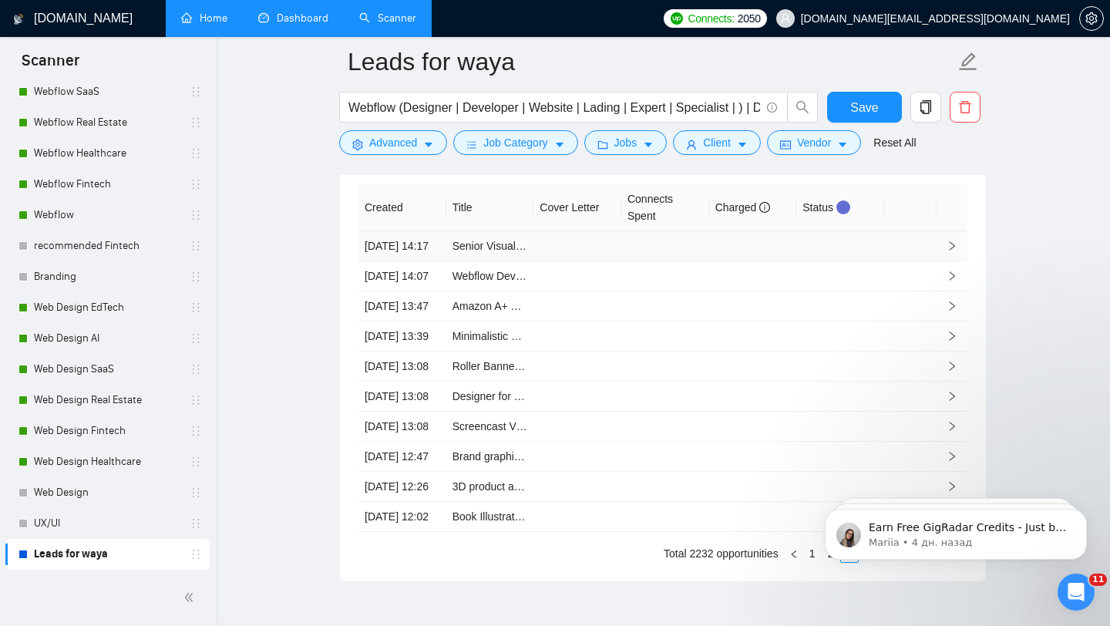
click at [778, 261] on td at bounding box center [753, 246] width 88 height 30
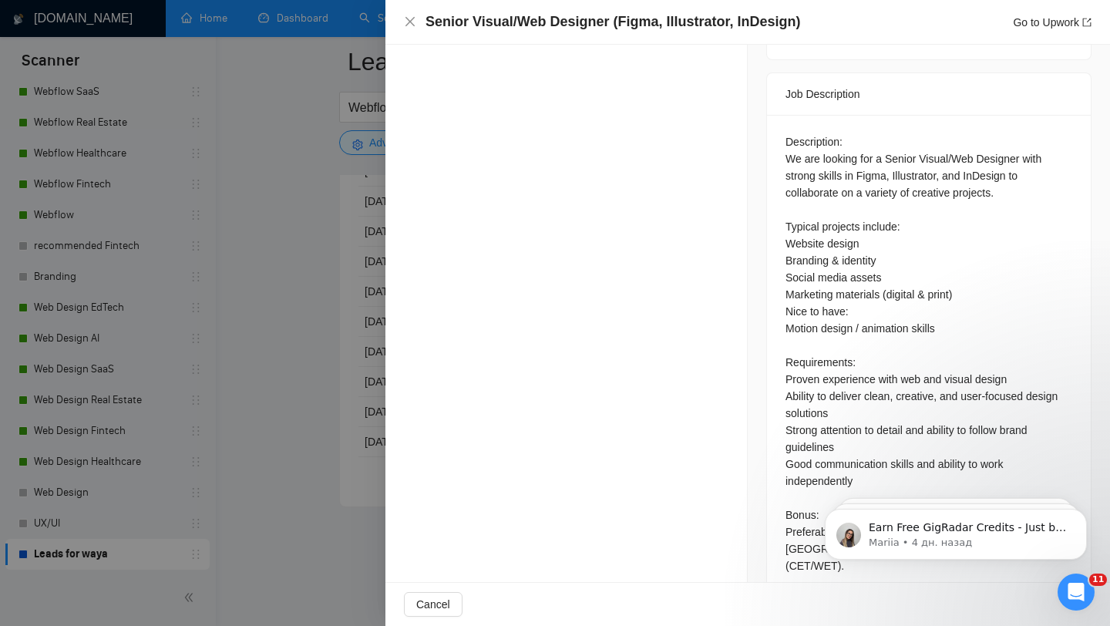
scroll to position [4258, 0]
click at [229, 238] on div at bounding box center [555, 313] width 1110 height 626
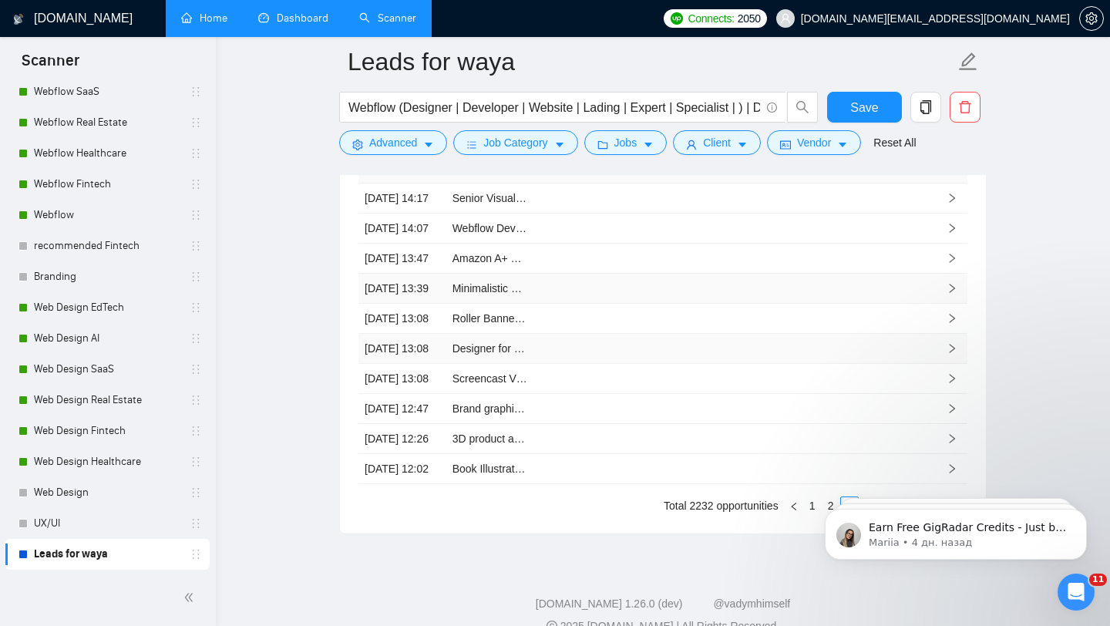
scroll to position [4026, 0]
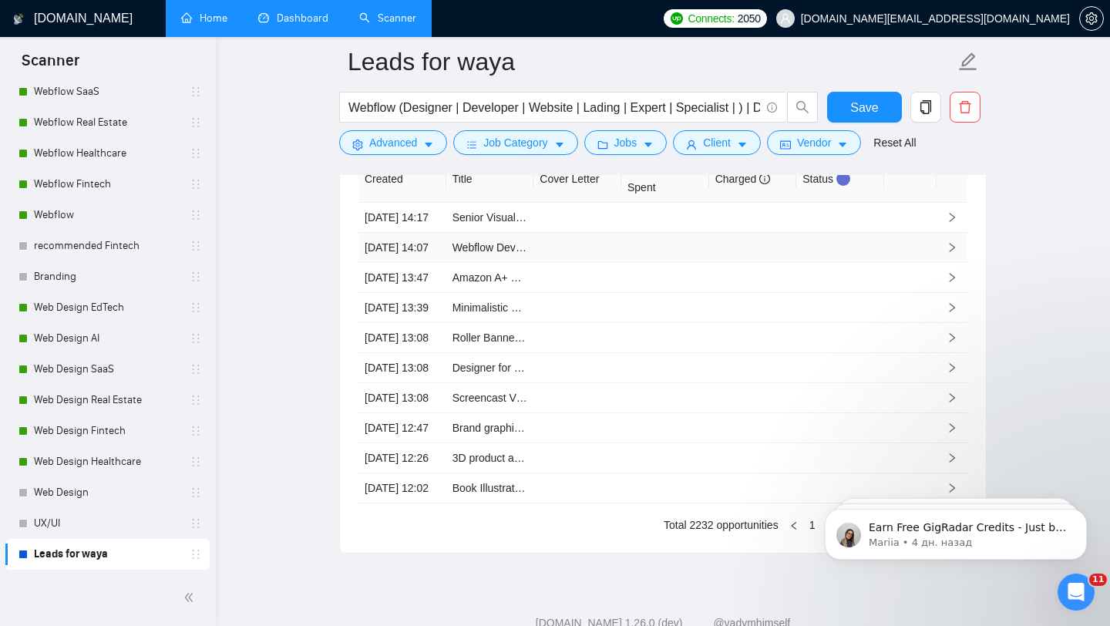
click at [628, 263] on td at bounding box center [665, 248] width 88 height 30
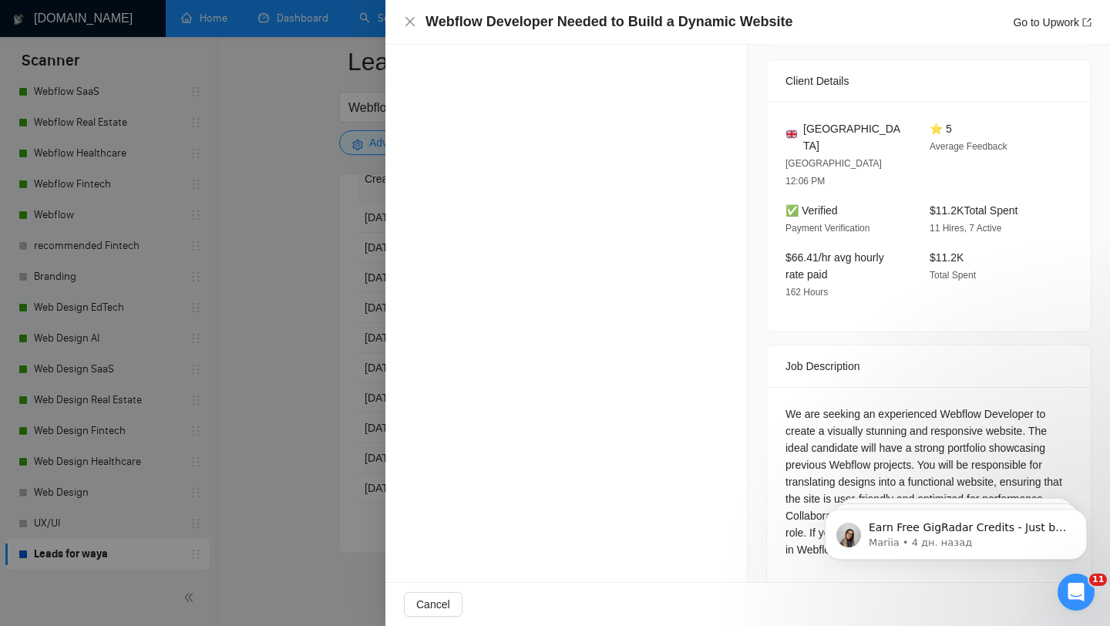
click at [337, 294] on div at bounding box center [555, 313] width 1110 height 626
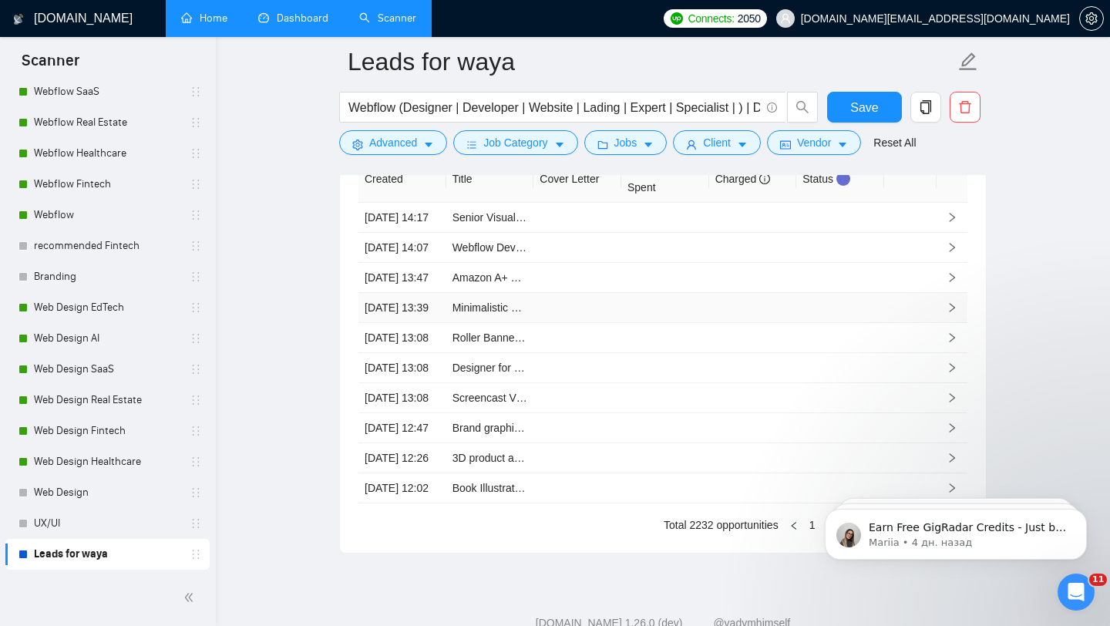
click at [687, 323] on td at bounding box center [665, 308] width 88 height 30
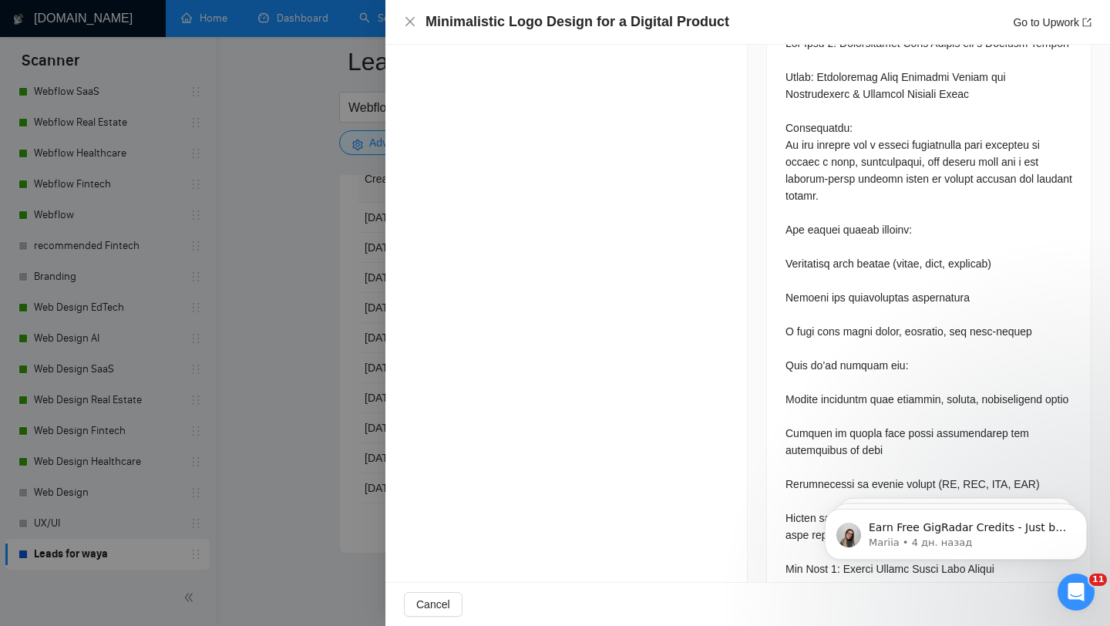
scroll to position [768, 0]
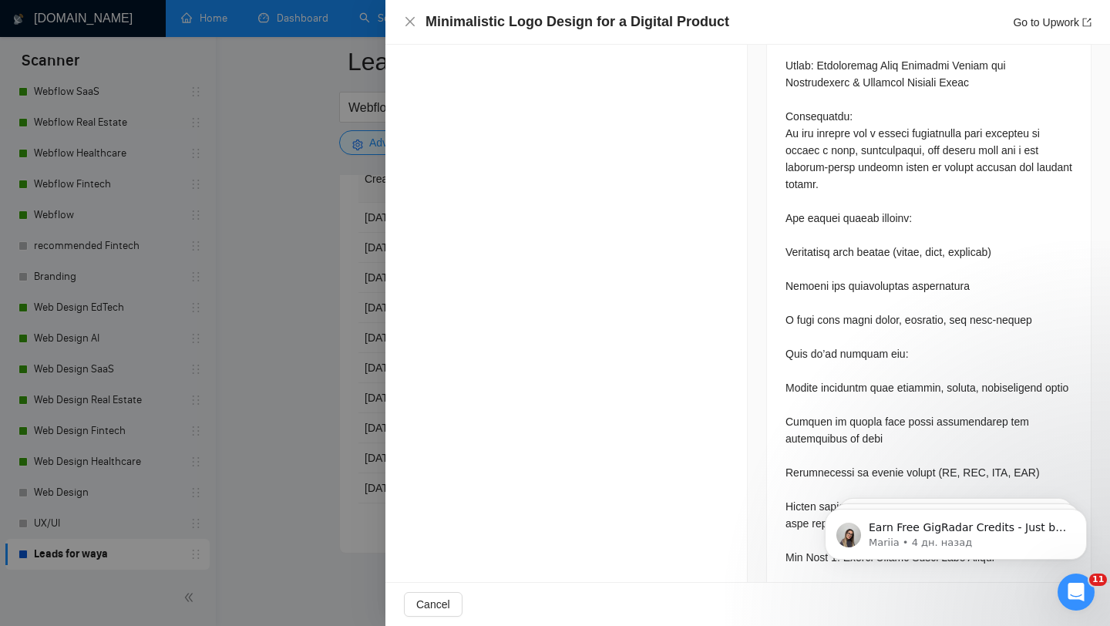
click at [362, 292] on div at bounding box center [555, 313] width 1110 height 626
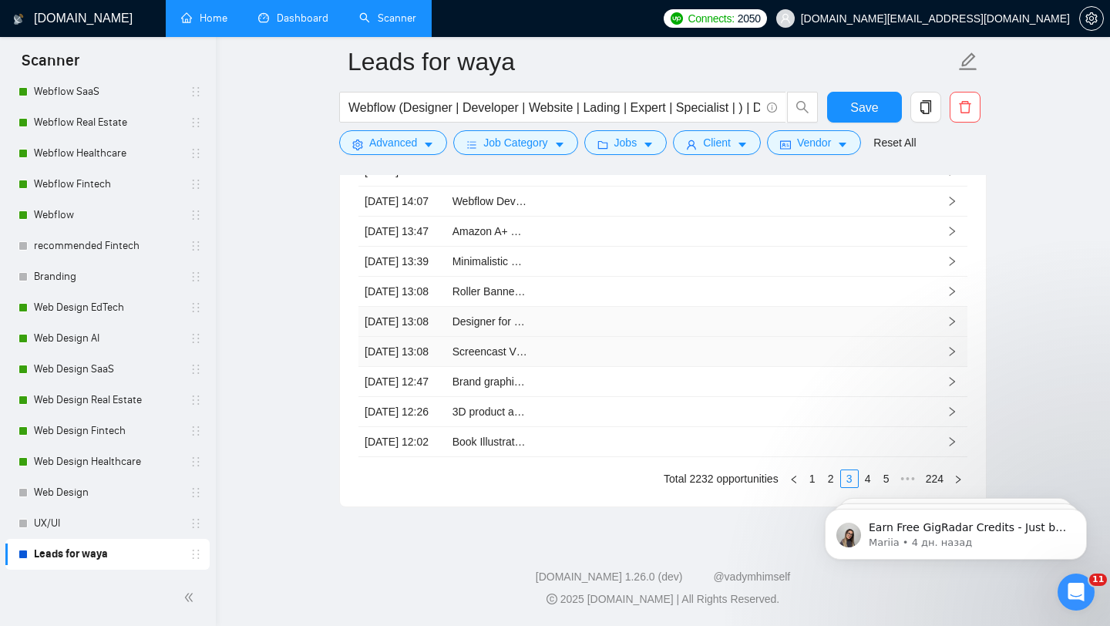
scroll to position [4146, 0]
click at [679, 337] on td at bounding box center [665, 322] width 88 height 30
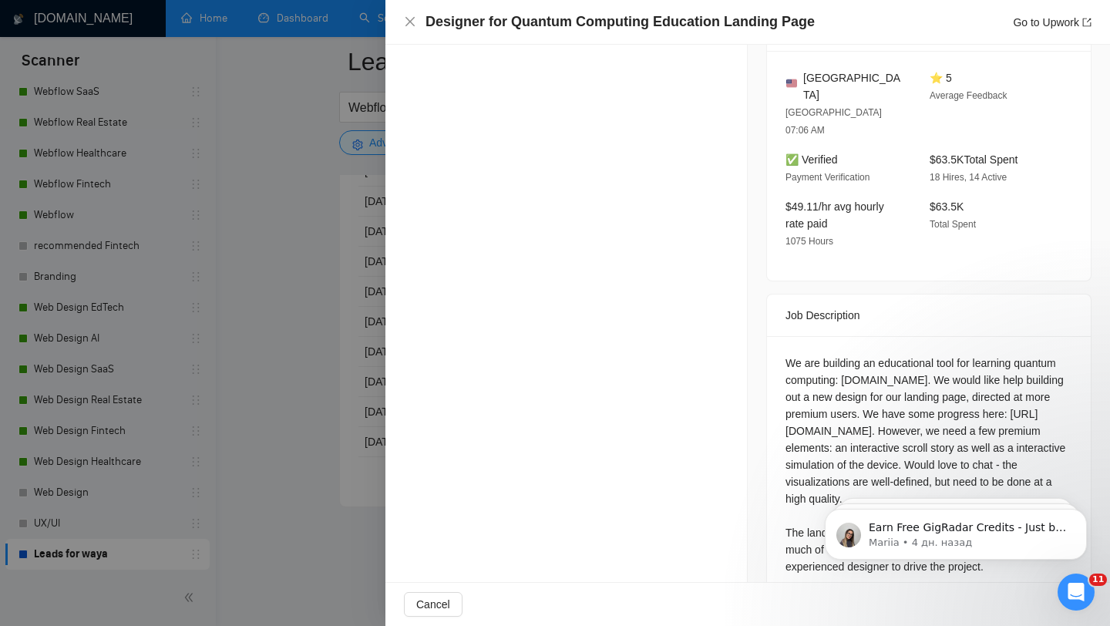
click at [327, 272] on div at bounding box center [555, 313] width 1110 height 626
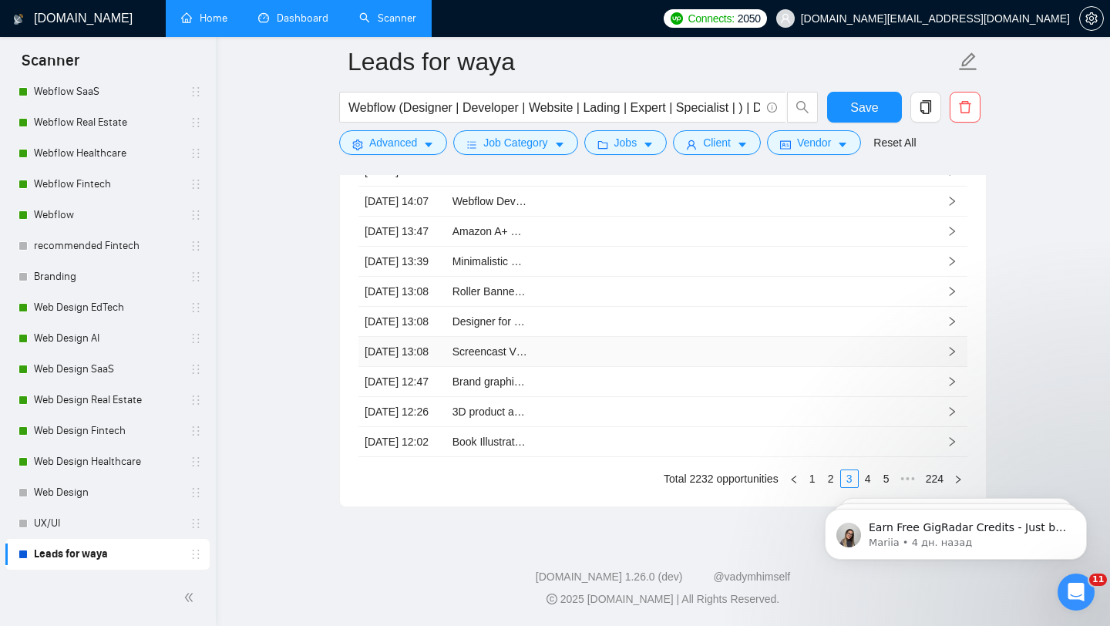
click at [573, 367] on td at bounding box center [577, 352] width 88 height 30
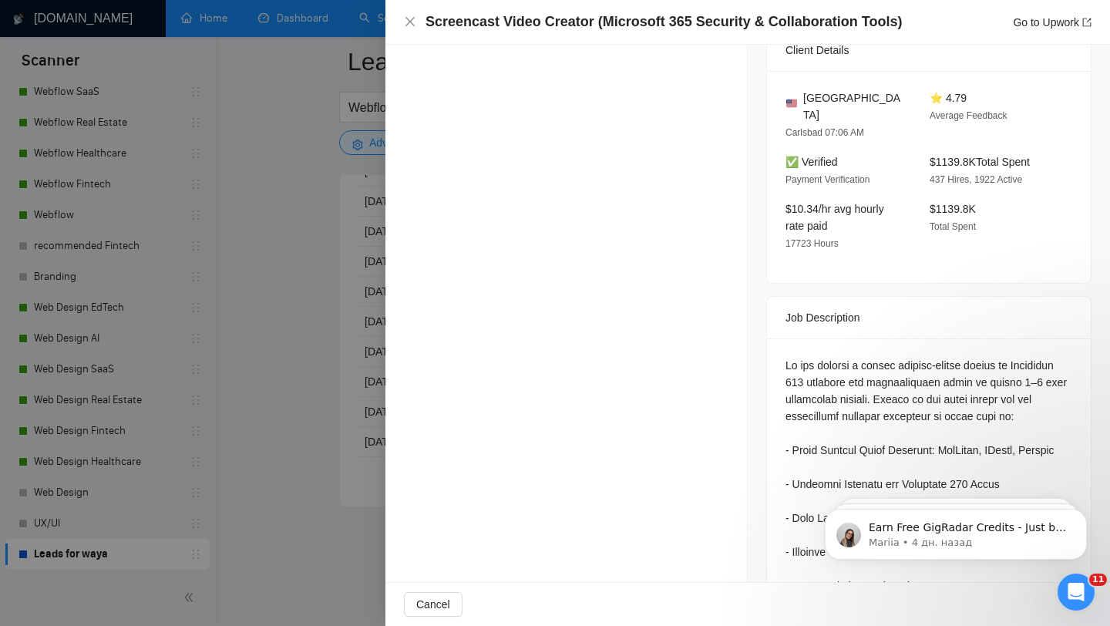
click at [374, 337] on div at bounding box center [555, 313] width 1110 height 626
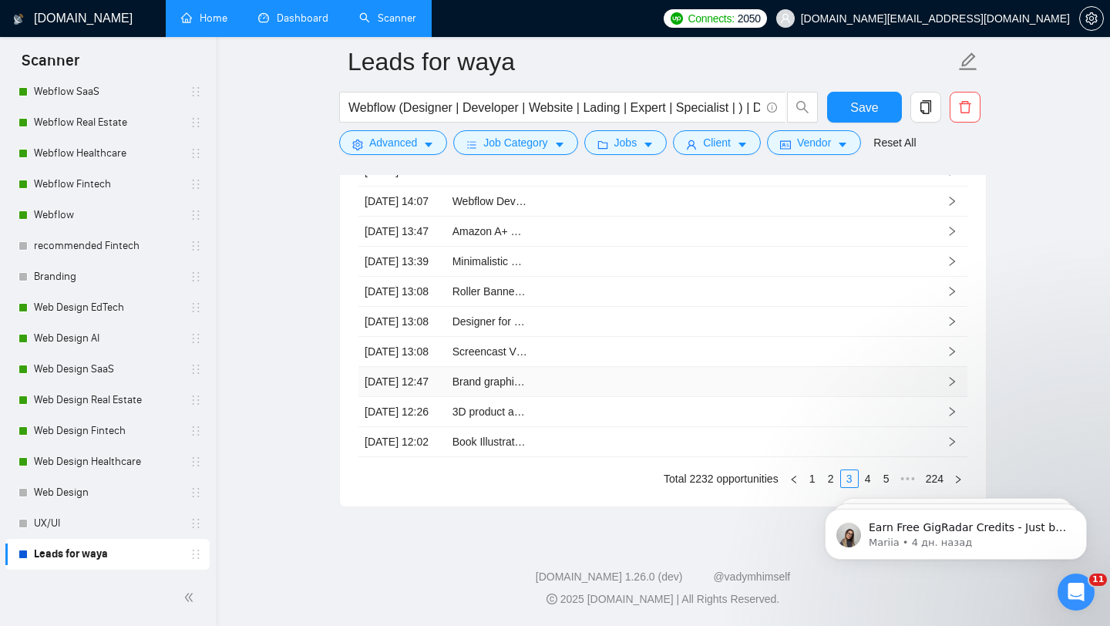
click at [623, 397] on td at bounding box center [665, 382] width 88 height 30
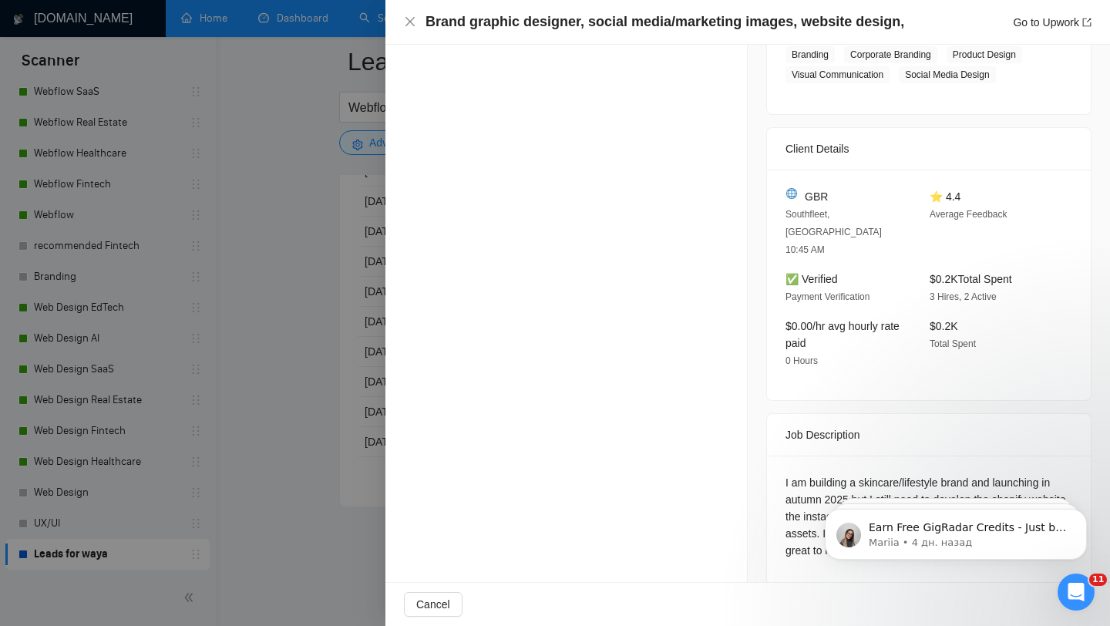
click at [242, 327] on div at bounding box center [555, 313] width 1110 height 626
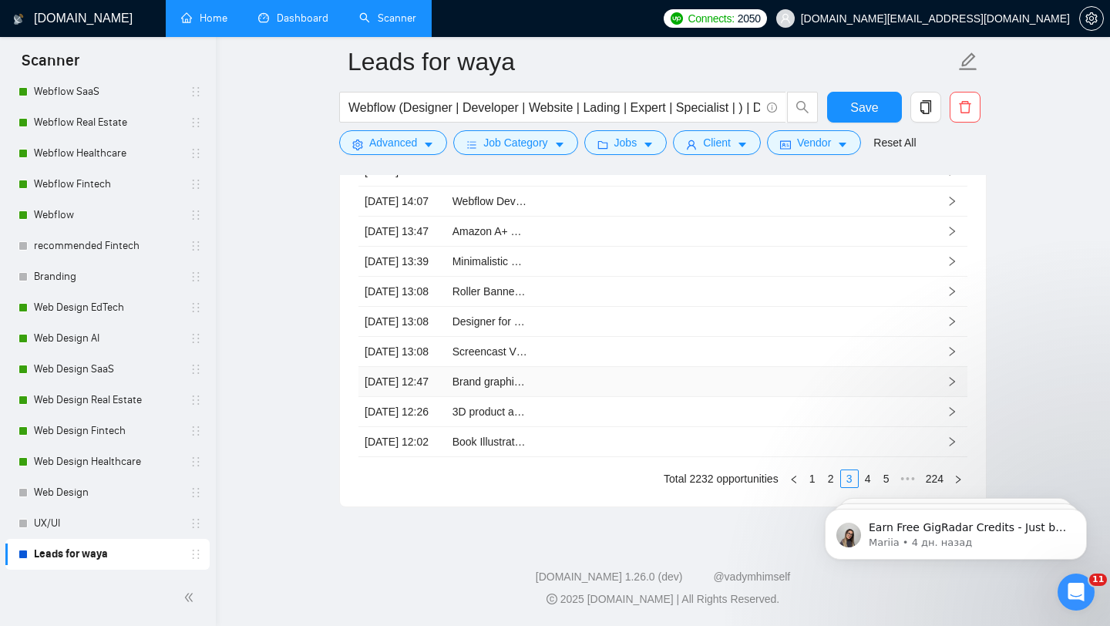
scroll to position [4258, 0]
click at [605, 397] on td at bounding box center [577, 412] width 88 height 30
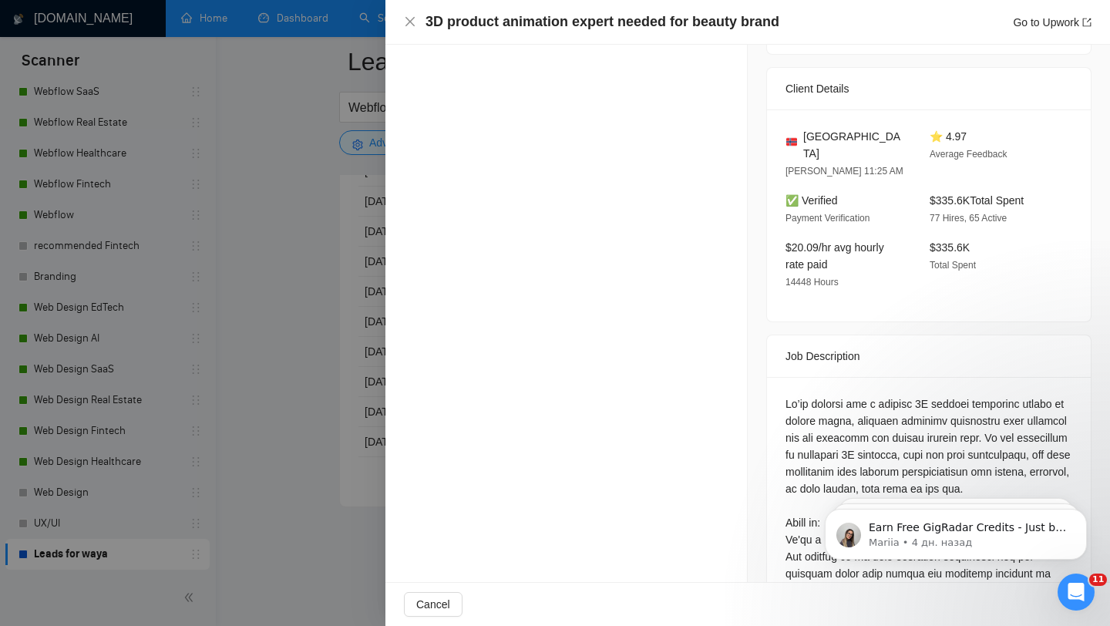
click at [344, 384] on div at bounding box center [555, 313] width 1110 height 626
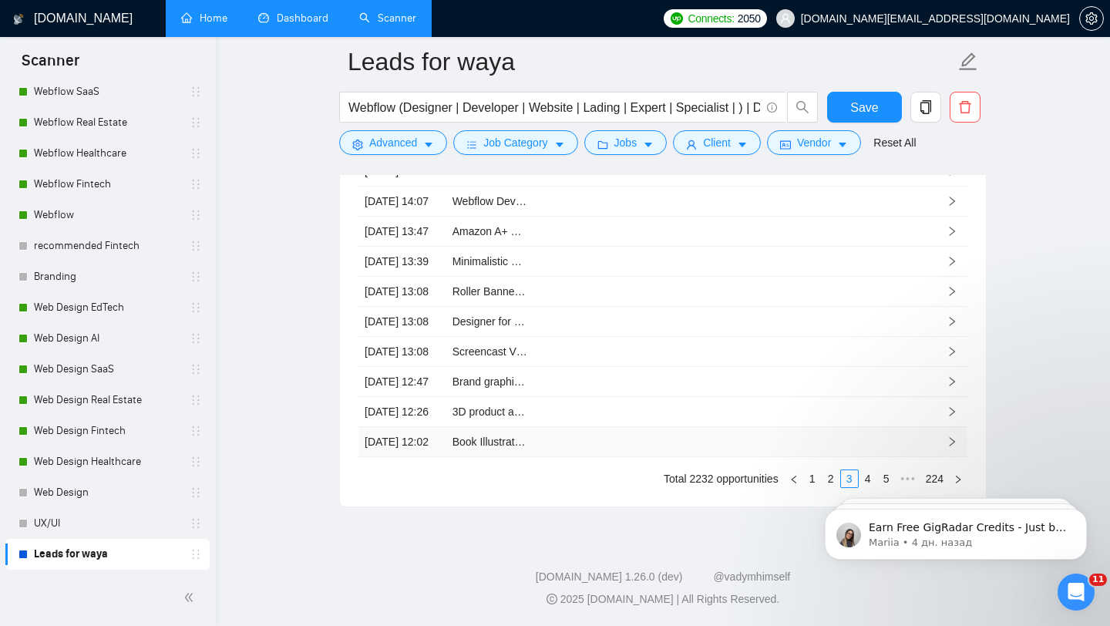
click at [583, 427] on td at bounding box center [577, 442] width 88 height 30
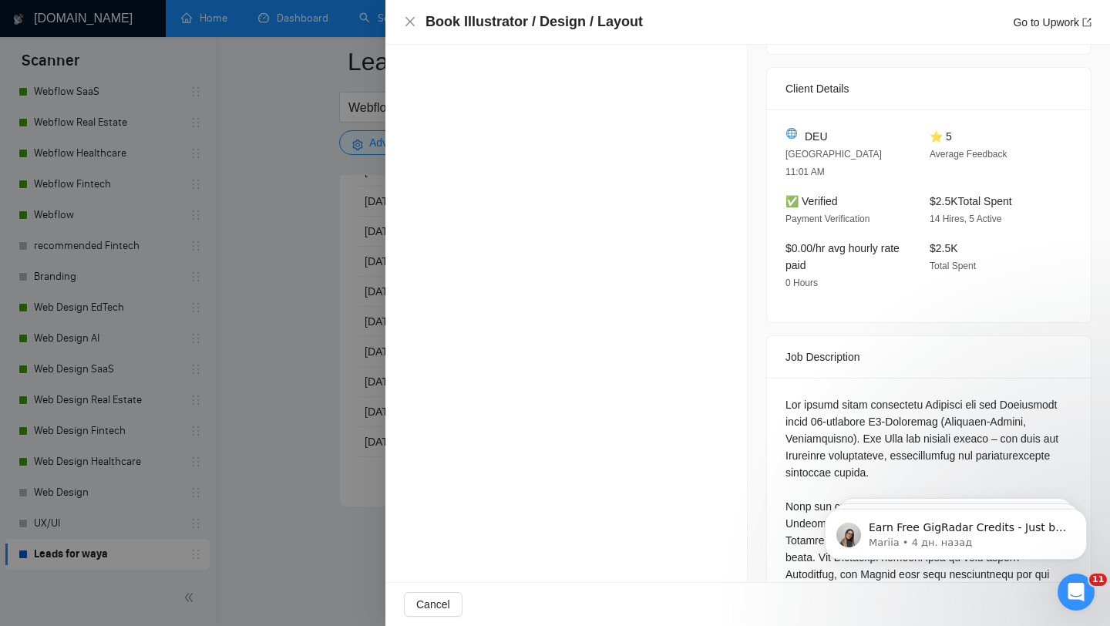
click at [365, 334] on div at bounding box center [555, 313] width 1110 height 626
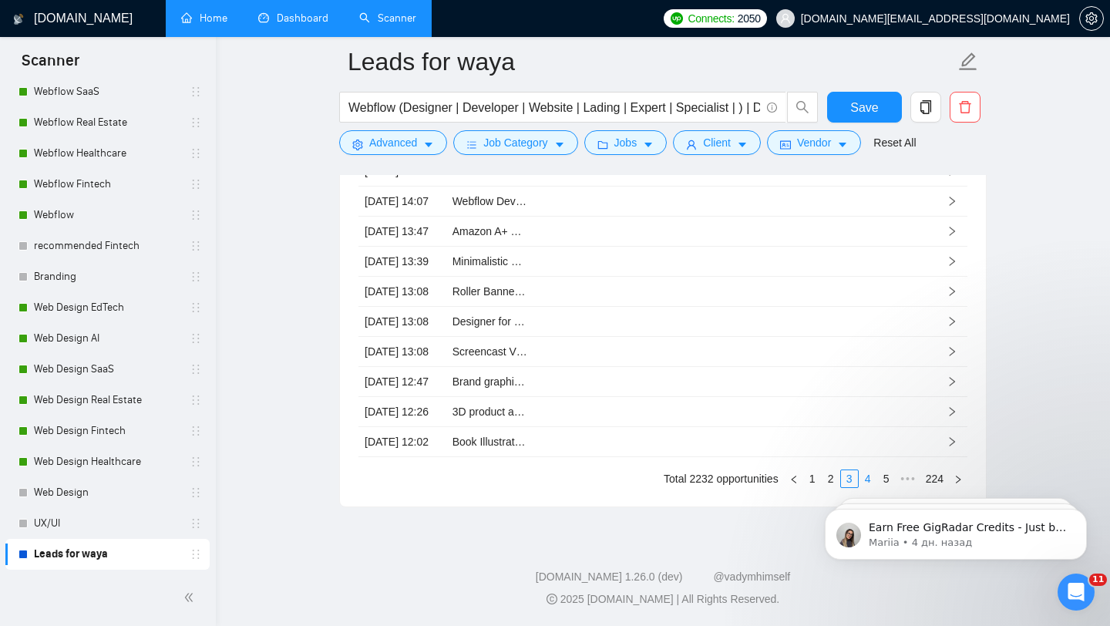
click at [864, 469] on li "4" at bounding box center [867, 478] width 18 height 18
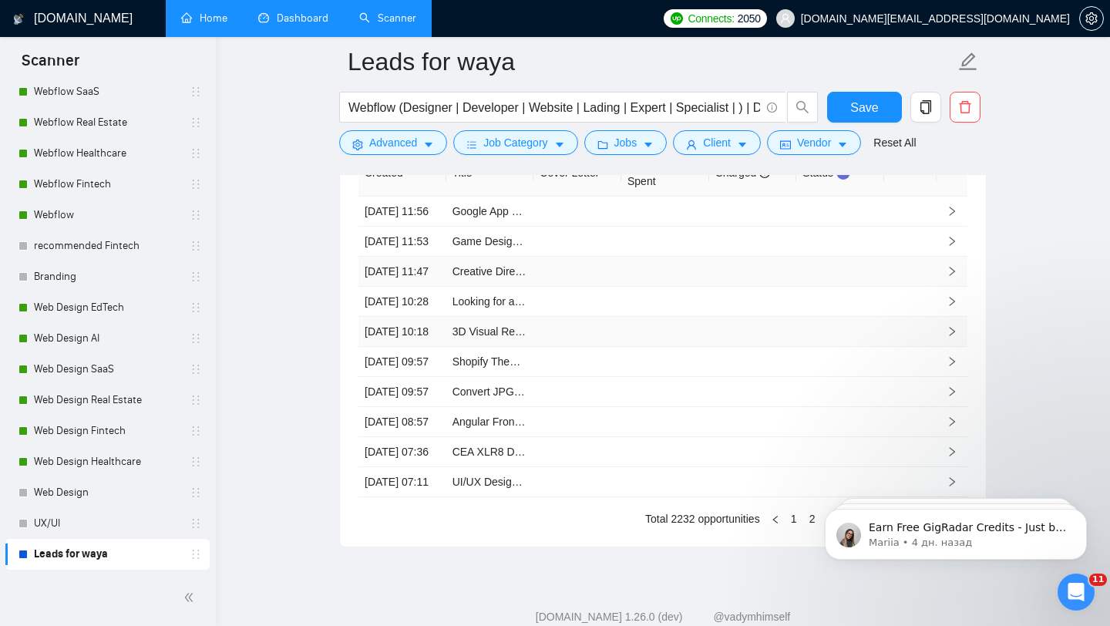
scroll to position [4028, 0]
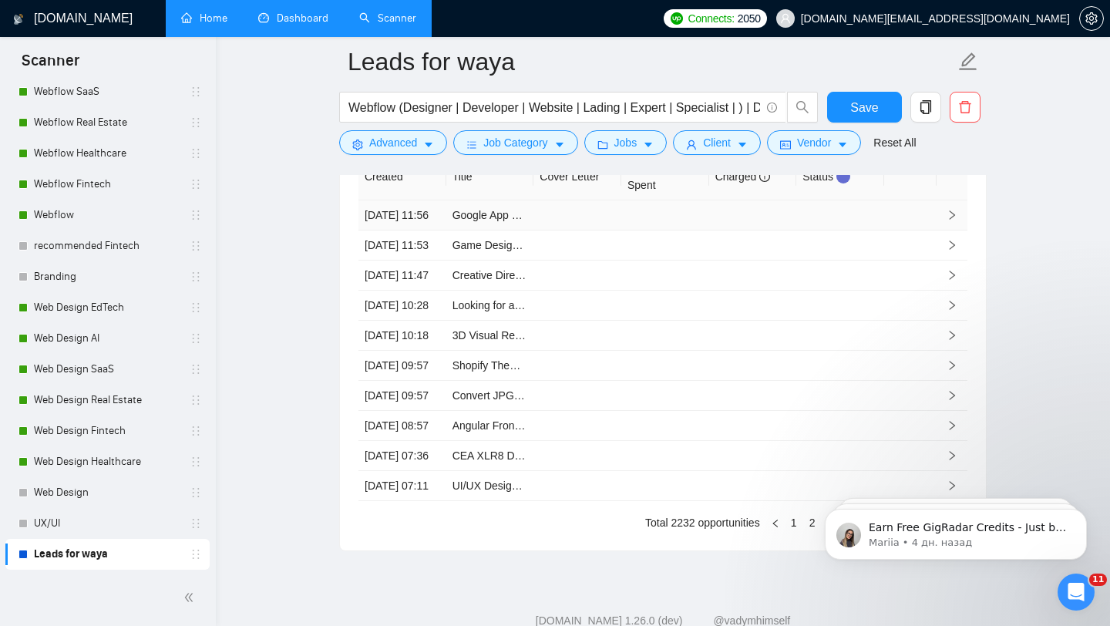
click at [670, 230] on td at bounding box center [665, 215] width 88 height 30
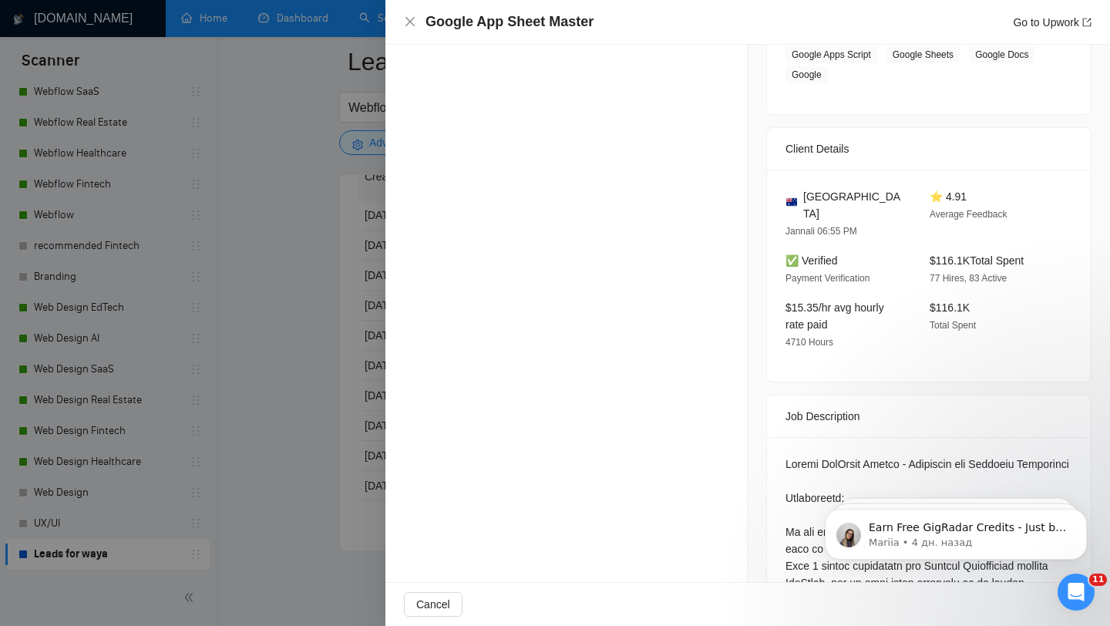
click at [354, 284] on div at bounding box center [555, 313] width 1110 height 626
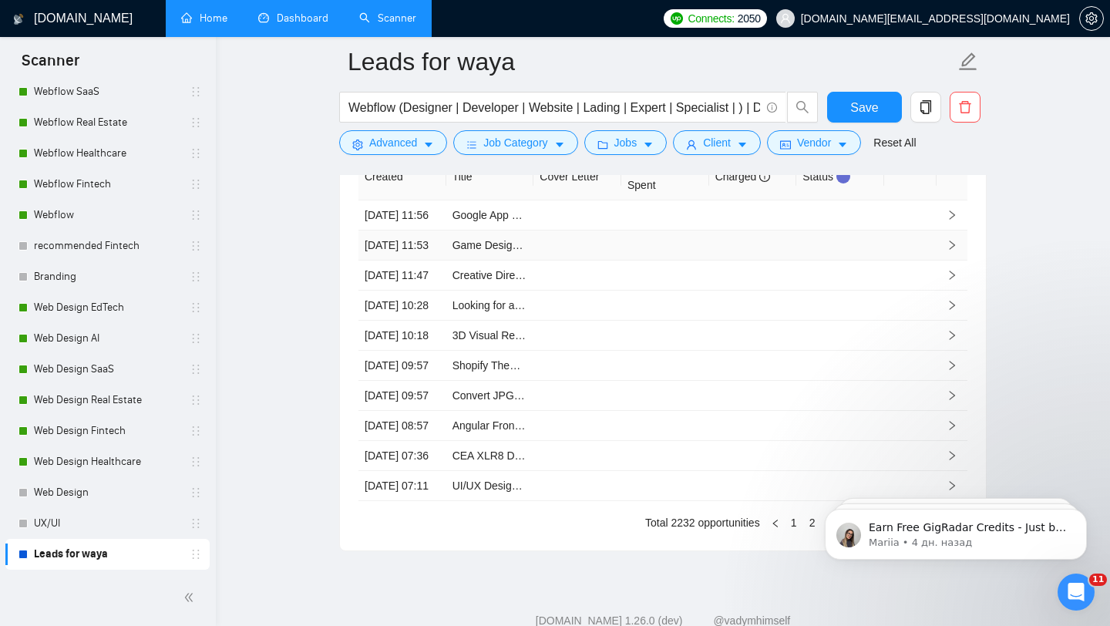
click at [740, 260] on td at bounding box center [753, 245] width 88 height 30
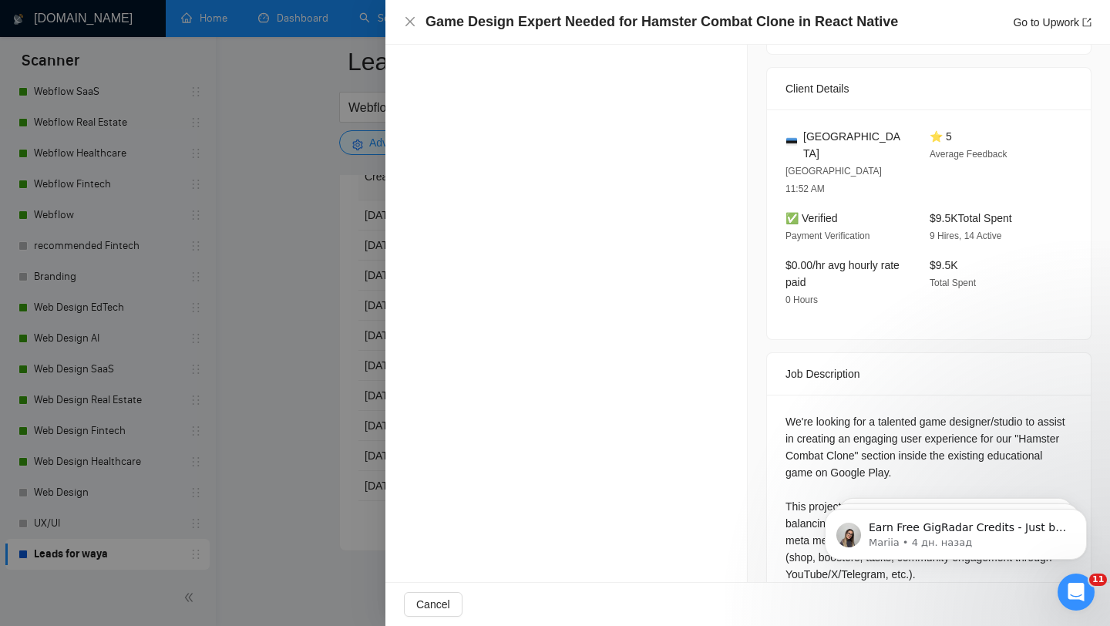
click at [369, 288] on div at bounding box center [555, 313] width 1110 height 626
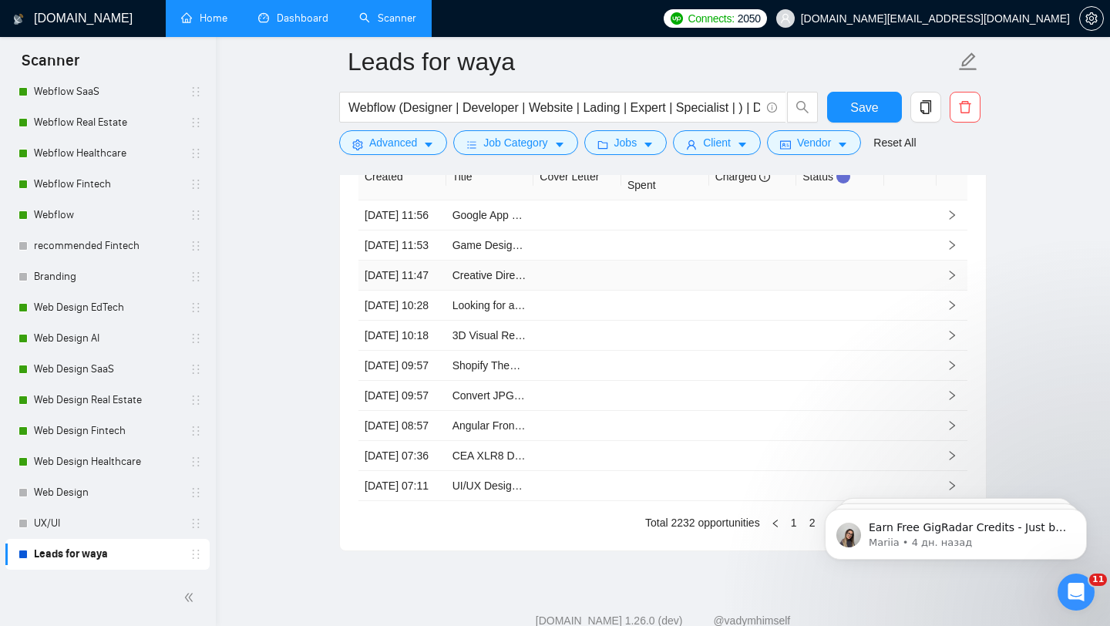
click at [750, 290] on td at bounding box center [753, 275] width 88 height 30
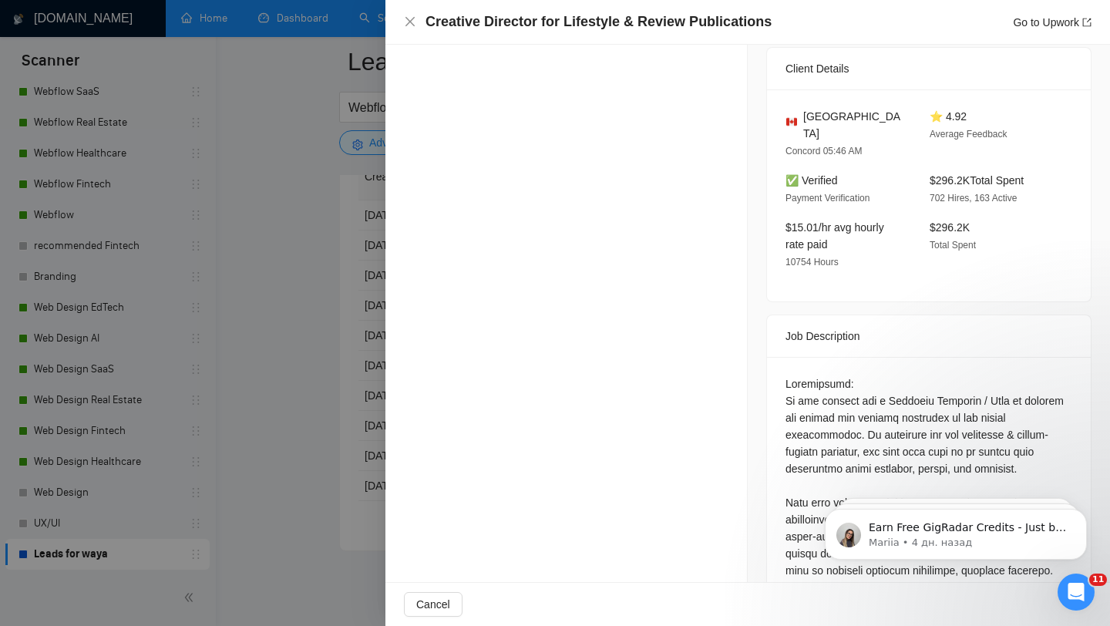
click at [316, 311] on div at bounding box center [555, 313] width 1110 height 626
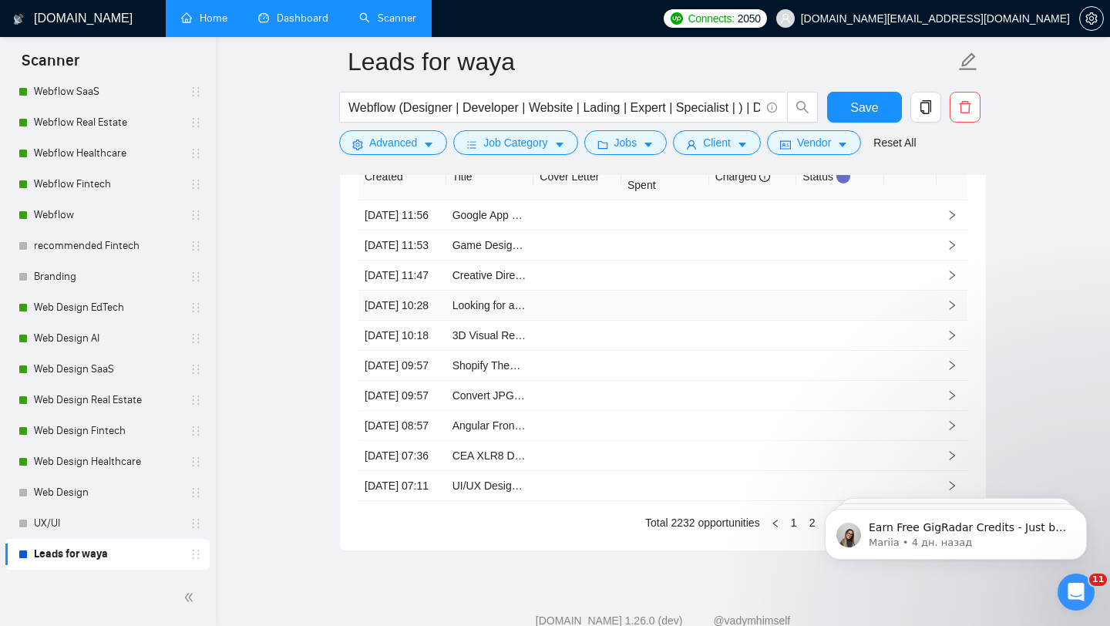
drag, startPoint x: 698, startPoint y: 378, endPoint x: 508, endPoint y: 370, distance: 190.5
click at [697, 321] on td at bounding box center [665, 305] width 88 height 30
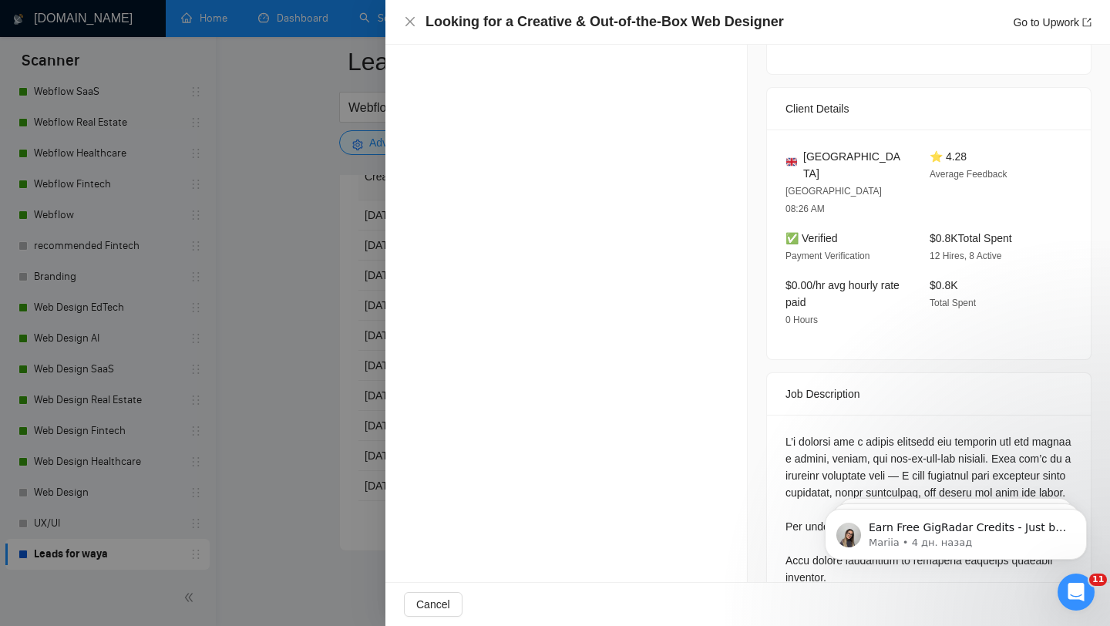
click at [314, 324] on div at bounding box center [555, 313] width 1110 height 626
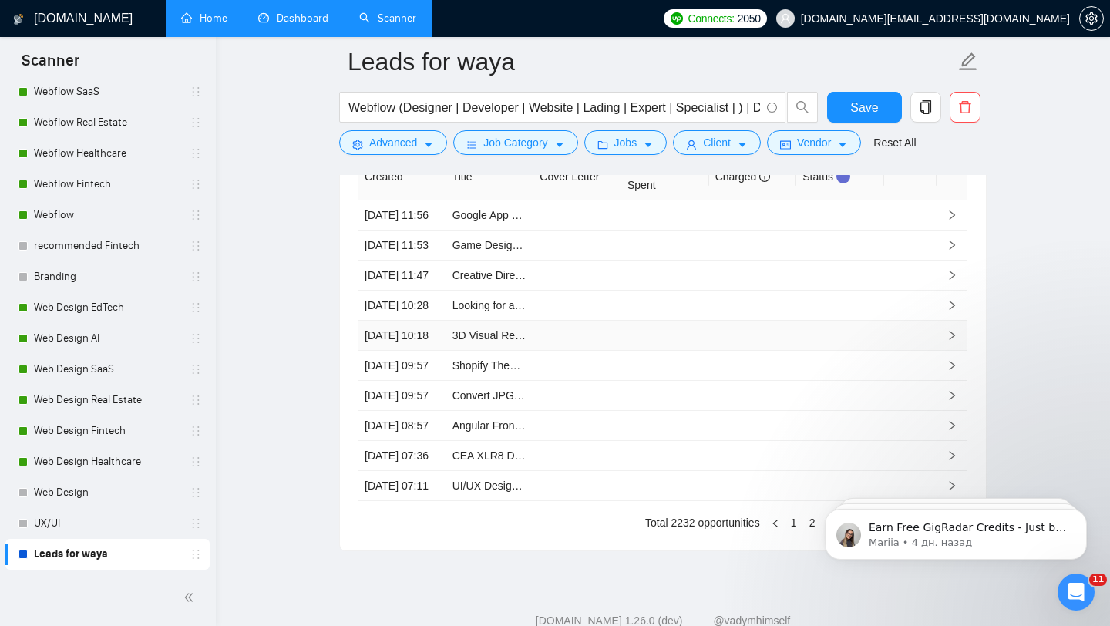
click at [740, 351] on td at bounding box center [753, 336] width 88 height 30
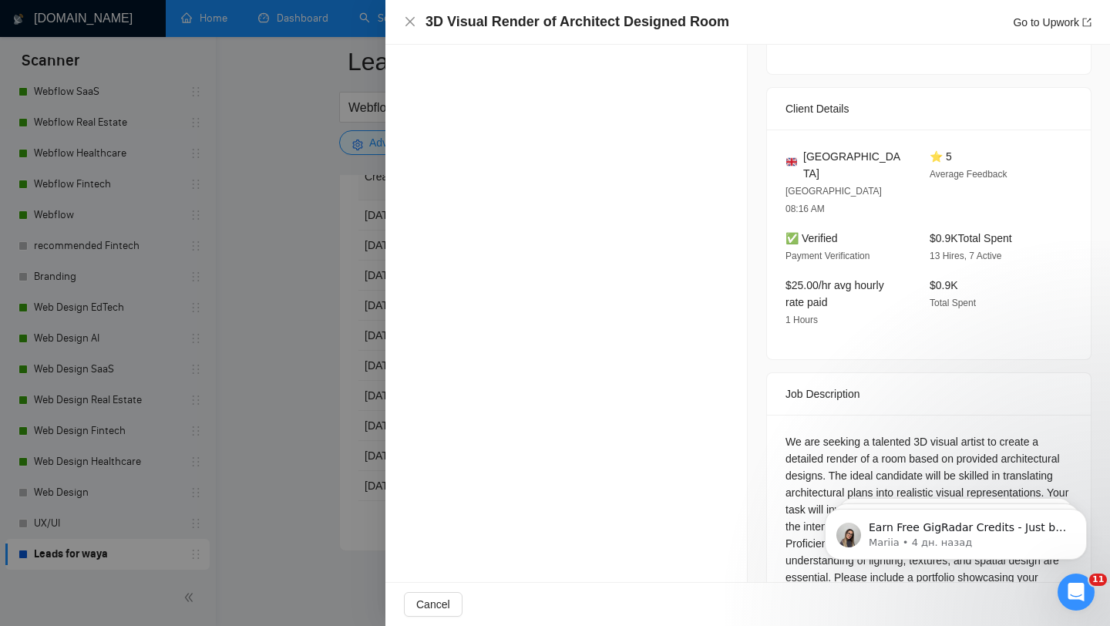
click at [314, 334] on div at bounding box center [555, 313] width 1110 height 626
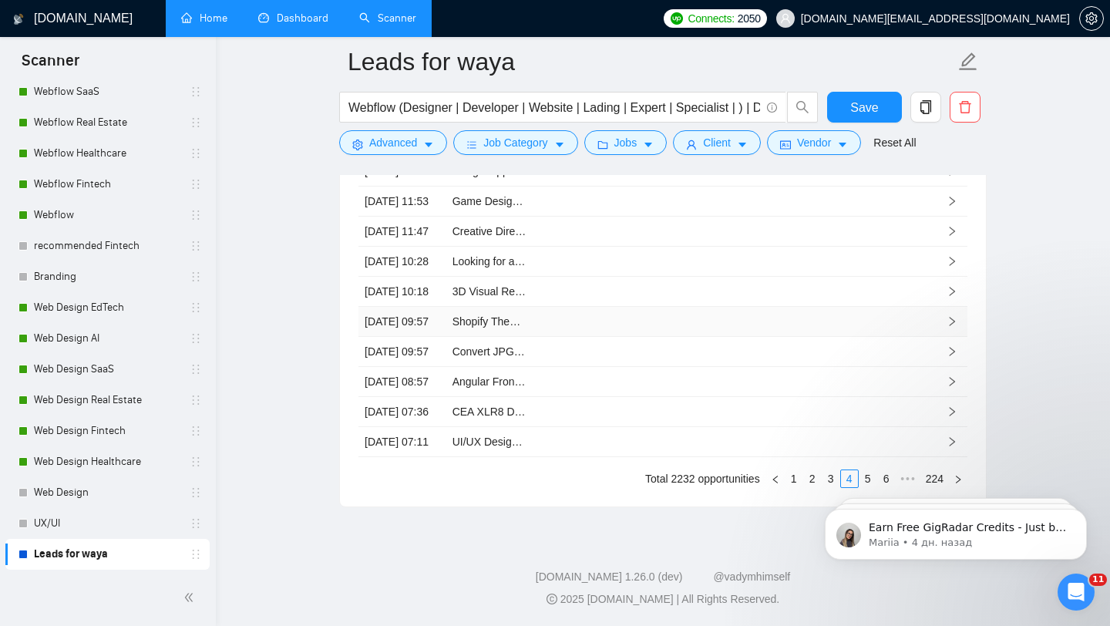
scroll to position [4099, 0]
click at [619, 337] on td at bounding box center [577, 322] width 88 height 30
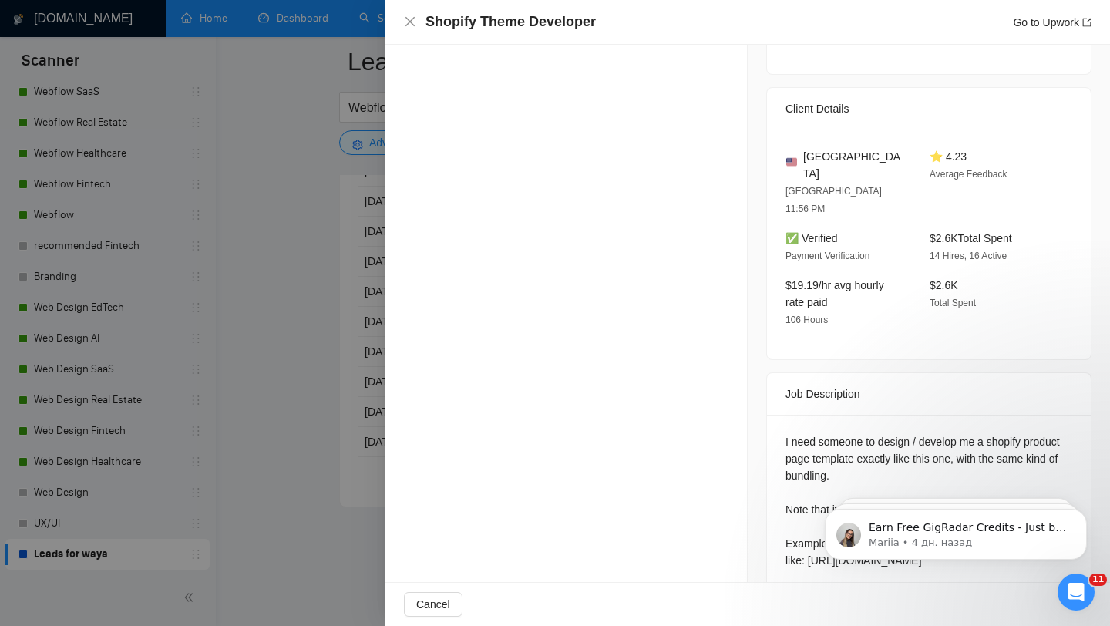
drag, startPoint x: 297, startPoint y: 366, endPoint x: 527, endPoint y: 406, distance: 233.1
click at [297, 366] on div at bounding box center [555, 313] width 1110 height 626
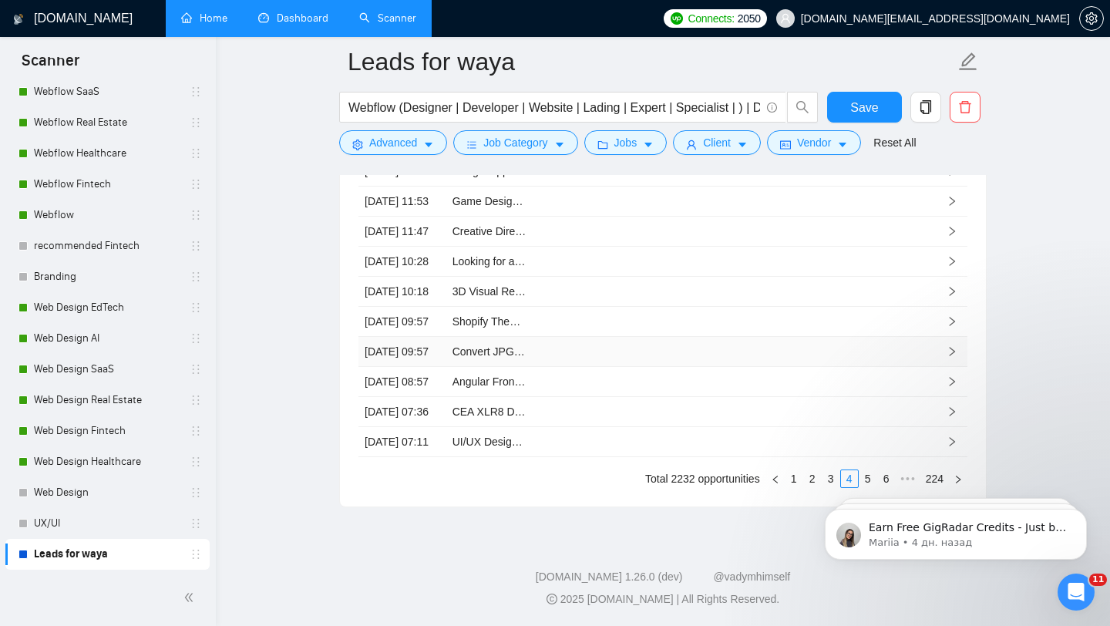
click at [680, 367] on td at bounding box center [665, 352] width 88 height 30
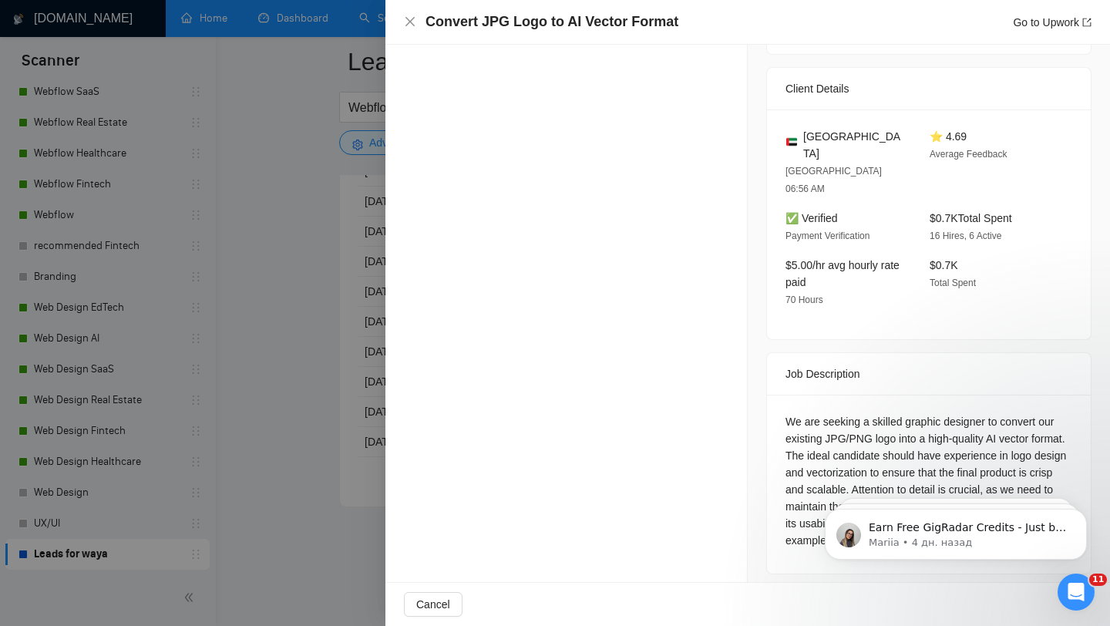
click at [299, 336] on div at bounding box center [555, 313] width 1110 height 626
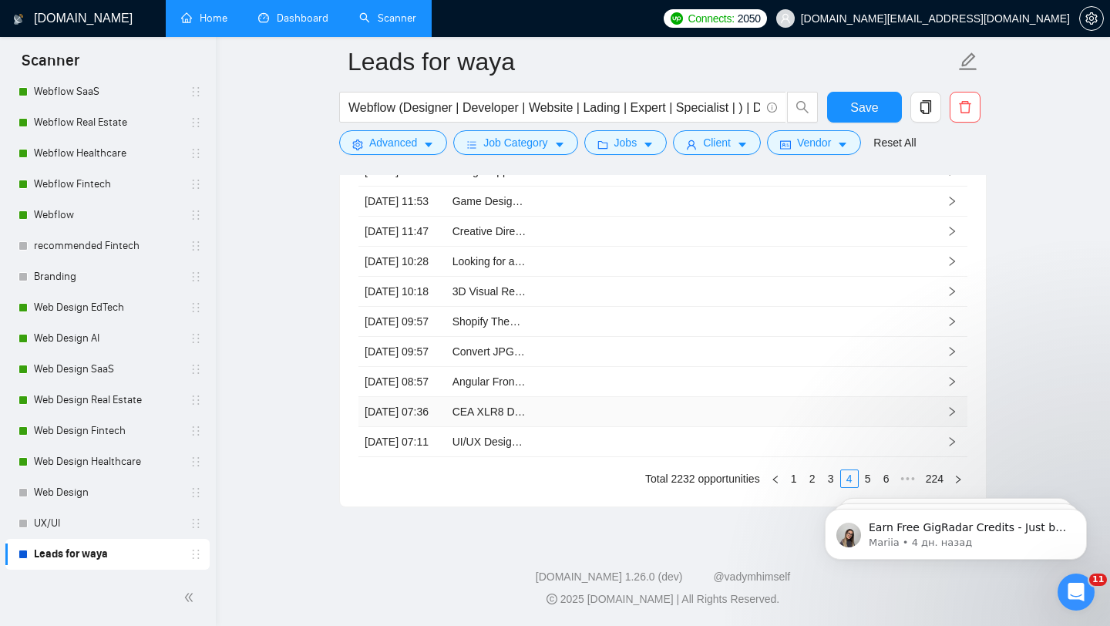
scroll to position [4180, 0]
click at [588, 427] on td at bounding box center [577, 412] width 88 height 30
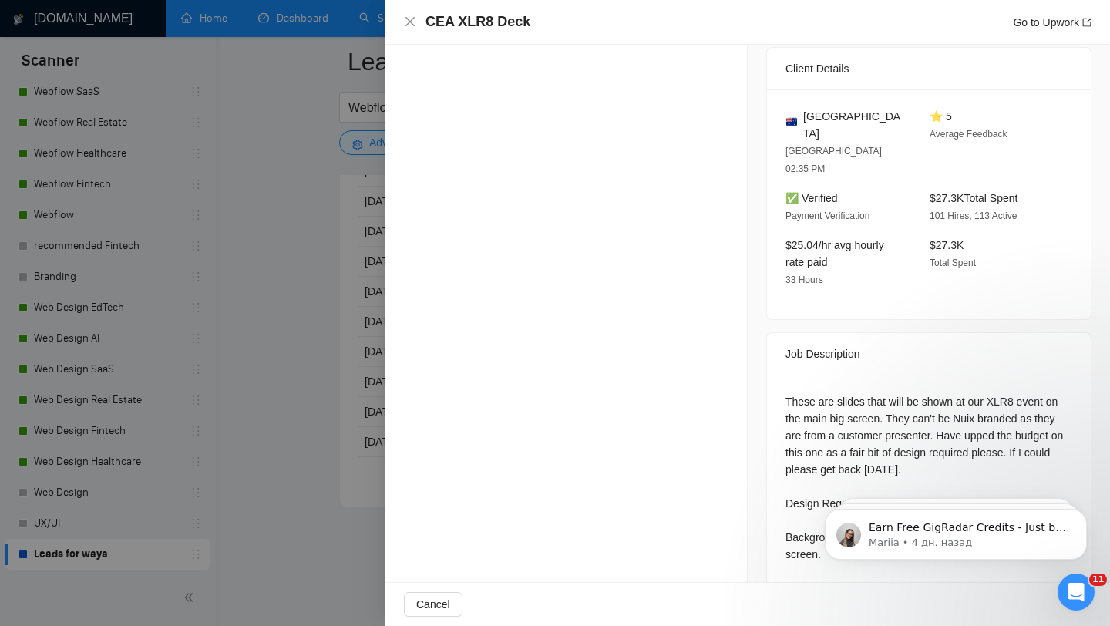
click at [278, 370] on div at bounding box center [555, 313] width 1110 height 626
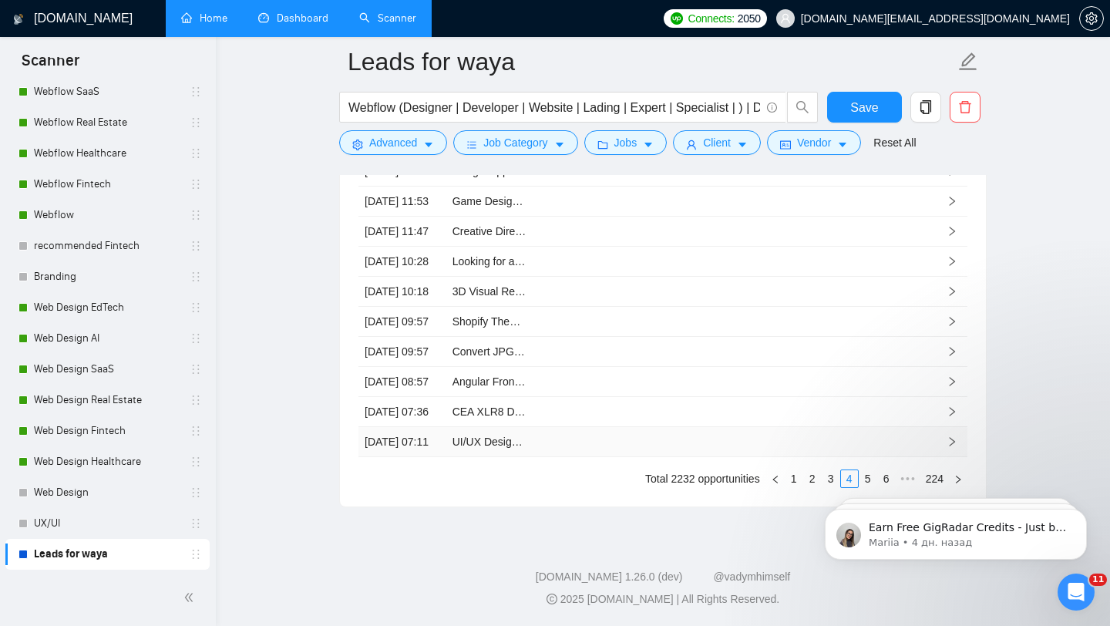
click at [598, 457] on td at bounding box center [577, 442] width 88 height 30
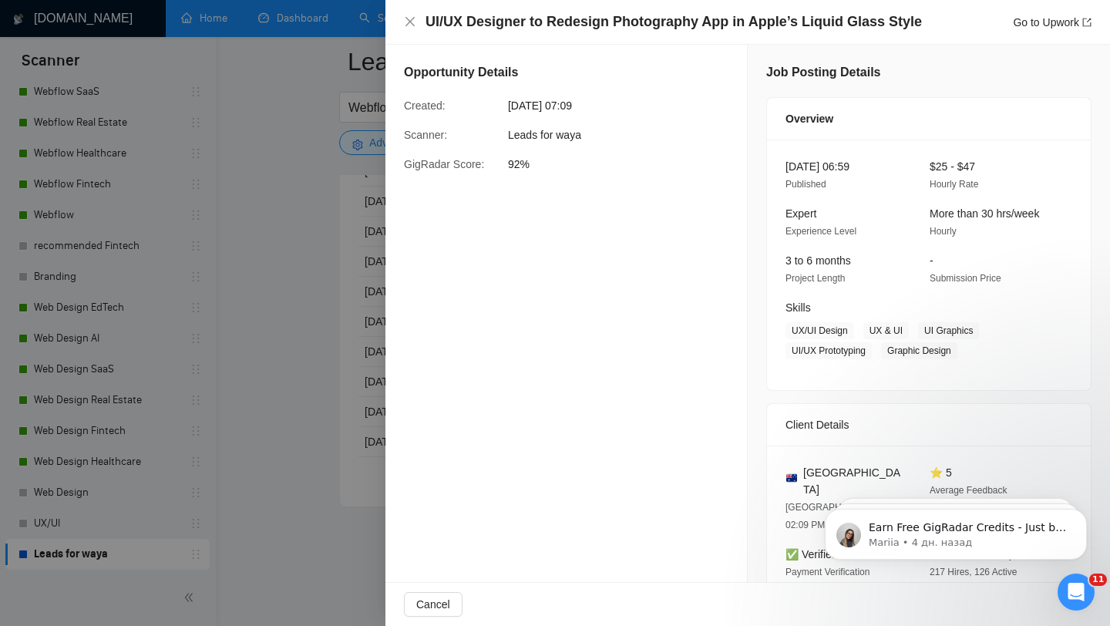
click at [287, 270] on div at bounding box center [555, 313] width 1110 height 626
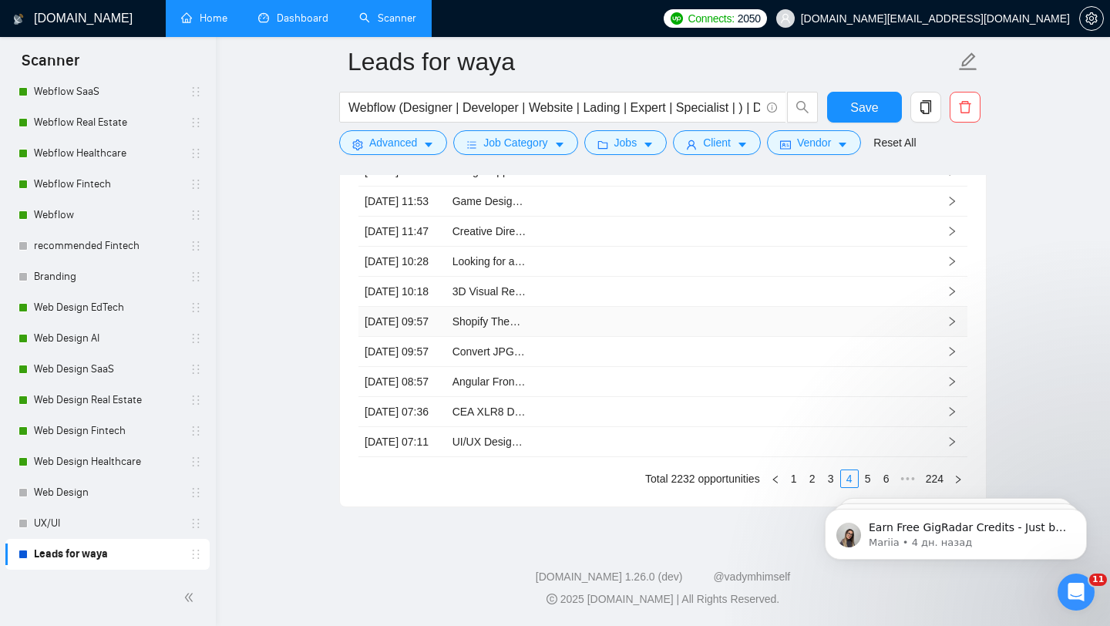
scroll to position [4258, 0]
click at [867, 474] on link "5" at bounding box center [867, 478] width 17 height 17
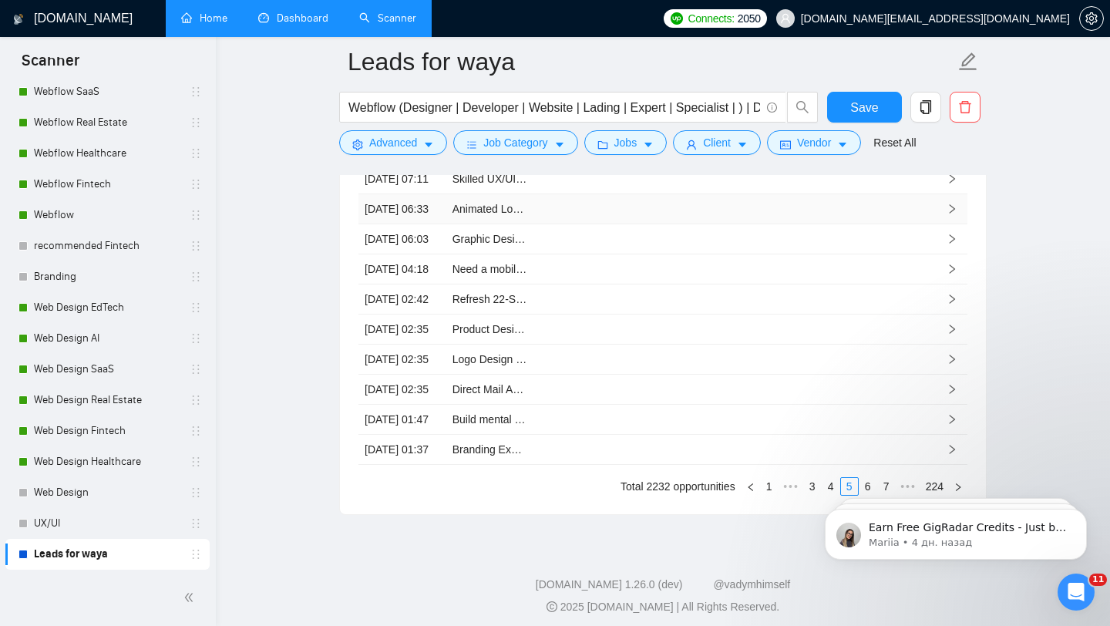
scroll to position [3970, 0]
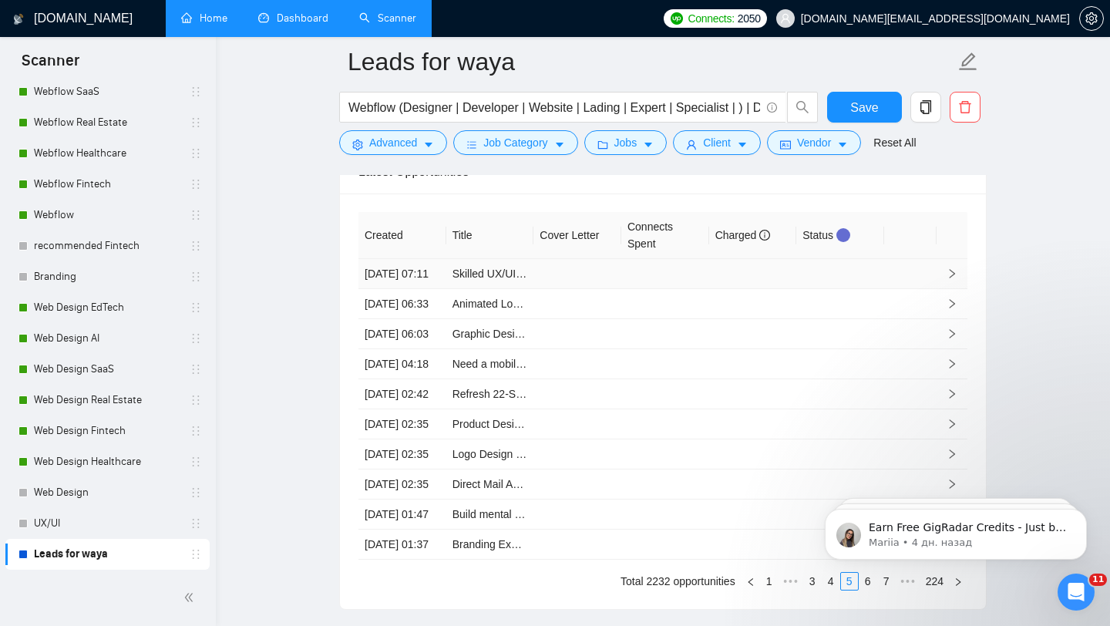
click at [684, 289] on td at bounding box center [665, 274] width 88 height 30
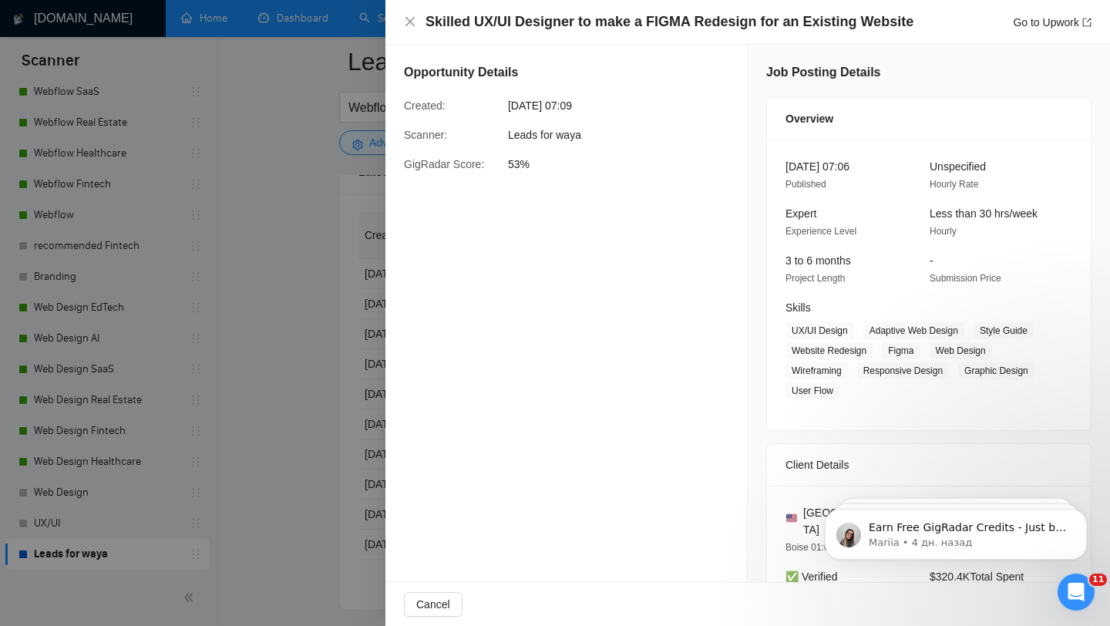
click at [353, 233] on div at bounding box center [555, 313] width 1110 height 626
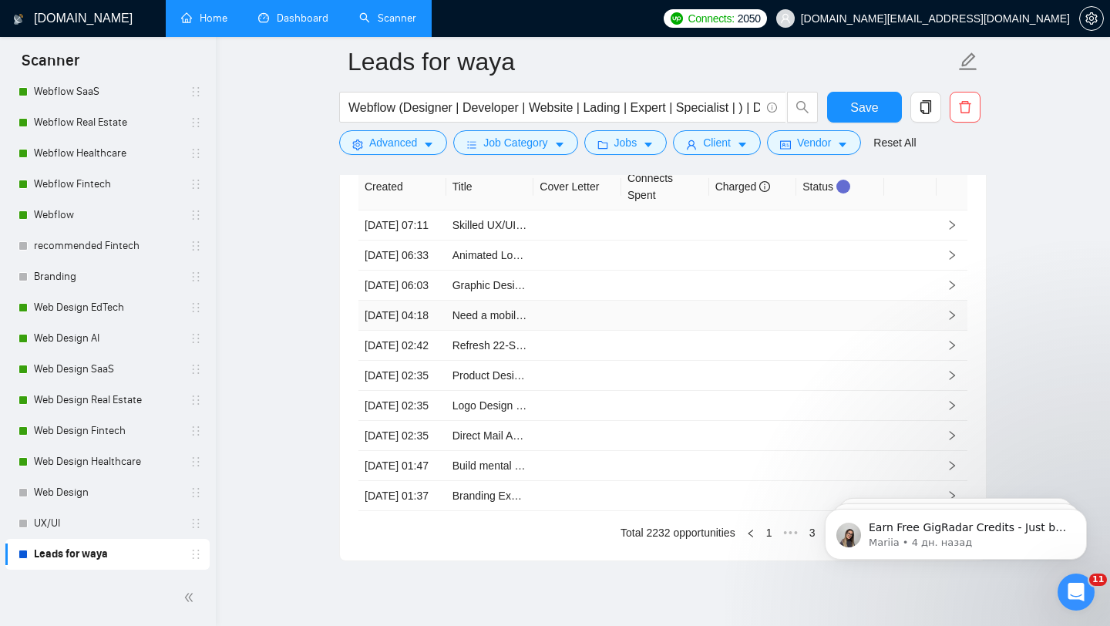
scroll to position [4091, 0]
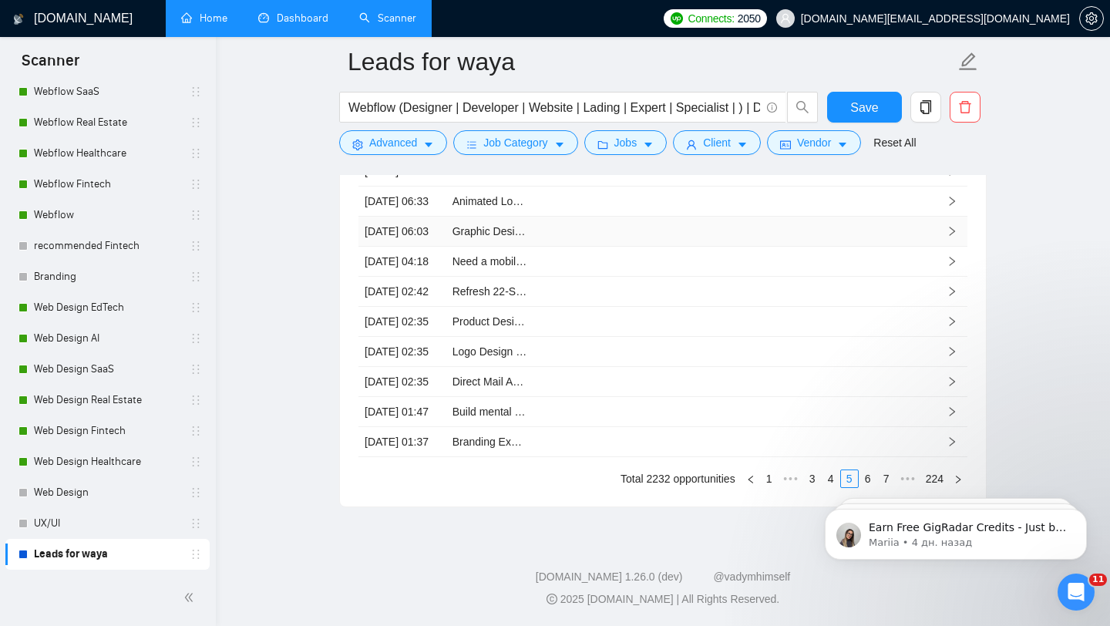
click at [630, 247] on td at bounding box center [665, 232] width 88 height 30
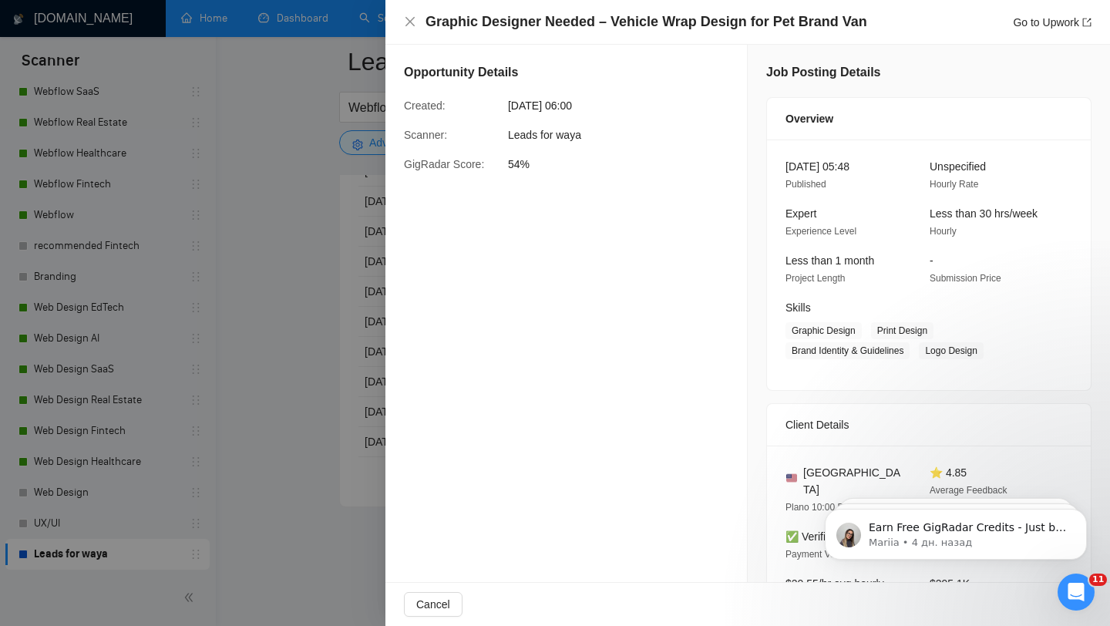
click at [336, 245] on div at bounding box center [555, 313] width 1110 height 626
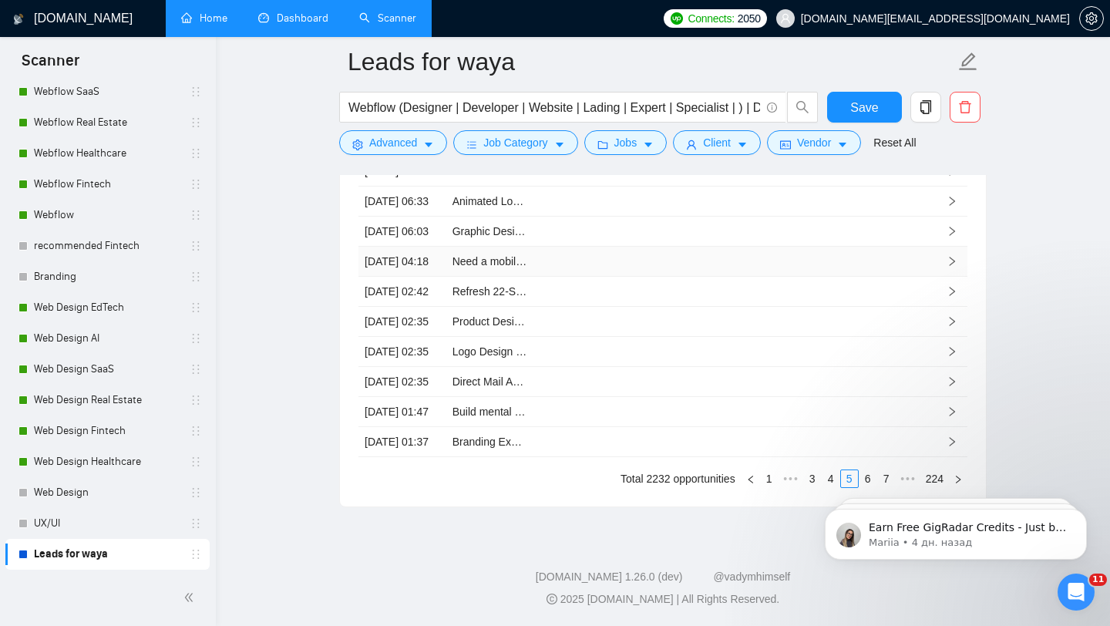
click at [698, 277] on td at bounding box center [665, 262] width 88 height 30
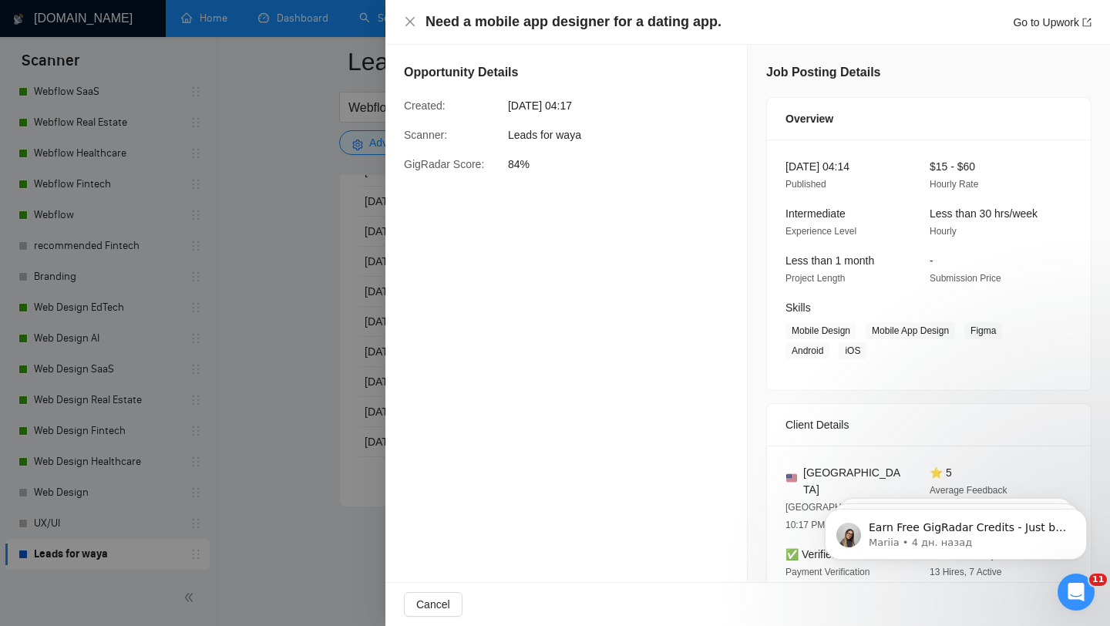
click at [356, 218] on div at bounding box center [555, 313] width 1110 height 626
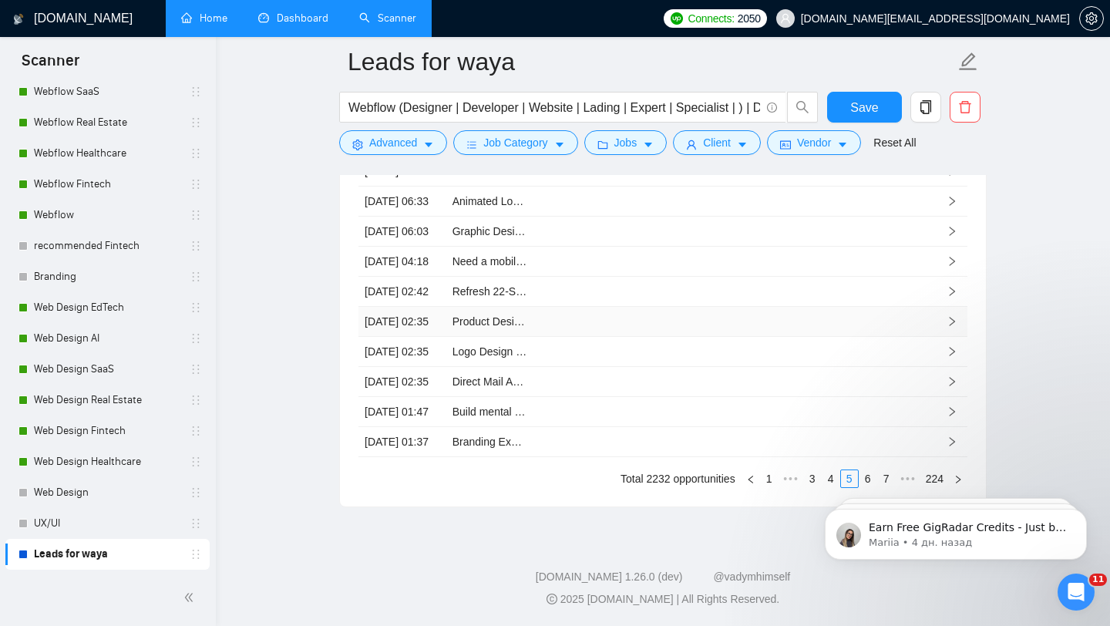
scroll to position [4131, 0]
click at [644, 307] on td at bounding box center [665, 292] width 88 height 30
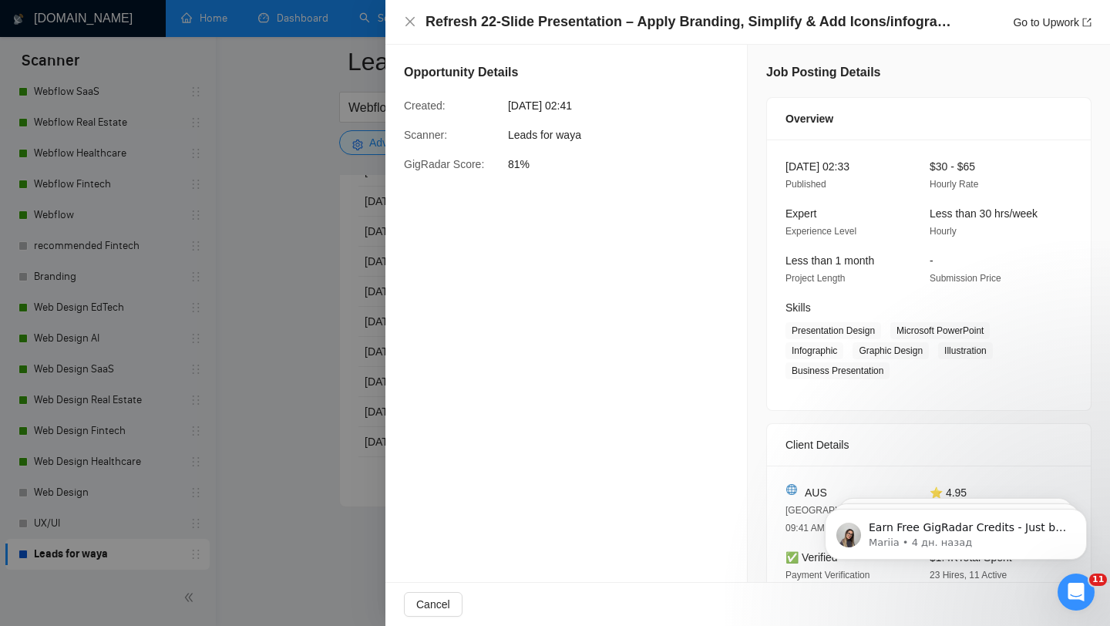
click at [269, 334] on div at bounding box center [555, 313] width 1110 height 626
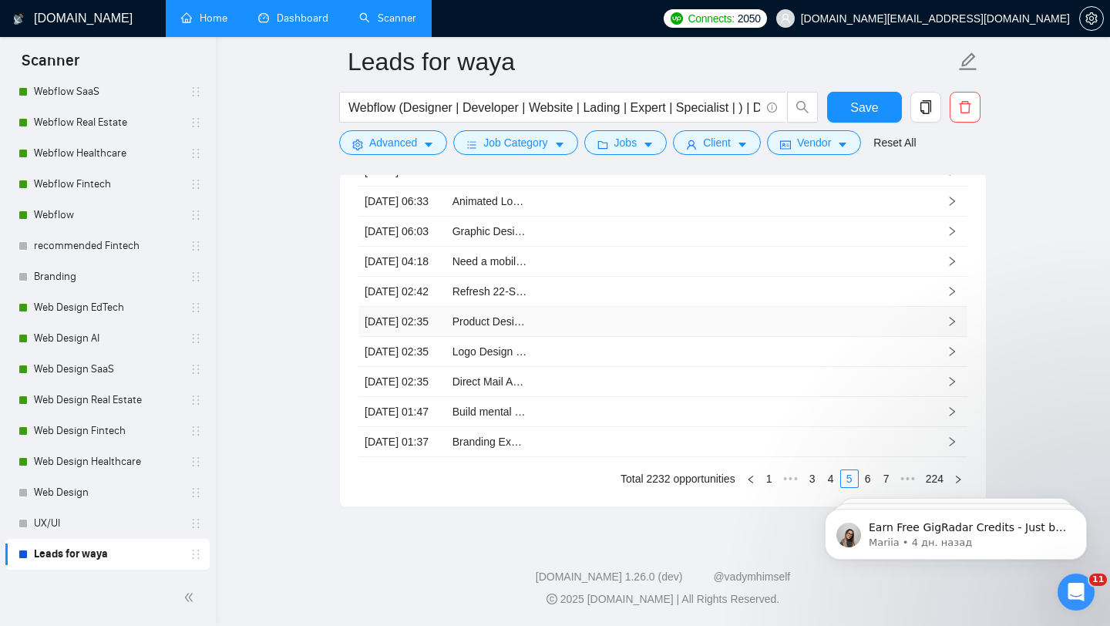
click at [634, 337] on td at bounding box center [665, 322] width 88 height 30
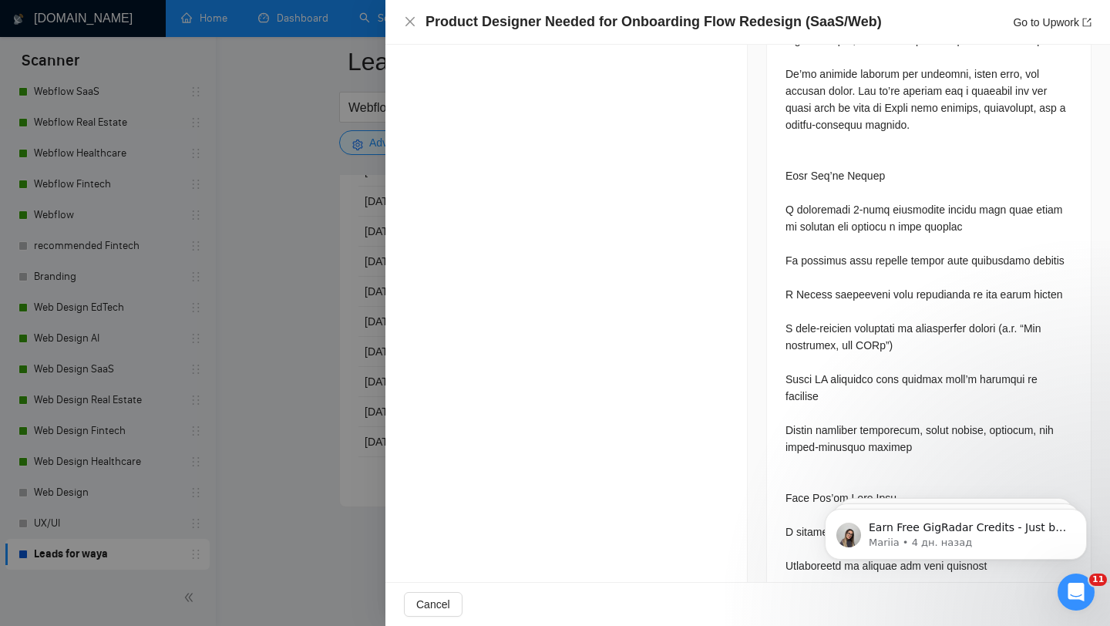
scroll to position [807, 0]
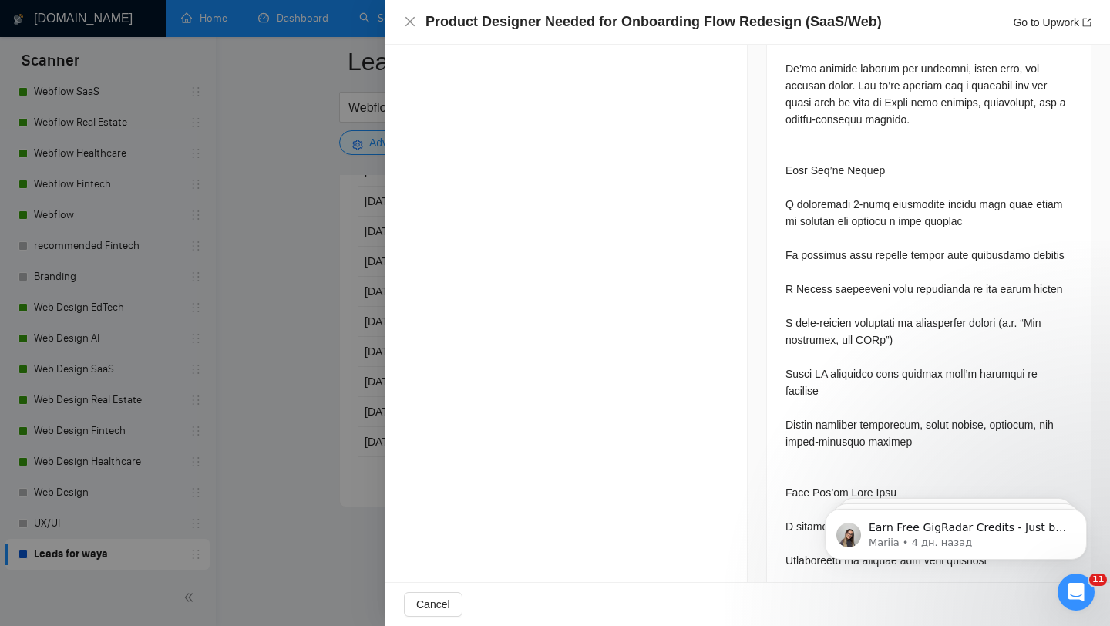
click at [295, 403] on div at bounding box center [555, 313] width 1110 height 626
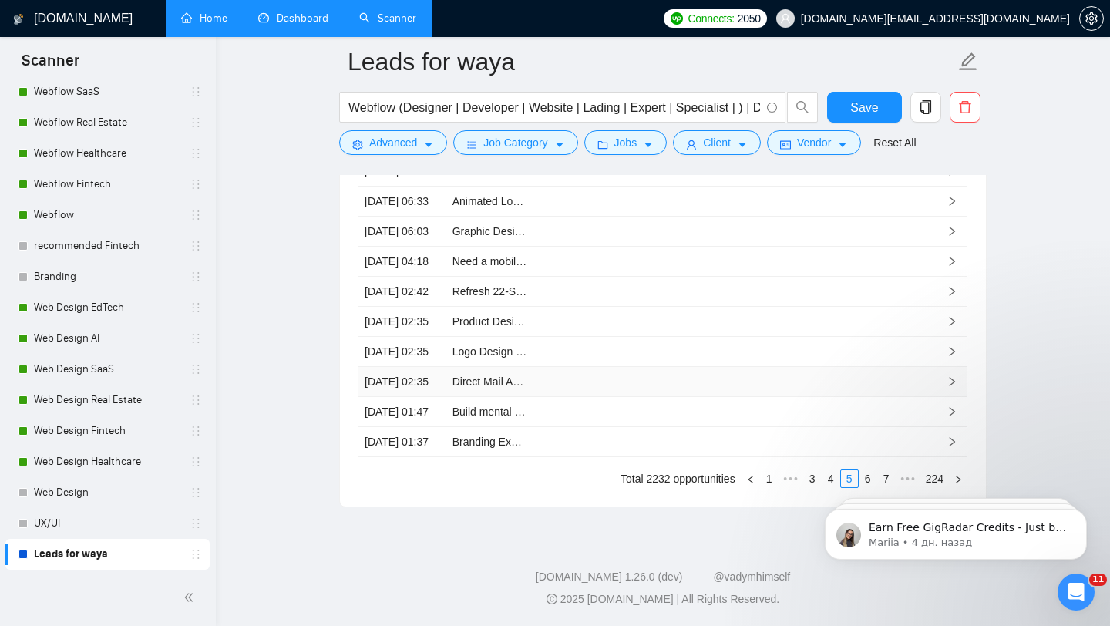
scroll to position [4222, 0]
click at [620, 383] on td at bounding box center [577, 382] width 88 height 30
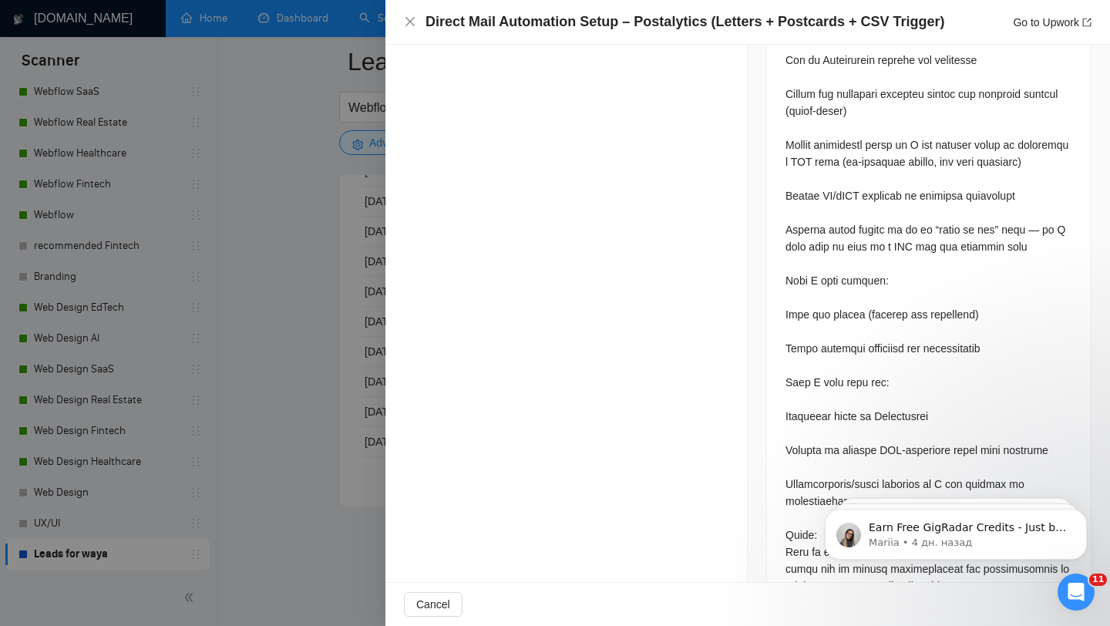
click at [317, 354] on div at bounding box center [555, 313] width 1110 height 626
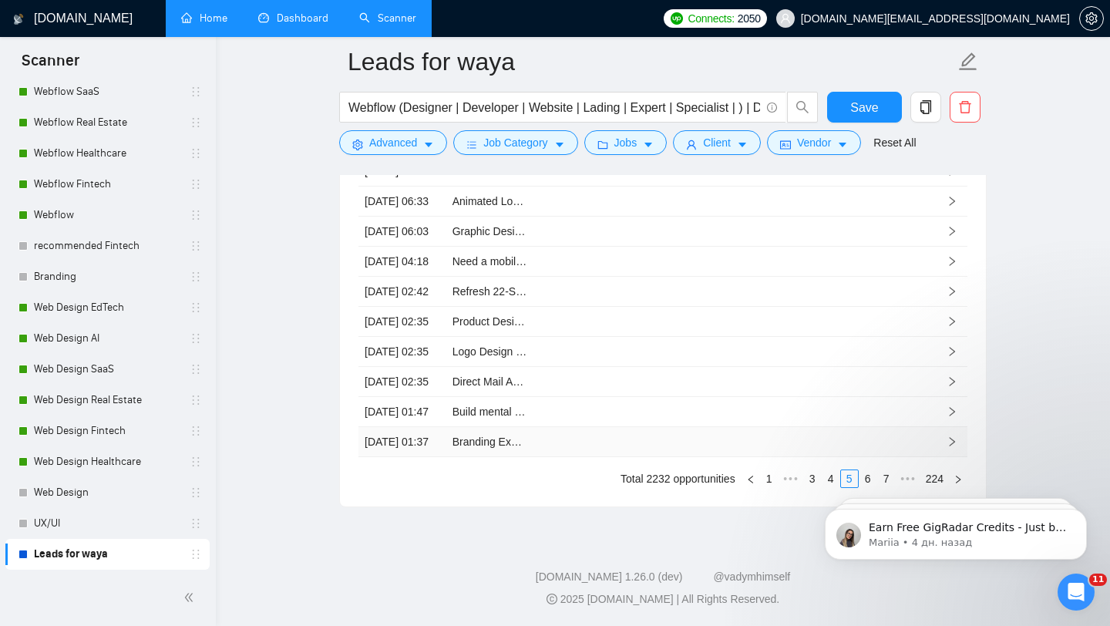
click at [581, 457] on td at bounding box center [577, 442] width 88 height 30
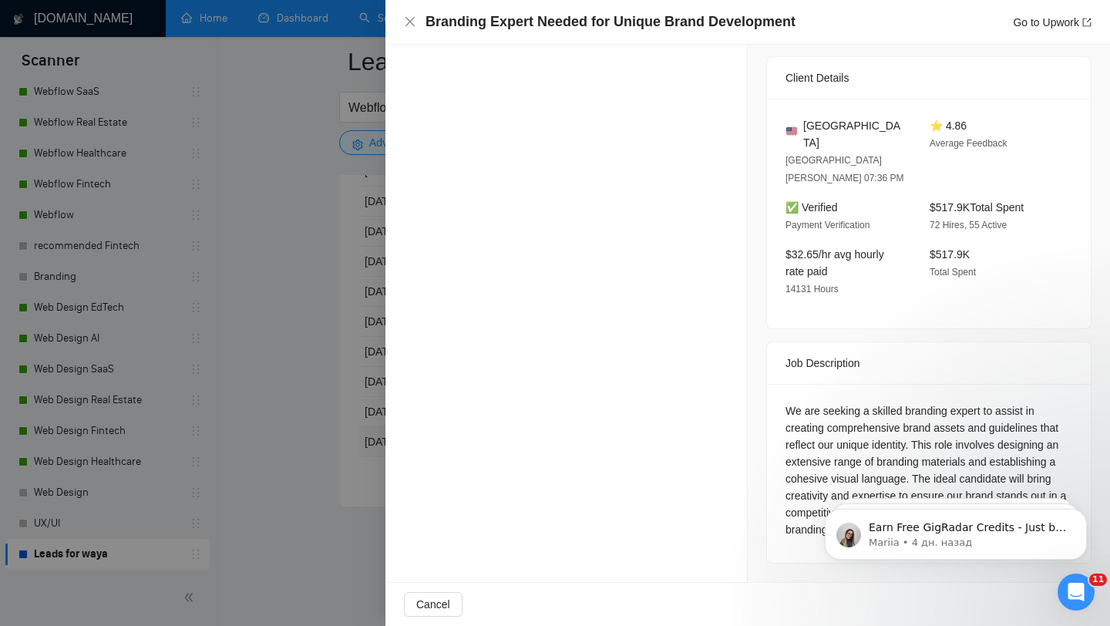
scroll to position [330, 0]
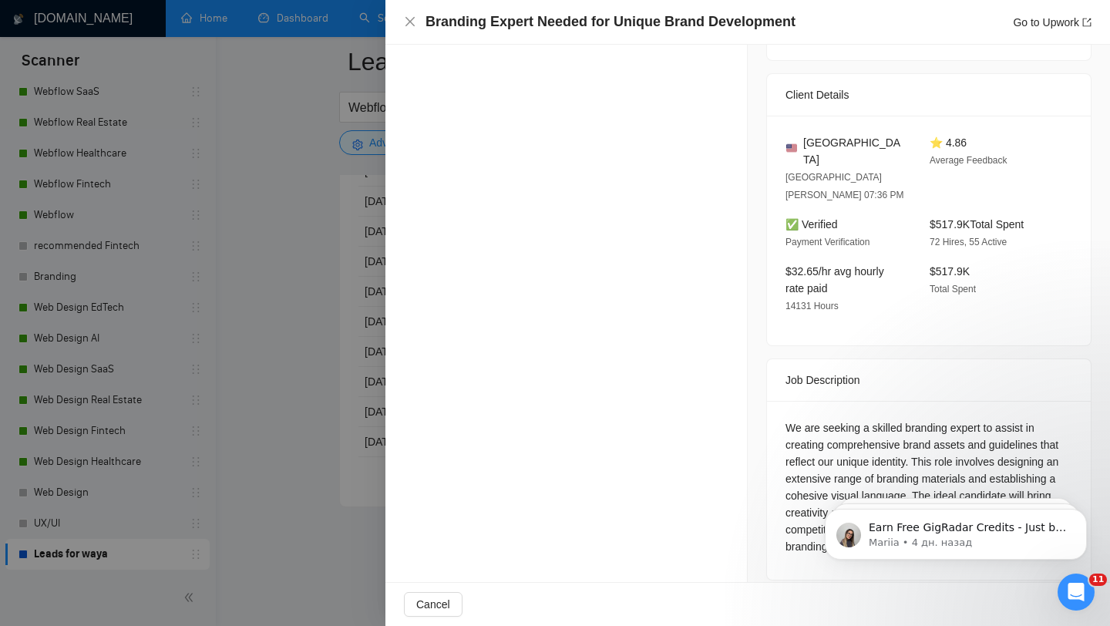
click at [282, 333] on div at bounding box center [555, 313] width 1110 height 626
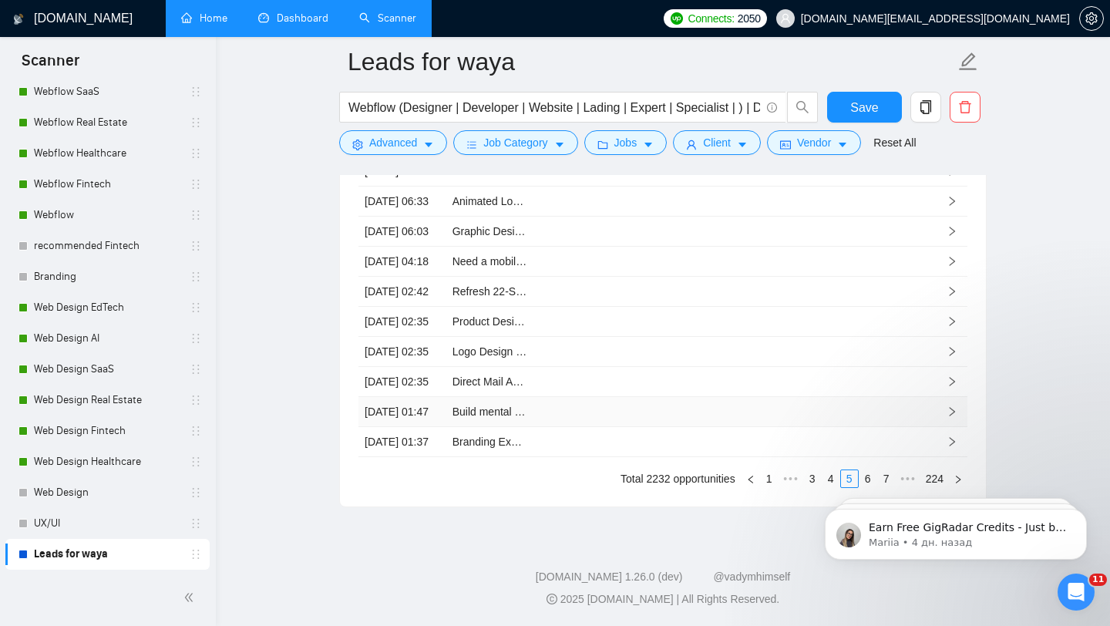
click at [582, 424] on td at bounding box center [577, 412] width 88 height 30
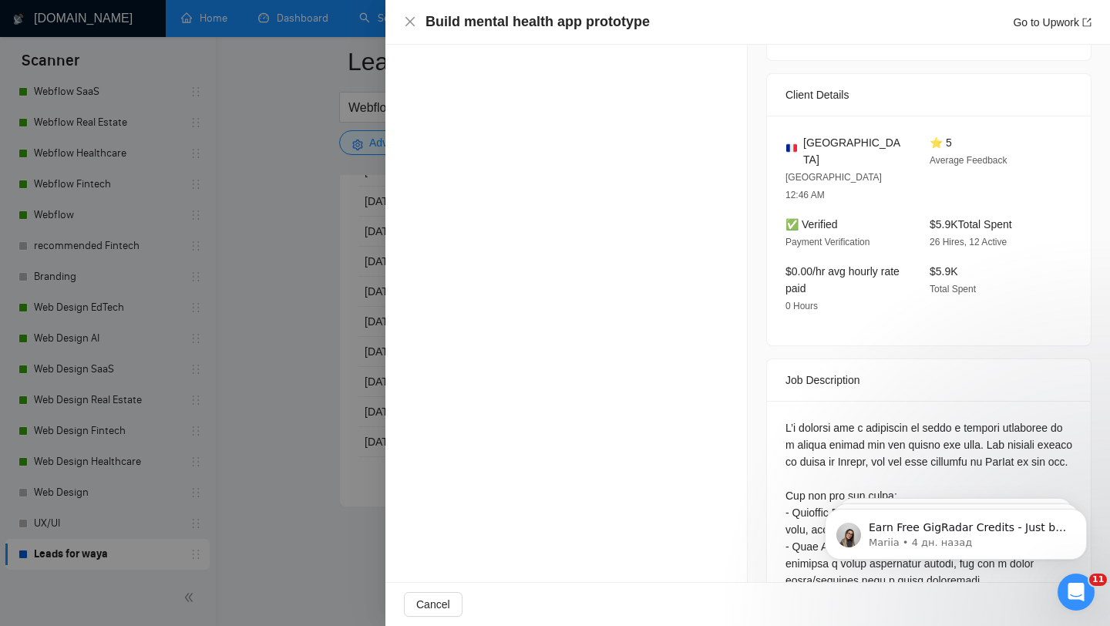
click at [302, 276] on div at bounding box center [555, 313] width 1110 height 626
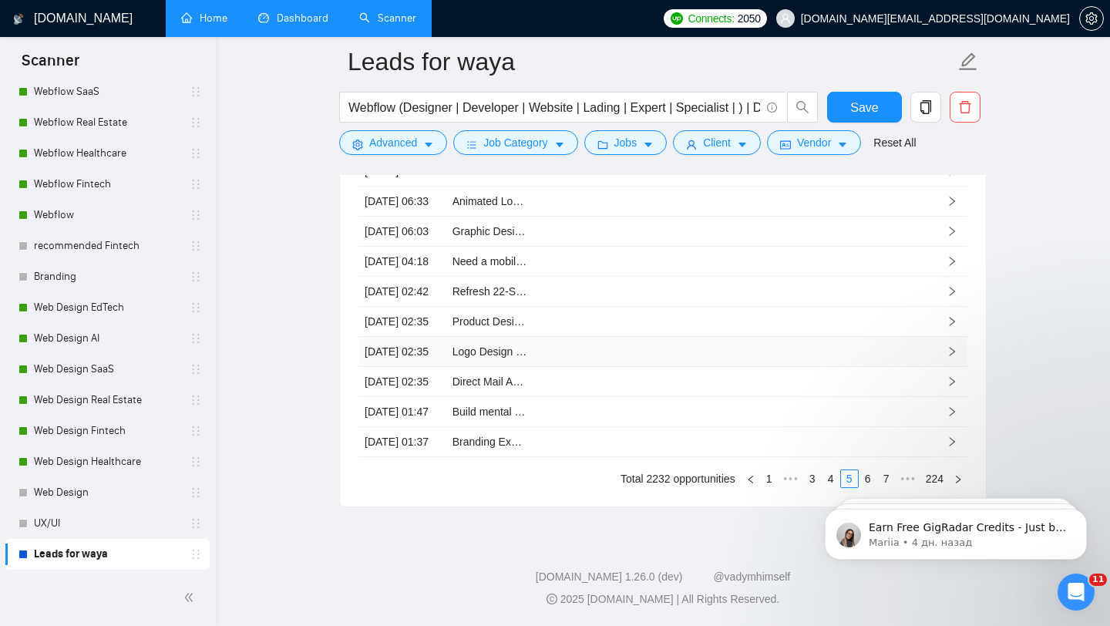
scroll to position [4258, 0]
click html "Earn Free GigRadar Credits - Just by Sharing Your Story! 💬 Want more credits fo…"
click at [860, 475] on link "6" at bounding box center [867, 478] width 17 height 17
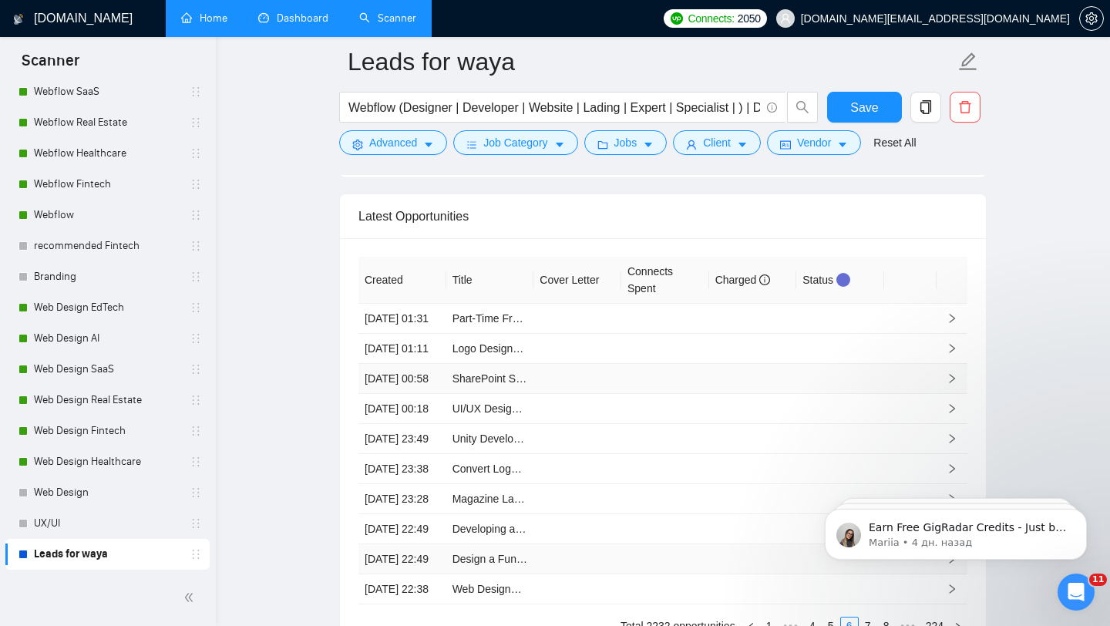
scroll to position [3997, 0]
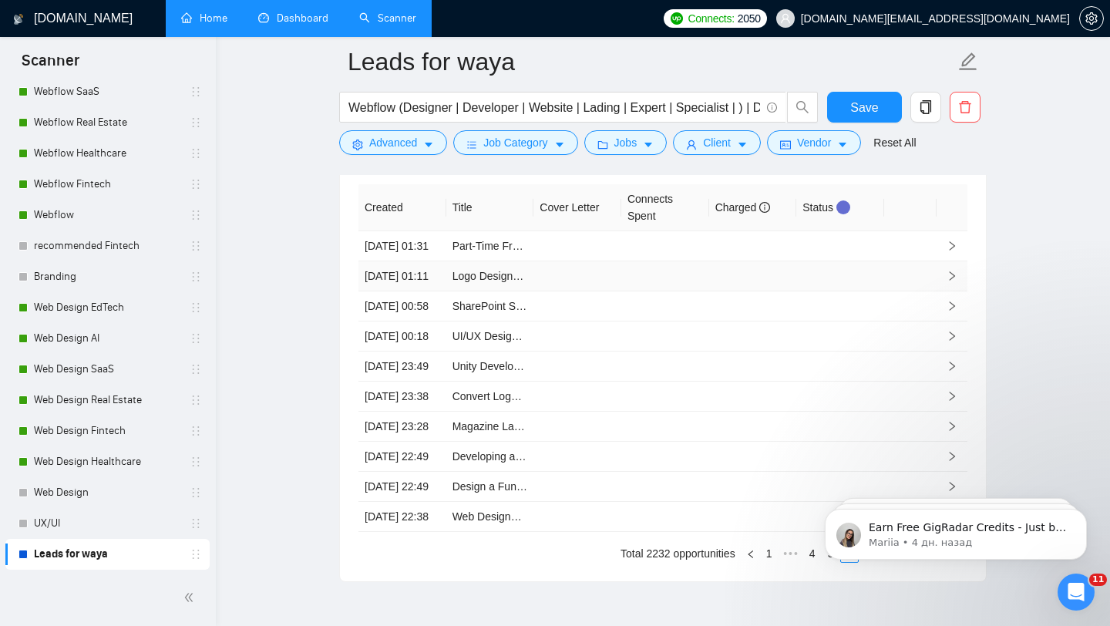
click at [699, 291] on td at bounding box center [665, 276] width 88 height 30
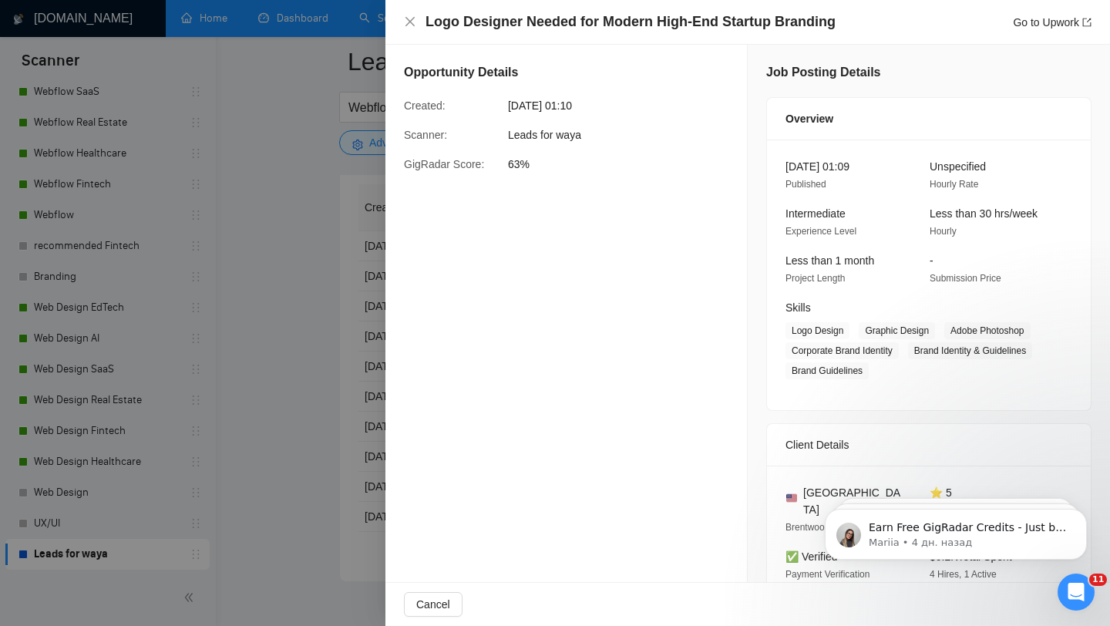
click at [318, 310] on div at bounding box center [555, 313] width 1110 height 626
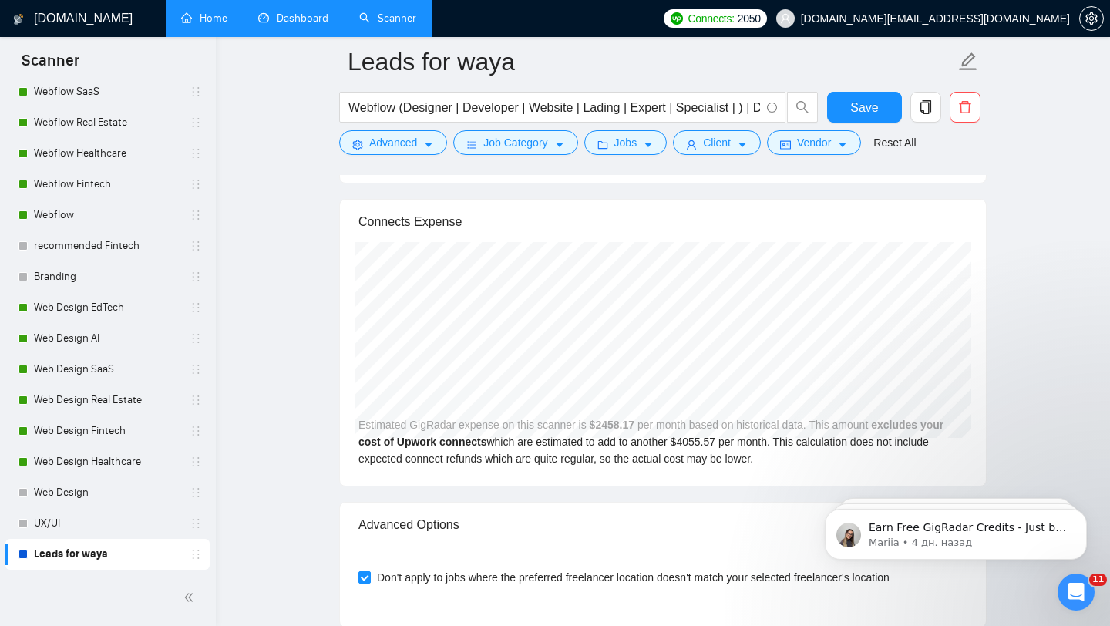
scroll to position [3419, 0]
